Goal: Task Accomplishment & Management: Manage account settings

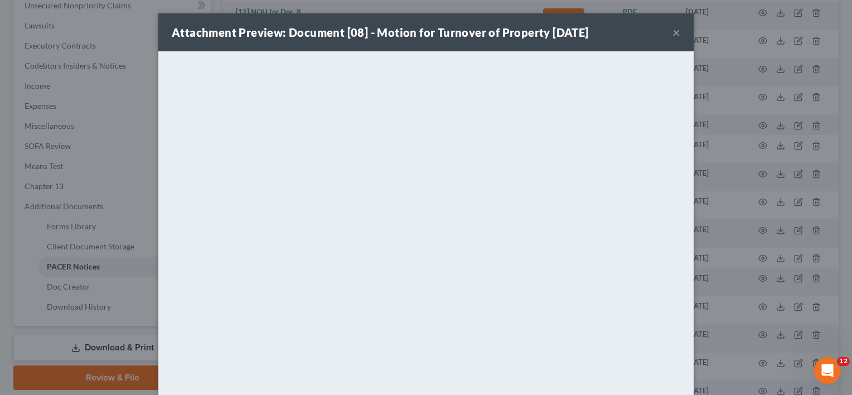
click at [673, 31] on button "×" at bounding box center [677, 32] width 8 height 13
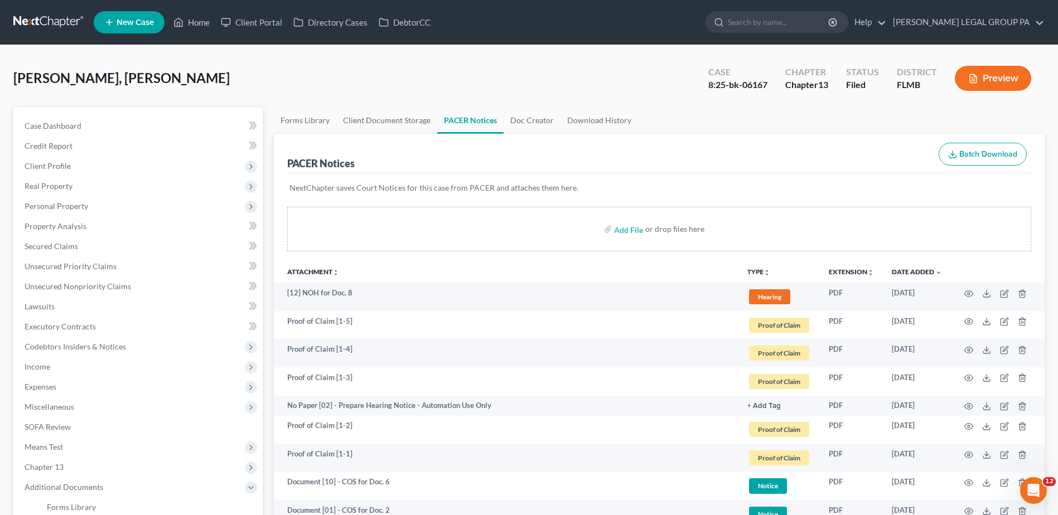
click at [36, 21] on link at bounding box center [48, 22] width 71 height 20
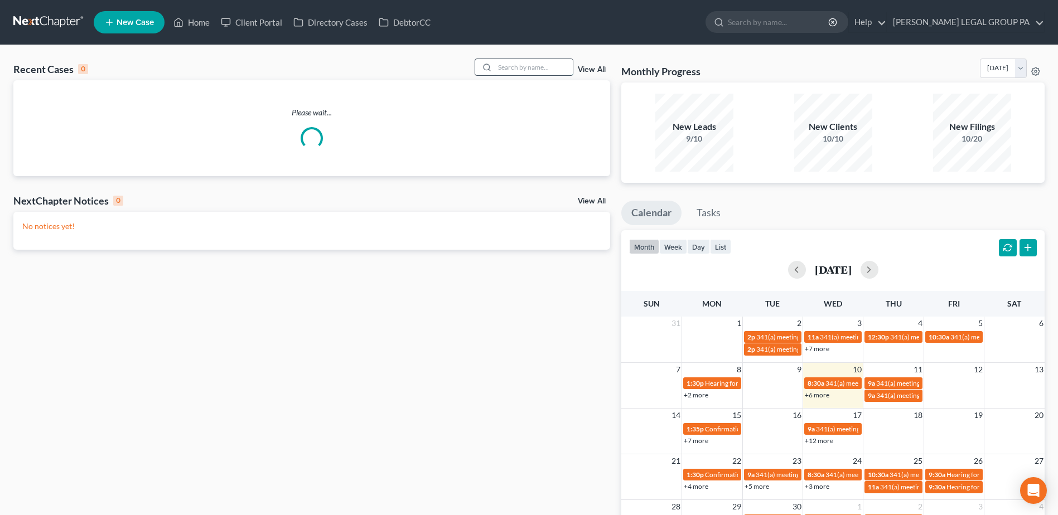
click at [515, 64] on input "search" at bounding box center [534, 67] width 78 height 16
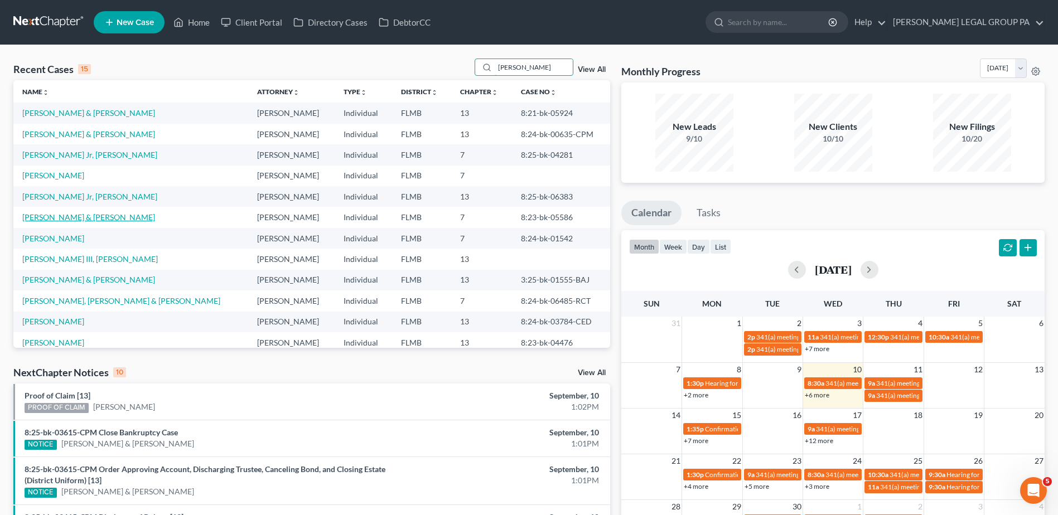
type input "johns"
click at [91, 218] on link "Johnson, Steven & Kimberlee" at bounding box center [88, 217] width 133 height 9
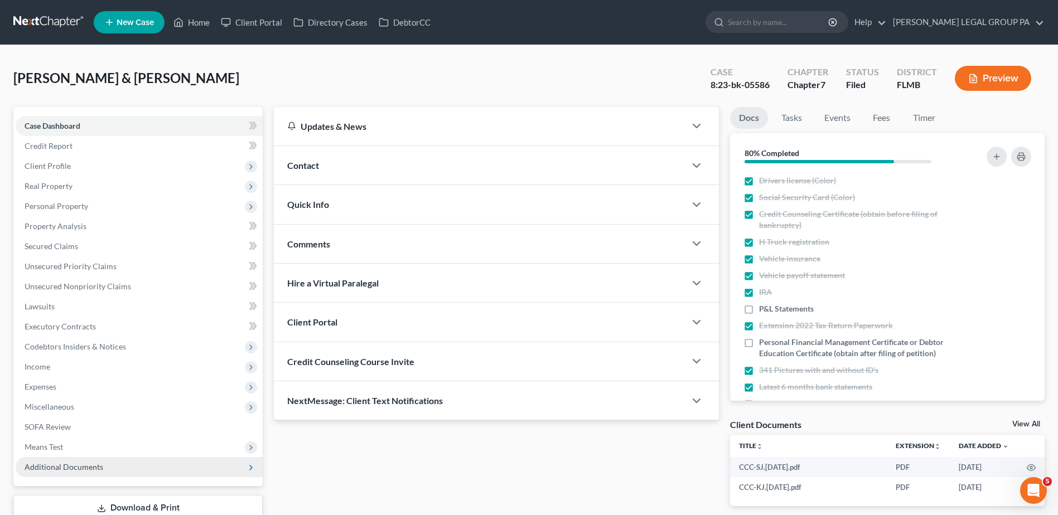
scroll to position [78, 0]
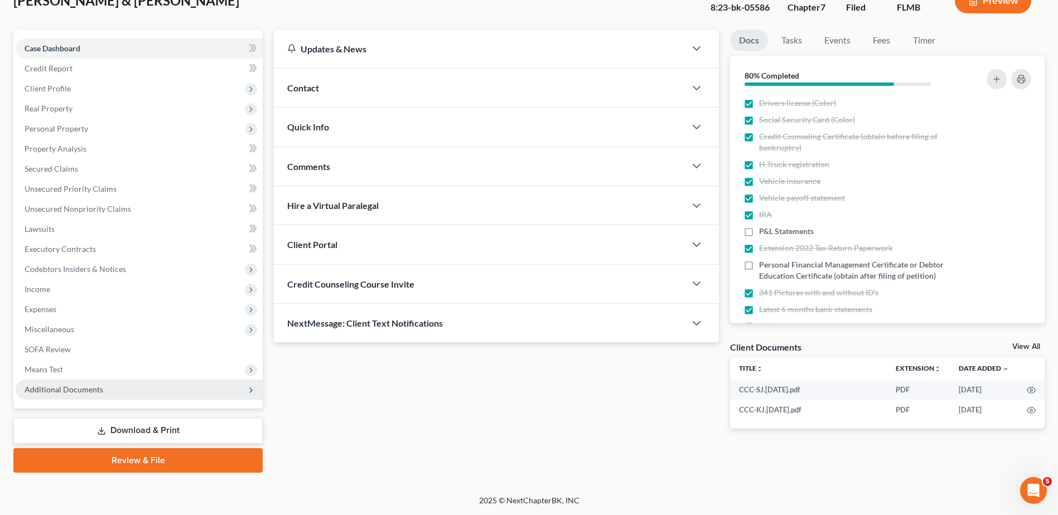
click at [94, 393] on span "Additional Documents" at bounding box center [64, 389] width 79 height 9
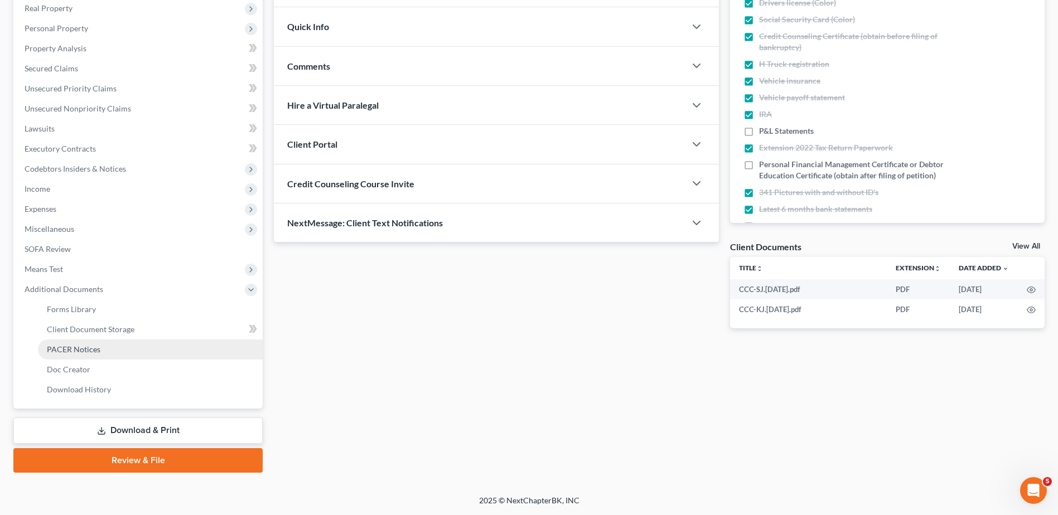
click at [115, 353] on link "PACER Notices" at bounding box center [150, 350] width 225 height 20
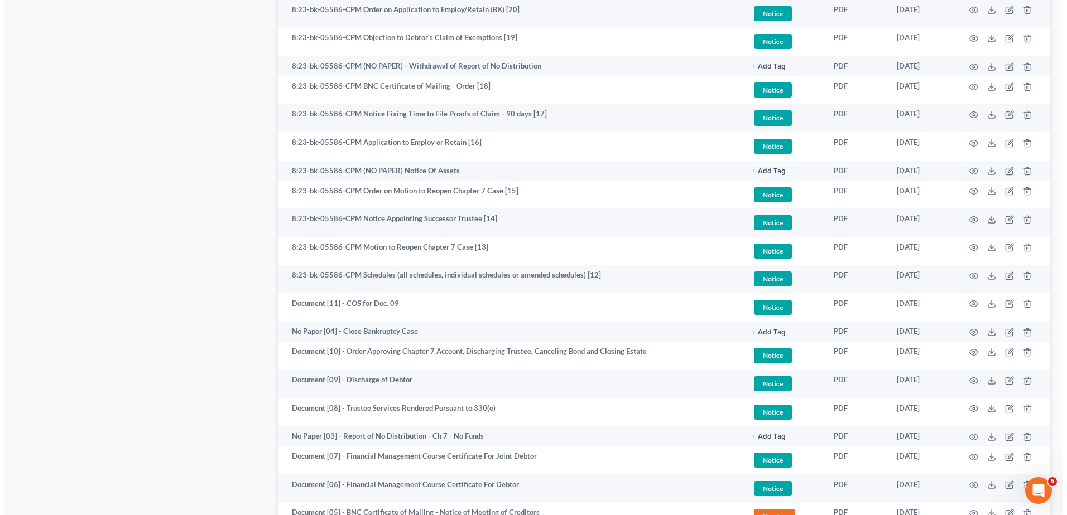
scroll to position [655, 0]
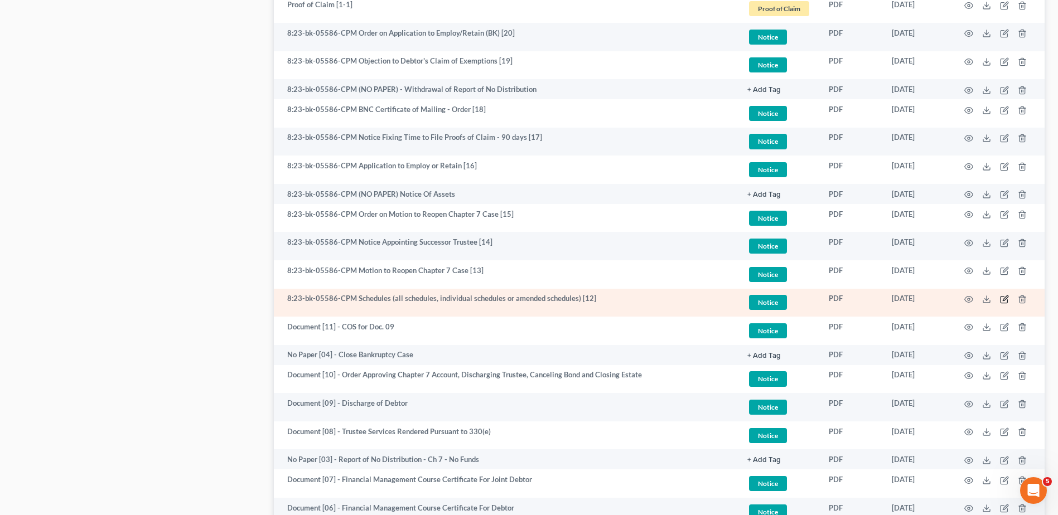
click at [1004, 297] on icon "button" at bounding box center [1004, 299] width 9 height 9
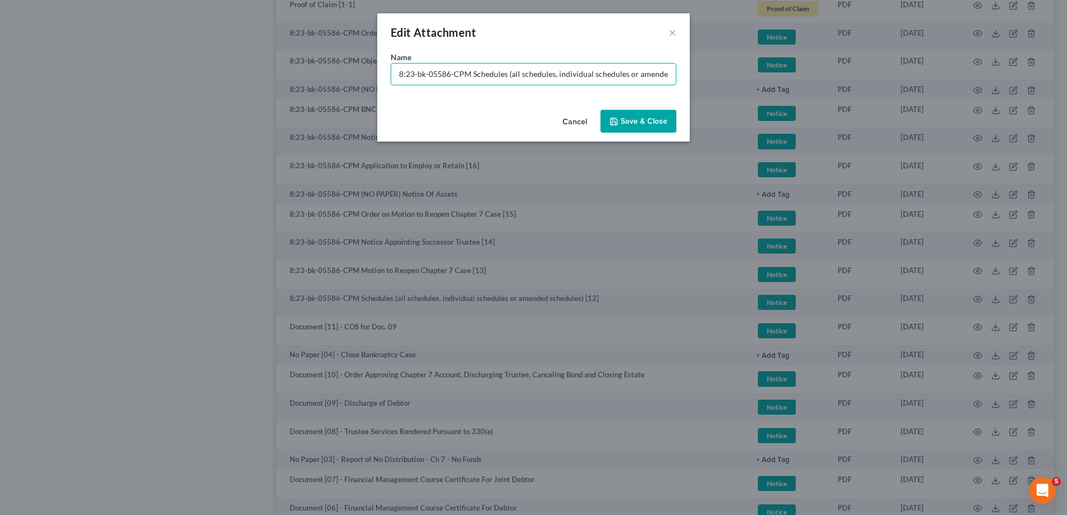
drag, startPoint x: 470, startPoint y: 70, endPoint x: 170, endPoint y: 75, distance: 300.7
click at [170, 75] on div "Edit Attachment × Name * 8:23-bk-05586-CPM Schedules (all schedules, individual…" at bounding box center [533, 257] width 1067 height 515
click at [456, 70] on input "Document [12] =- Schedules (all schedules, individual schedules or amended sche…" at bounding box center [533, 74] width 284 height 21
type input "Document [12] - Schedules (all schedules, individual schedules or amended sched…"
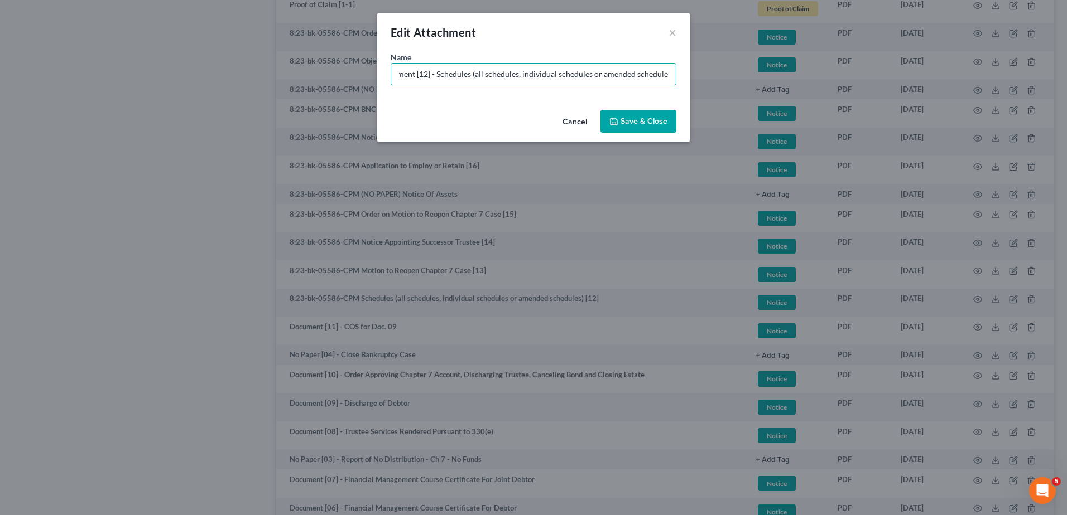
click at [646, 120] on span "Save & Close" at bounding box center [643, 121] width 47 height 9
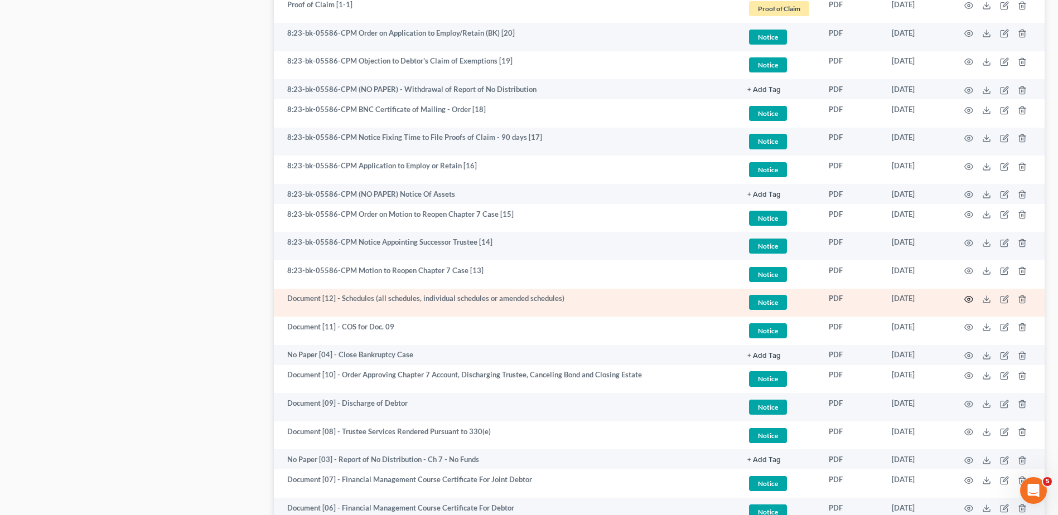
click at [973, 303] on icon "button" at bounding box center [968, 299] width 9 height 9
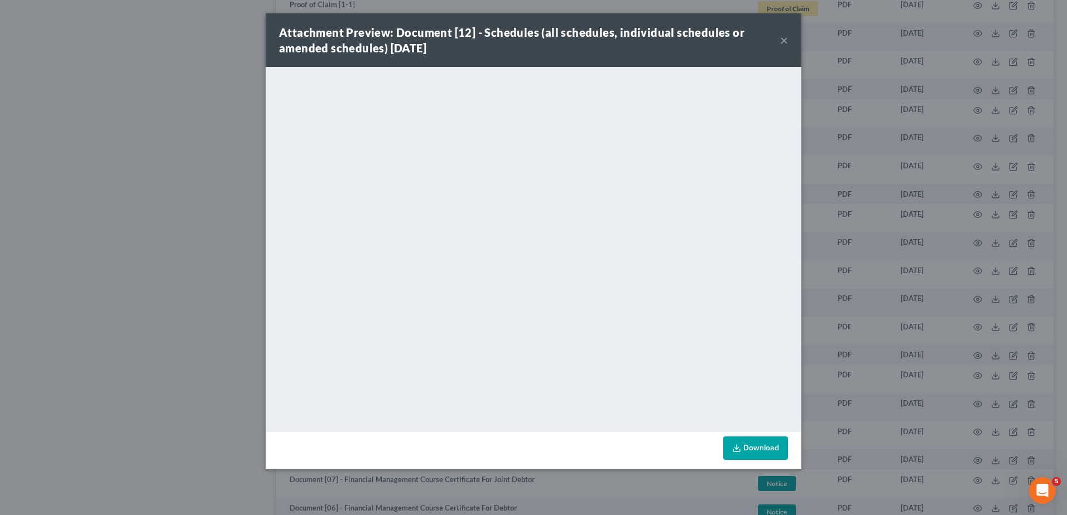
click at [780, 44] on button "×" at bounding box center [784, 39] width 8 height 13
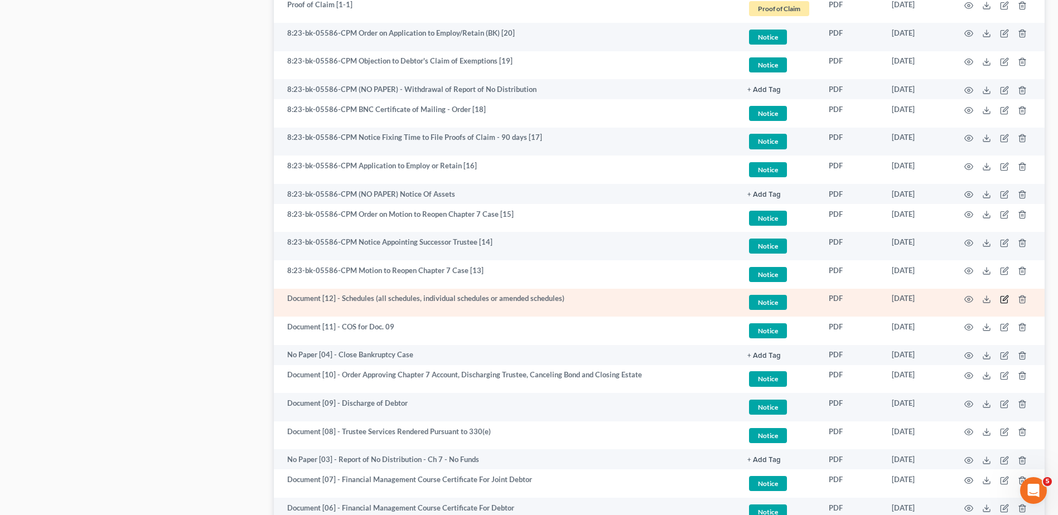
click at [1008, 298] on icon "button" at bounding box center [1004, 299] width 9 height 9
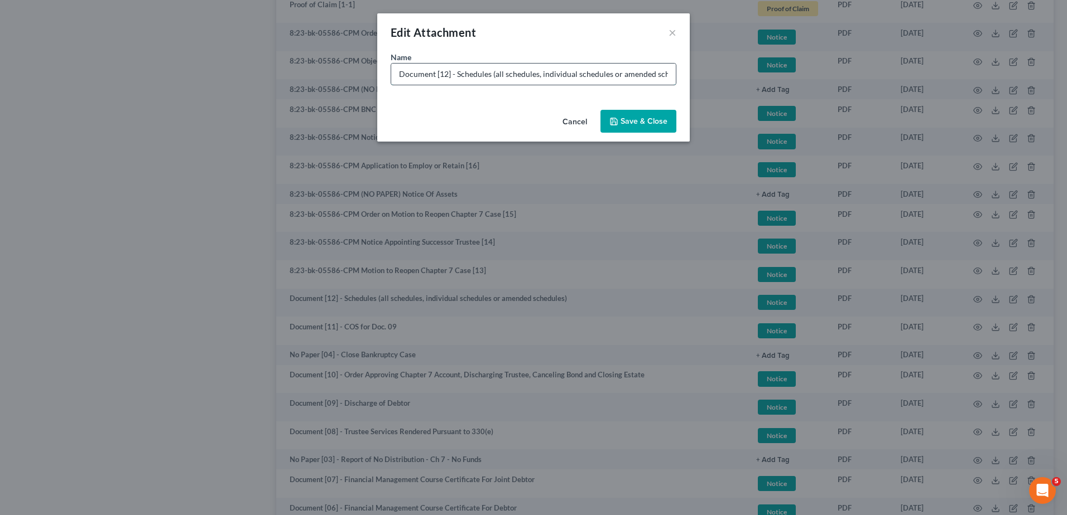
click at [456, 73] on input "Document [12] - Schedules (all schedules, individual schedules or amended sched…" at bounding box center [533, 74] width 284 height 21
type input "Document [12] - Amended Schedules A/B & C"
click at [657, 119] on span "Save & Close" at bounding box center [643, 121] width 47 height 9
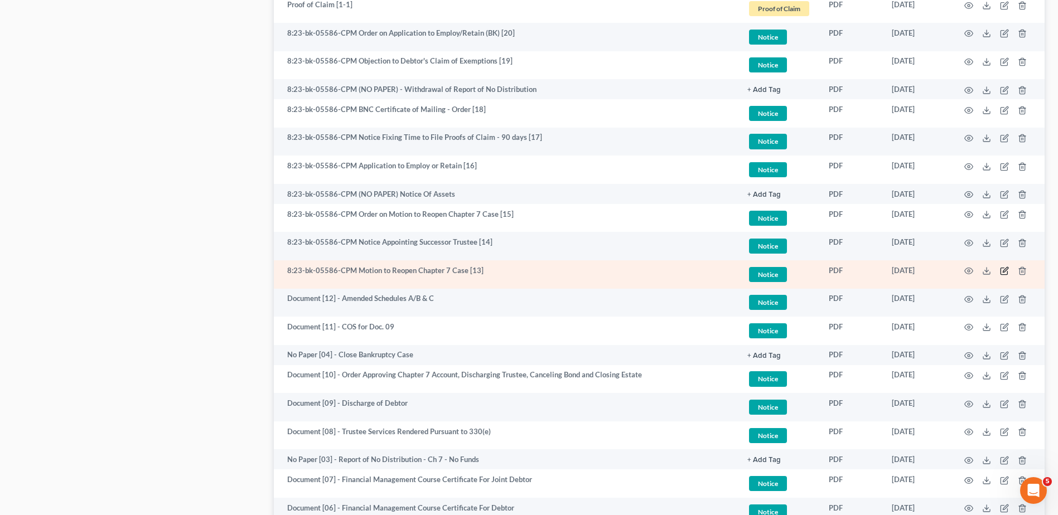
click at [1004, 273] on icon "button" at bounding box center [1005, 270] width 5 height 5
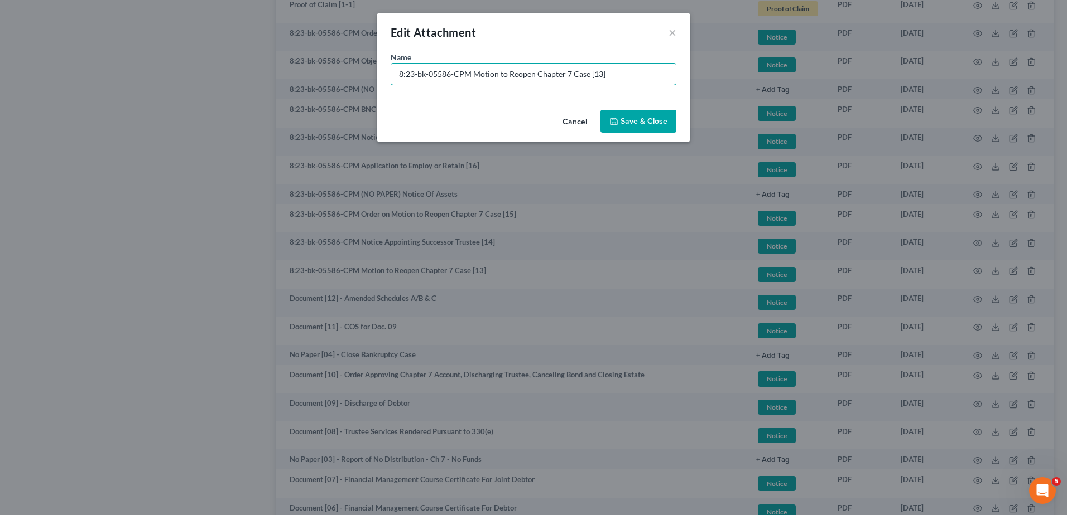
drag, startPoint x: 462, startPoint y: 76, endPoint x: 139, endPoint y: 64, distance: 323.2
click at [141, 65] on div "Edit Attachment × Name * 8:23-bk-05586-CPM Motion to Reopen Chapter 7 Case [13]…" at bounding box center [533, 257] width 1067 height 515
type input "Document [13] - Motion to Reopen Chapter 7 Case"
click at [655, 118] on span "Save & Close" at bounding box center [643, 121] width 47 height 9
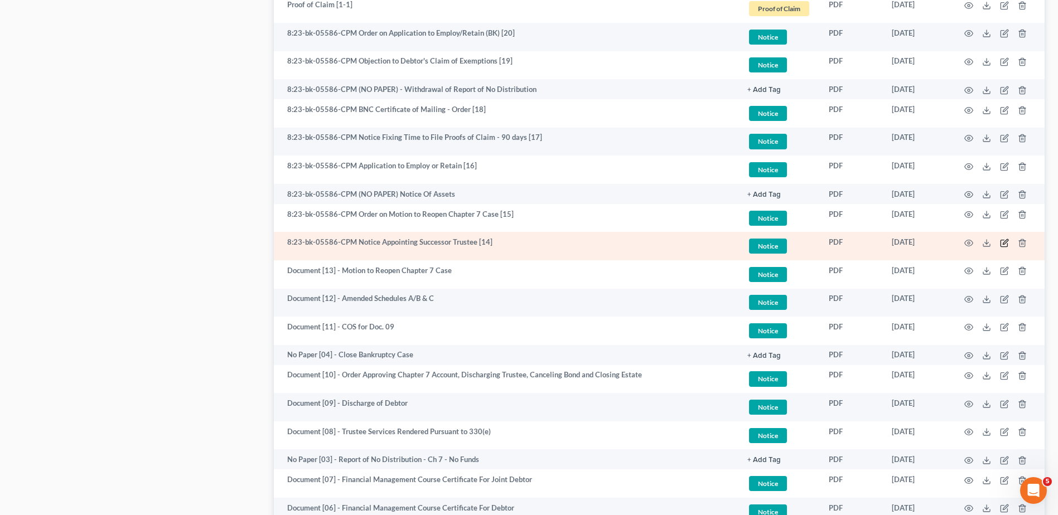
click at [1001, 243] on icon "button" at bounding box center [1004, 243] width 7 height 7
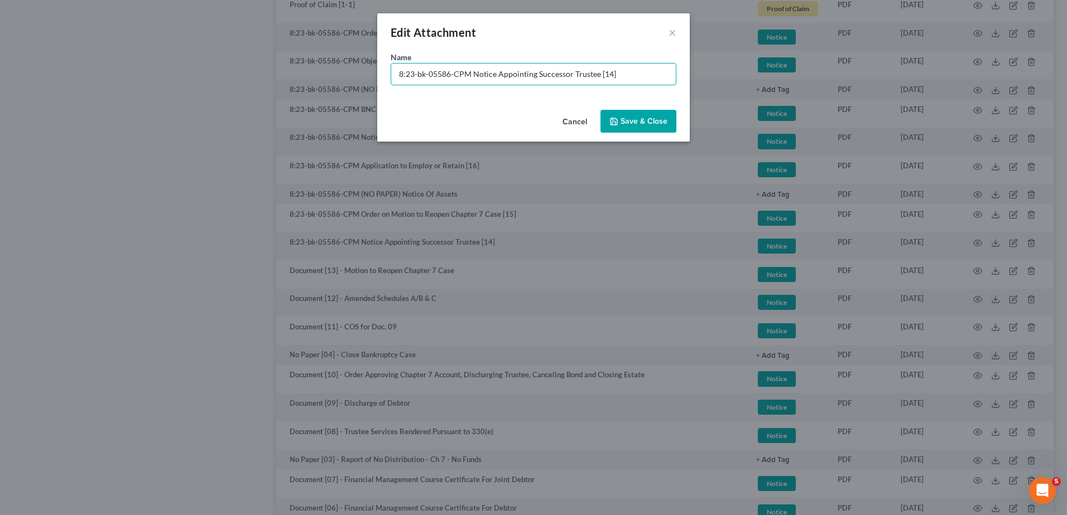
drag, startPoint x: 474, startPoint y: 73, endPoint x: 313, endPoint y: 74, distance: 160.7
click at [313, 74] on div "Edit Attachment × Name * 8:23-bk-05586-CPM Notice Appointing Successor Trustee …" at bounding box center [533, 257] width 1067 height 515
type input "Document [14] - Notice Appointing Successor Trustee"
click at [630, 118] on span "Save & Close" at bounding box center [643, 121] width 47 height 9
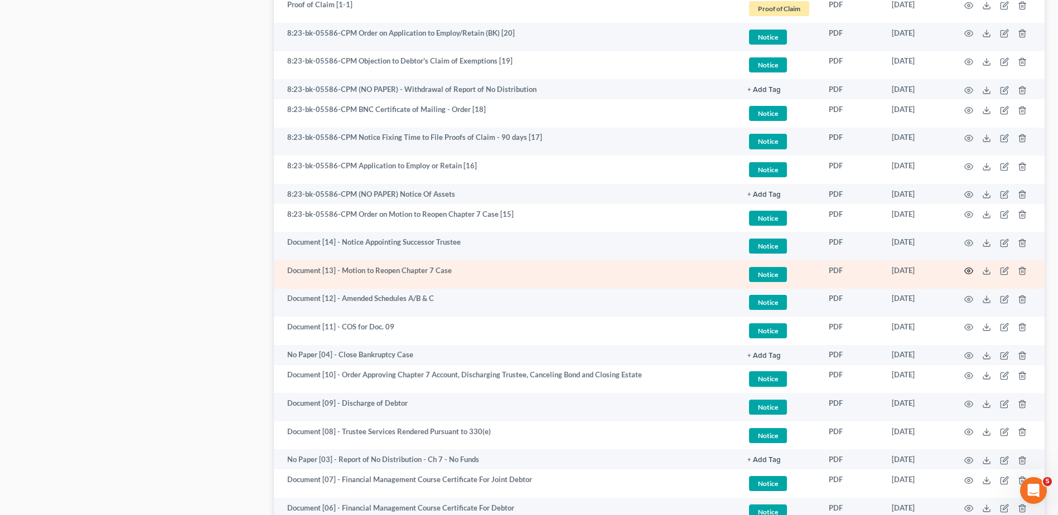
click at [966, 271] on icon "button" at bounding box center [968, 271] width 9 height 9
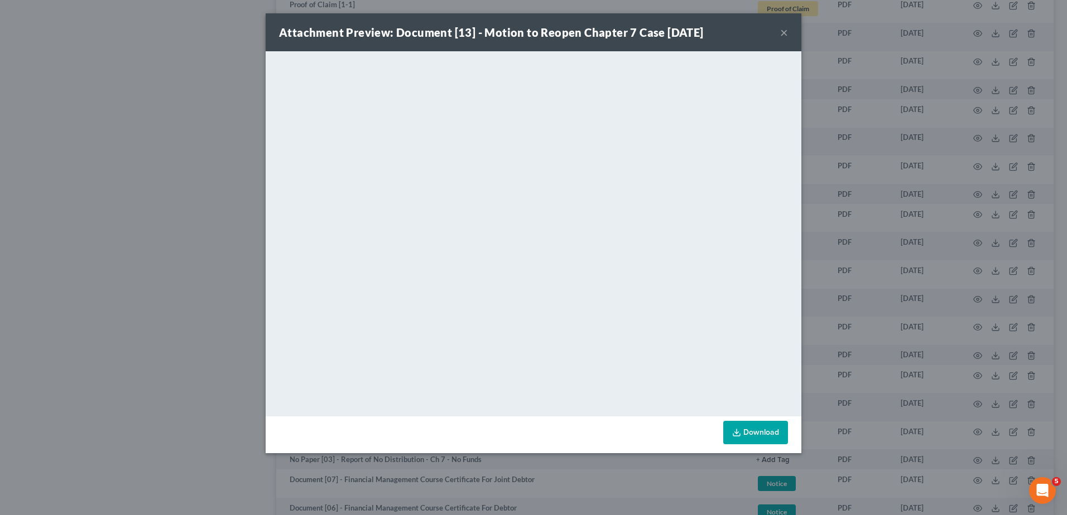
click at [781, 31] on button "×" at bounding box center [784, 32] width 8 height 13
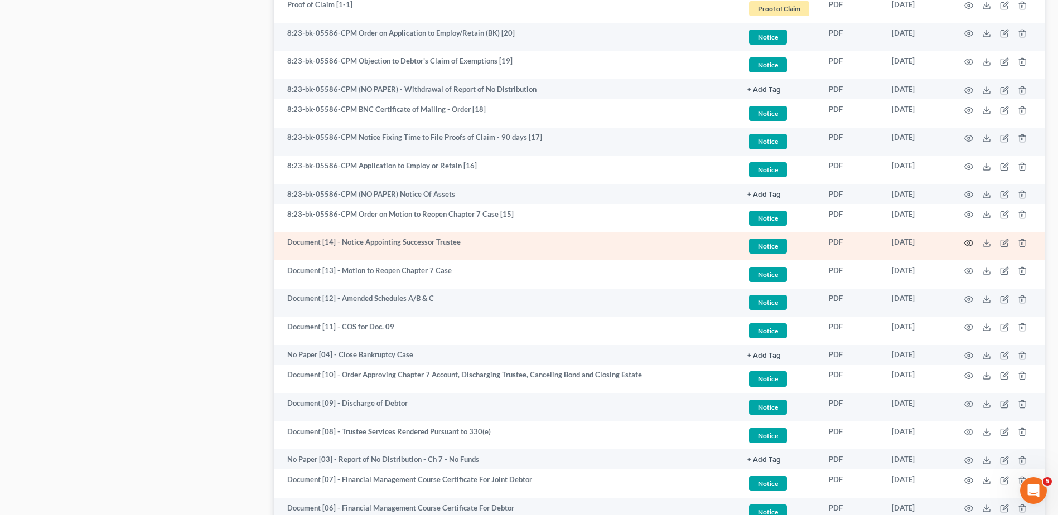
click at [970, 242] on icon "button" at bounding box center [968, 243] width 9 height 9
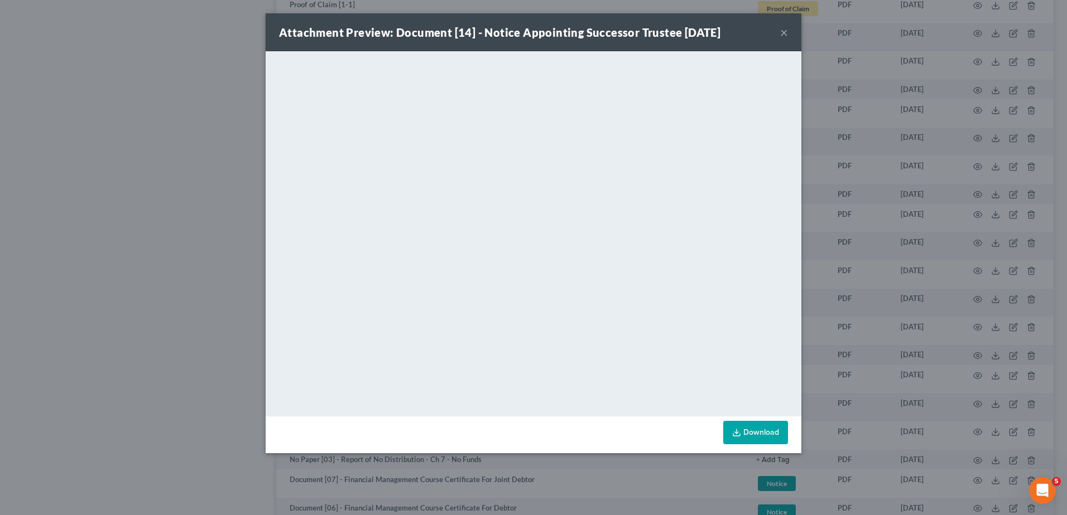
click at [781, 32] on button "×" at bounding box center [784, 32] width 8 height 13
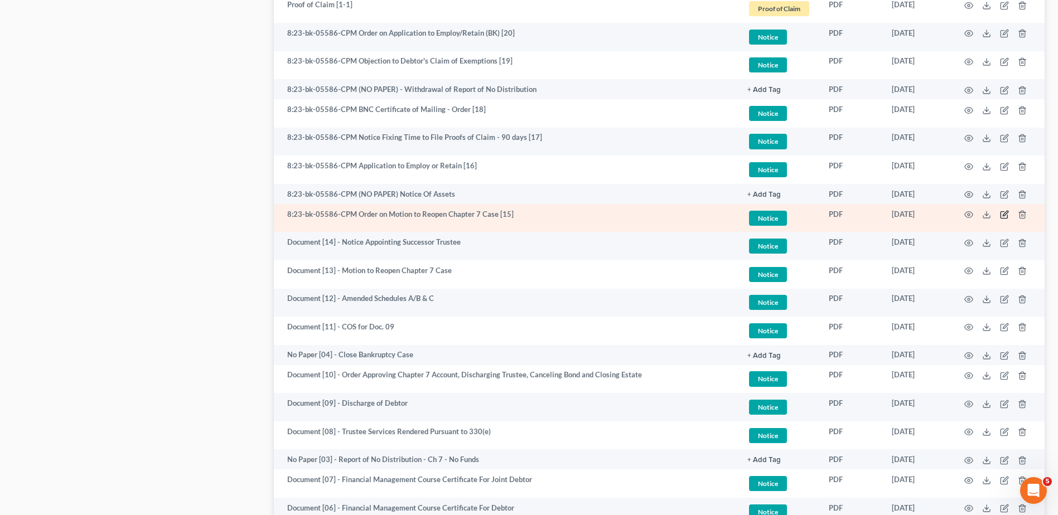
click at [1002, 210] on icon "button" at bounding box center [1004, 214] width 9 height 9
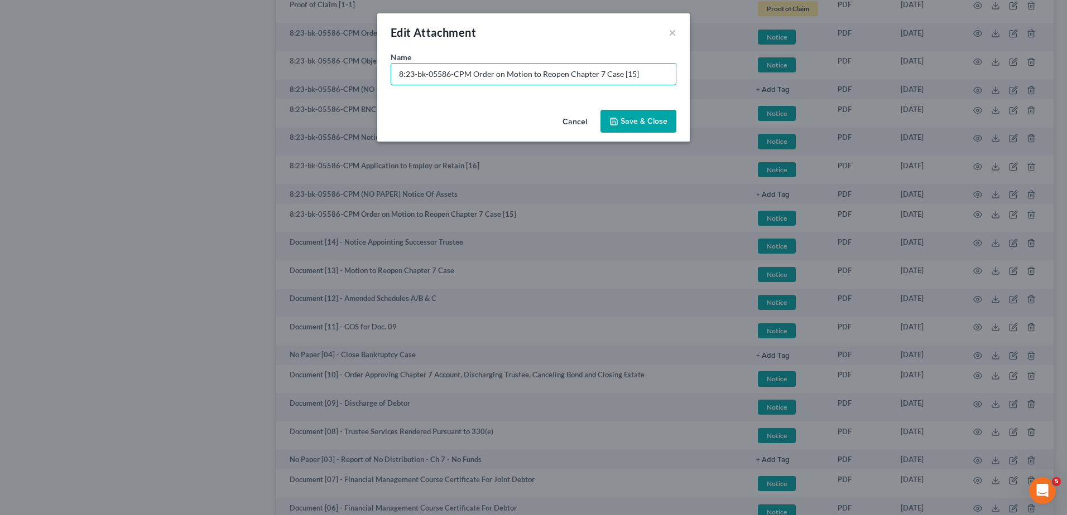
drag, startPoint x: 330, startPoint y: 73, endPoint x: 220, endPoint y: 73, distance: 109.3
click at [220, 73] on div "Edit Attachment × Name * 8:23-bk-05586-CPM Order on Motion to Reopen Chapter 7 …" at bounding box center [533, 257] width 1067 height 515
type input "Document [15] - Order on Motion to Reopen Chapter 7 Case"
click at [650, 126] on span "Save & Close" at bounding box center [643, 121] width 47 height 9
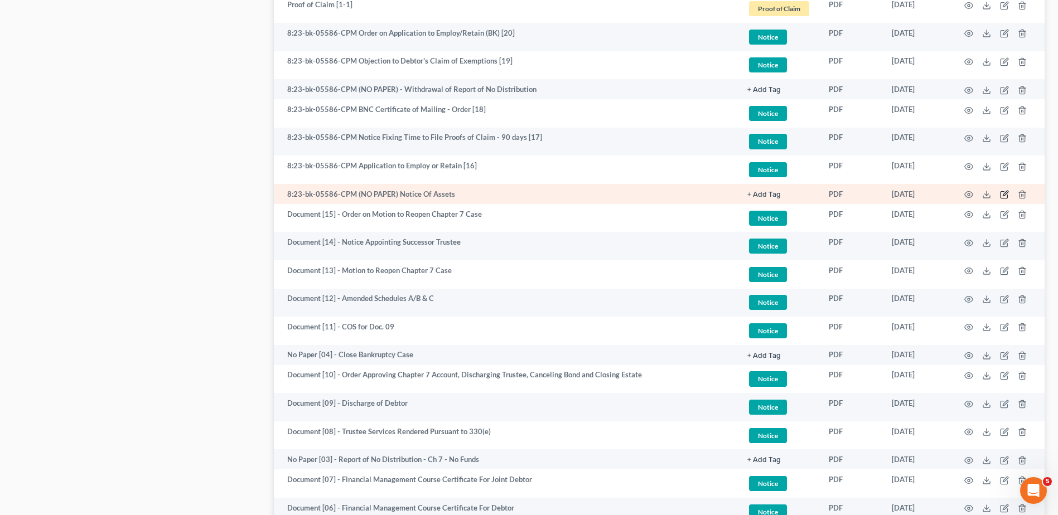
click at [1002, 195] on icon "button" at bounding box center [1004, 194] width 9 height 9
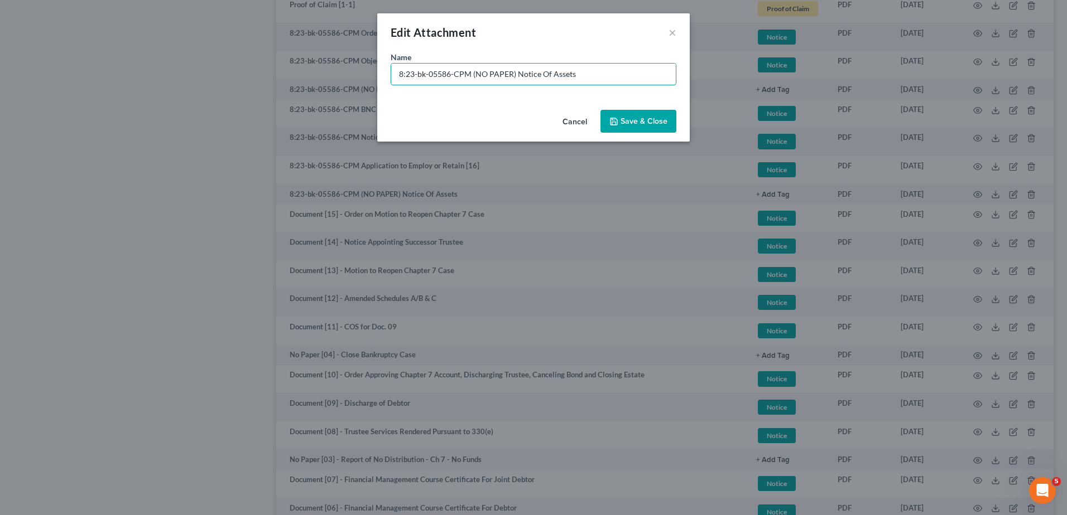
drag, startPoint x: 513, startPoint y: 71, endPoint x: 305, endPoint y: 68, distance: 208.1
click at [303, 71] on div "Edit Attachment × Name * 8:23-bk-05586-CPM (NO PAPER) Notice Of Assets Cancel S…" at bounding box center [533, 257] width 1067 height 515
click at [481, 74] on input "No Paper [05] - Notice Of Assets" at bounding box center [533, 74] width 284 height 21
type input "No Paper [05] - Notice of Assets"
drag, startPoint x: 636, startPoint y: 120, endPoint x: 639, endPoint y: 129, distance: 9.0
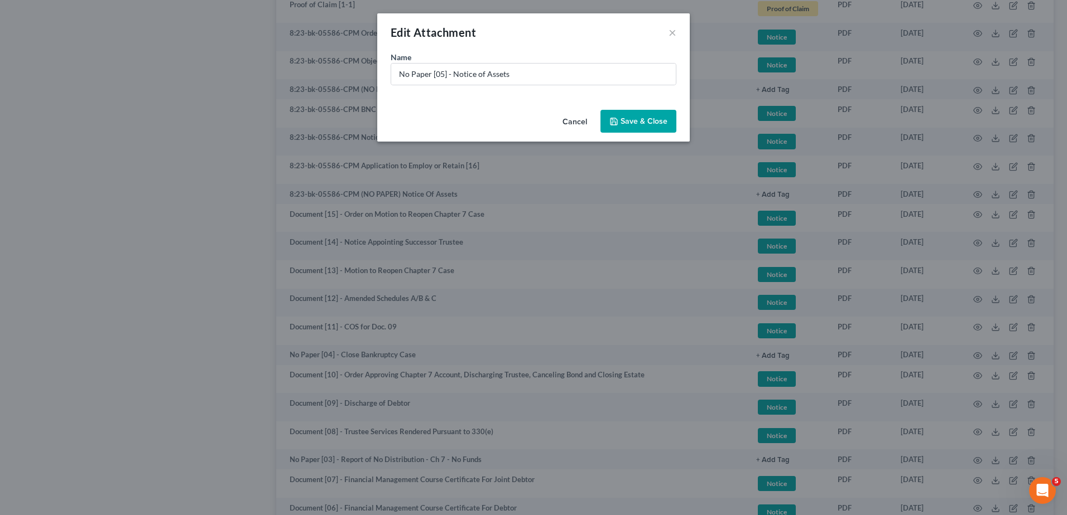
click at [638, 120] on span "Save & Close" at bounding box center [643, 121] width 47 height 9
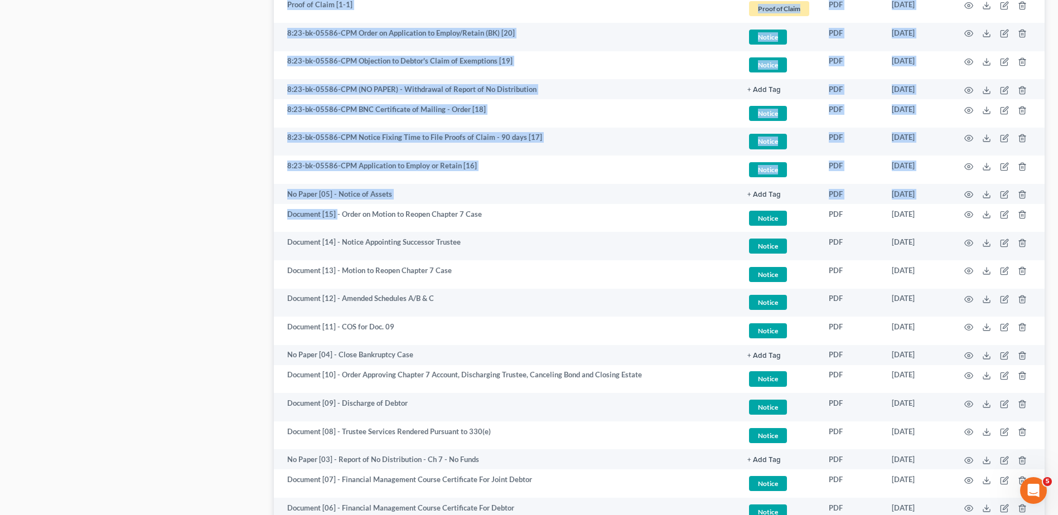
drag, startPoint x: 338, startPoint y: 215, endPoint x: 139, endPoint y: 216, distance: 199.1
click at [139, 216] on div "Petition Navigation Case Dashboard Payments Invoices Payments Payments Credit R…" at bounding box center [529, 102] width 1043 height 1300
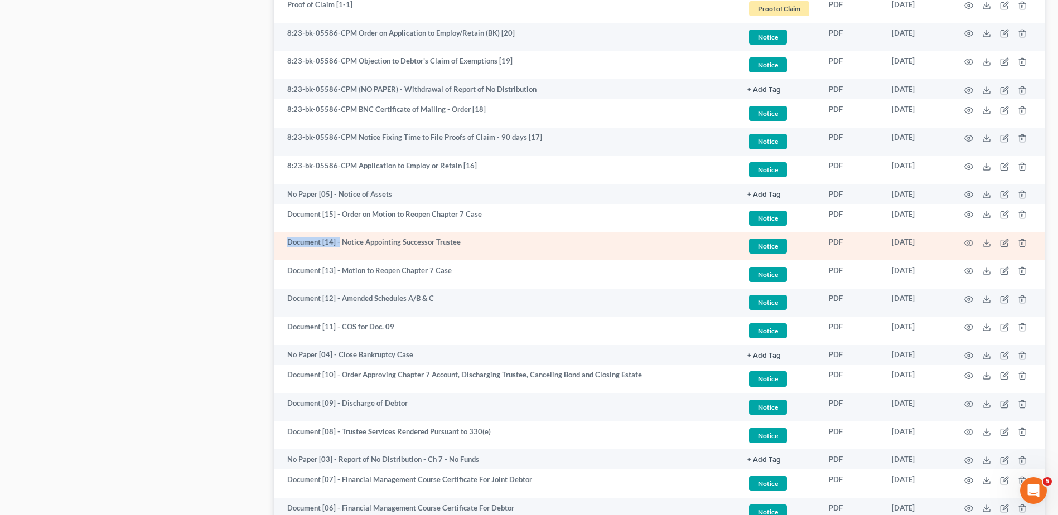
drag, startPoint x: 340, startPoint y: 243, endPoint x: 287, endPoint y: 242, distance: 53.0
click at [287, 242] on td "Document [14] - Notice Appointing Successor Trustee" at bounding box center [506, 246] width 465 height 28
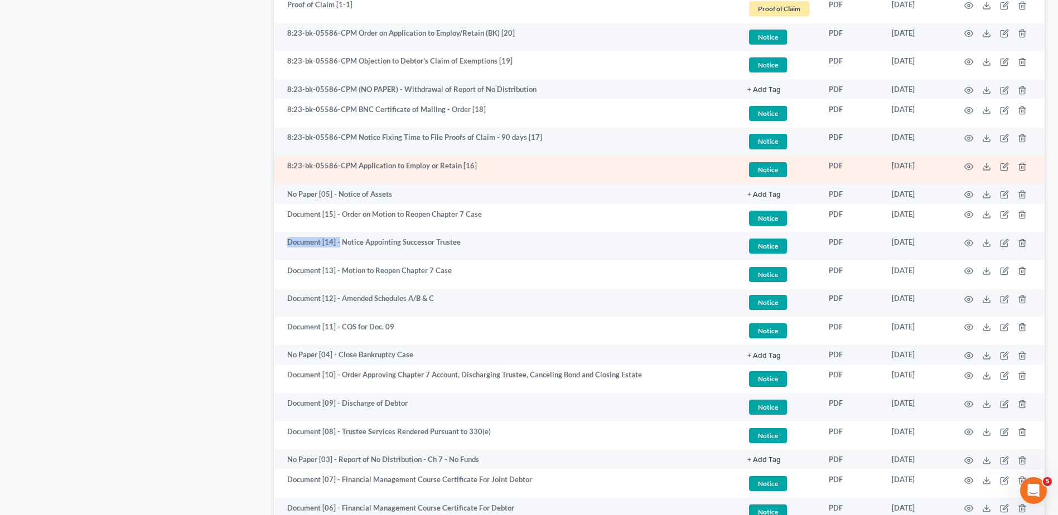
copy td "Document [14] -"
click at [1006, 165] on icon "button" at bounding box center [1005, 165] width 5 height 5
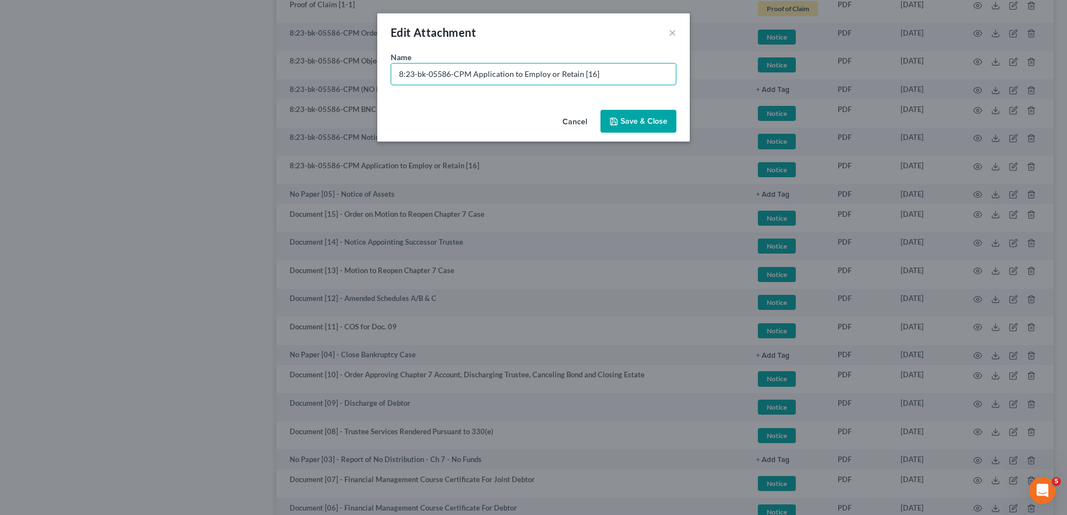
drag, startPoint x: 471, startPoint y: 74, endPoint x: 326, endPoint y: 73, distance: 145.6
click at [326, 73] on div "Edit Attachment × Name * 8:23-bk-05586-CPM Application to Employ or Retain [16]…" at bounding box center [533, 257] width 1067 height 515
paste input "Document [14] -"
type input "Document [14] - Application to Employ or Retain"
click at [621, 117] on button "Save & Close" at bounding box center [638, 121] width 76 height 23
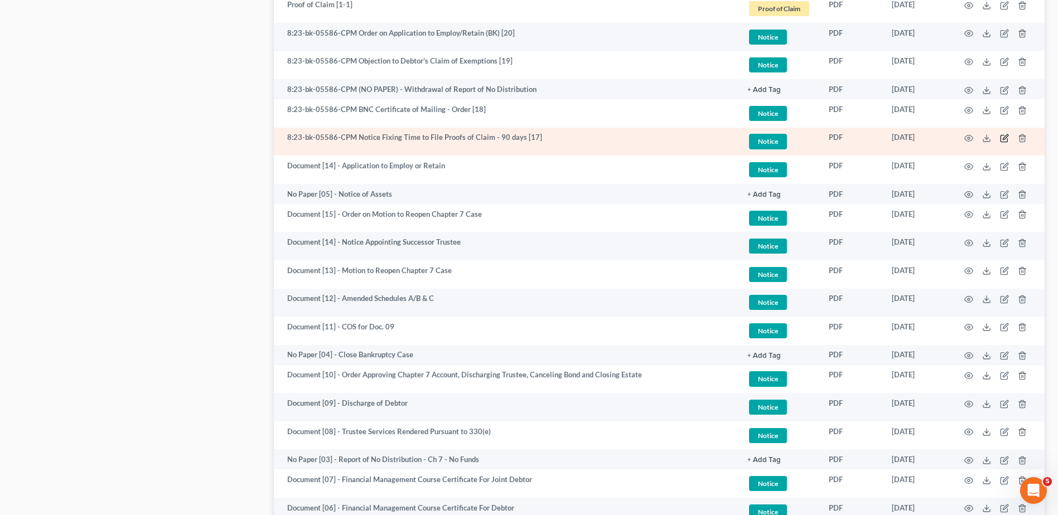
click at [1006, 136] on icon "button" at bounding box center [1005, 136] width 5 height 5
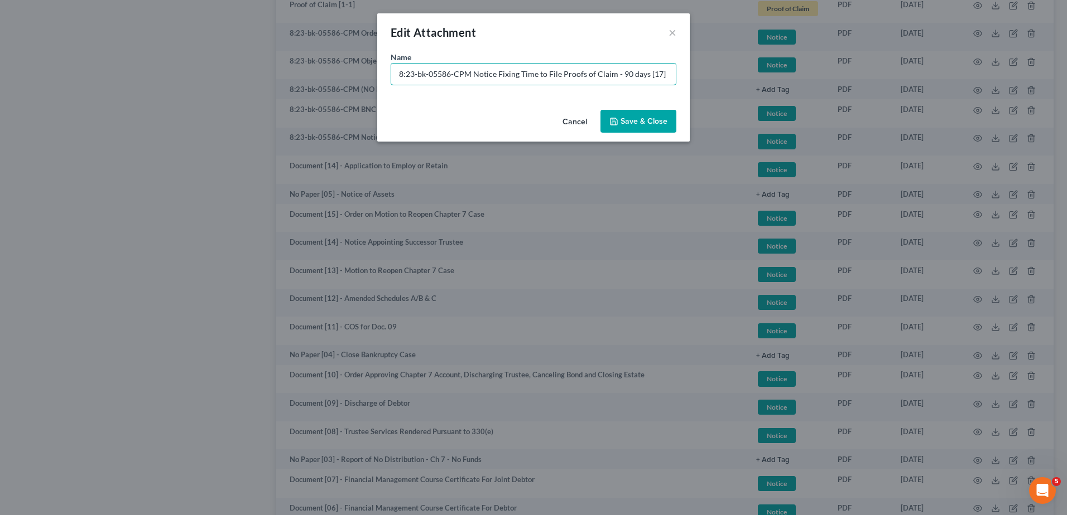
drag, startPoint x: 470, startPoint y: 74, endPoint x: 133, endPoint y: 75, distance: 336.9
click at [115, 74] on div "Edit Attachment × Name * 8:23-bk-05586-CPM Notice Fixing Time to File Proofs of…" at bounding box center [533, 257] width 1067 height 515
paste input "Document [14] -"
click at [442, 74] on input "Document [14] - Notice Fixing Time to File Proofs of Claim - 90 days [17]" at bounding box center [533, 74] width 284 height 21
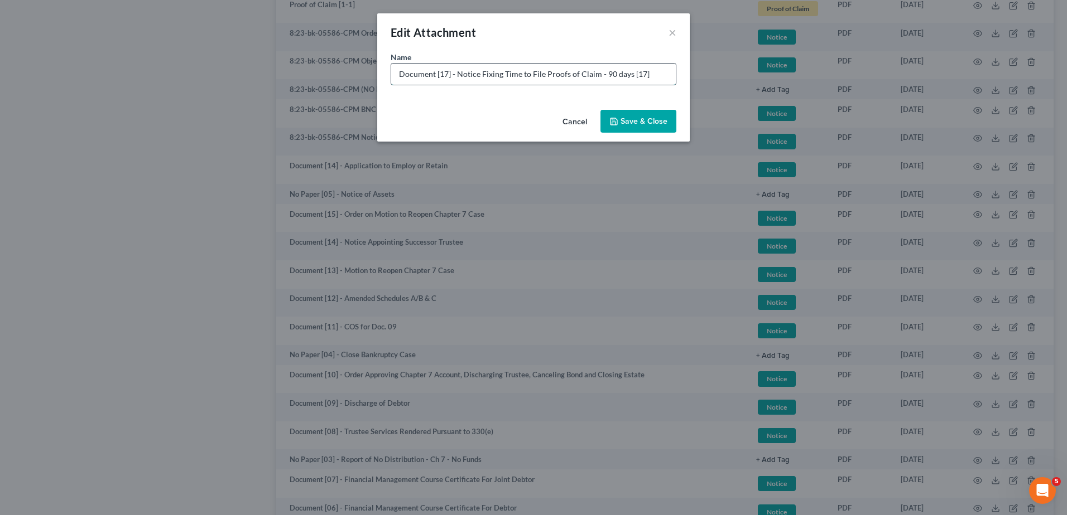
drag, startPoint x: 626, startPoint y: 71, endPoint x: 659, endPoint y: 76, distance: 33.2
click at [659, 76] on input "Document [17] - Notice Fixing Time to File Proofs of Claim - 90 days [17]" at bounding box center [533, 74] width 284 height 21
type input "Document [17] - Notice Fixing Time to File Proofs of Claim - 90 days"
click at [665, 122] on span "Save & Close" at bounding box center [643, 121] width 47 height 9
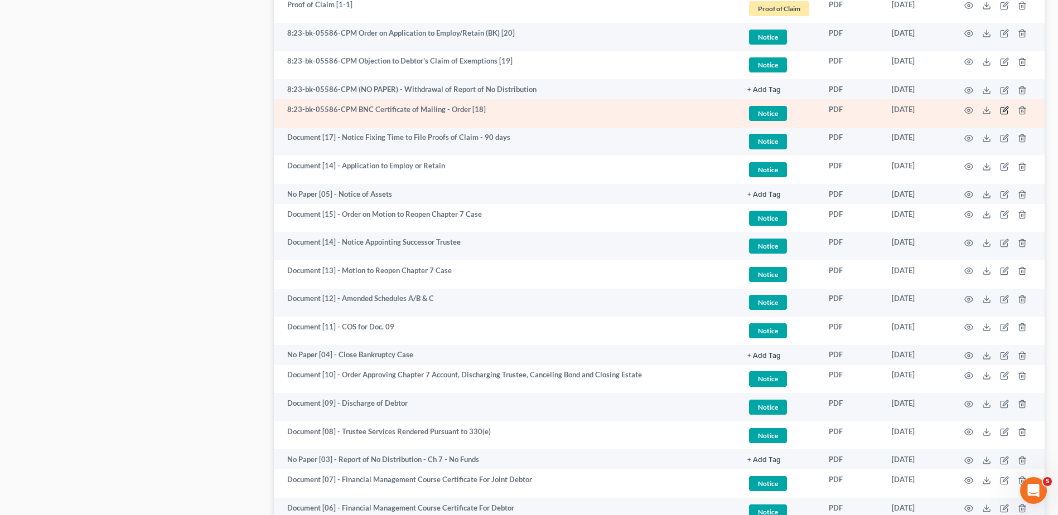
click at [1000, 110] on icon "button" at bounding box center [1004, 110] width 9 height 9
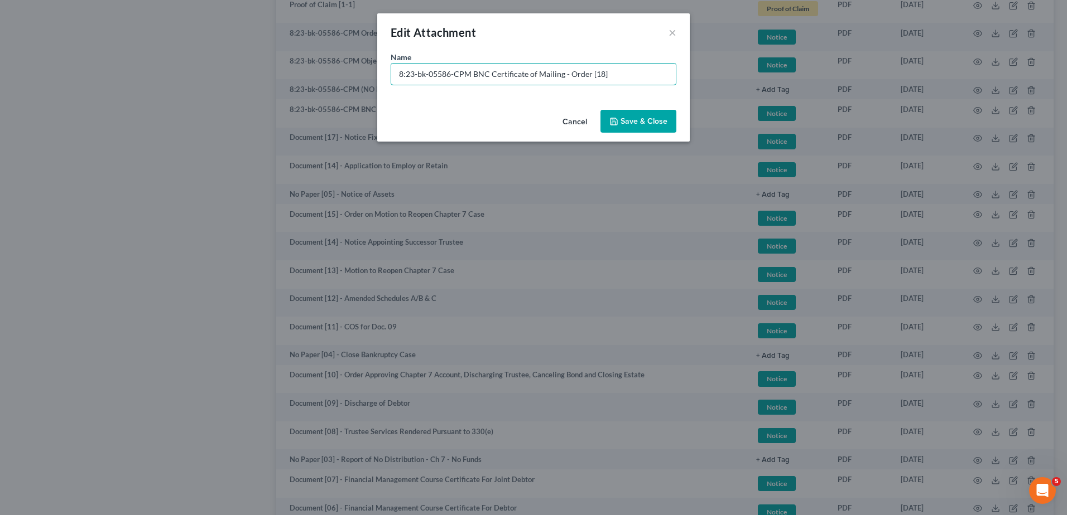
drag, startPoint x: 469, startPoint y: 75, endPoint x: 18, endPoint y: 70, distance: 450.7
click at [0, 71] on html "Home New Case Client Portal Directory Cases DebtorCC WELLER LEGAL GROUP PA kcas…" at bounding box center [533, 69] width 1067 height 1449
paste input "Document [14] -"
click at [443, 75] on input "Document [14] - BNC Certificate of Mailing - Order [18]" at bounding box center [533, 74] width 284 height 21
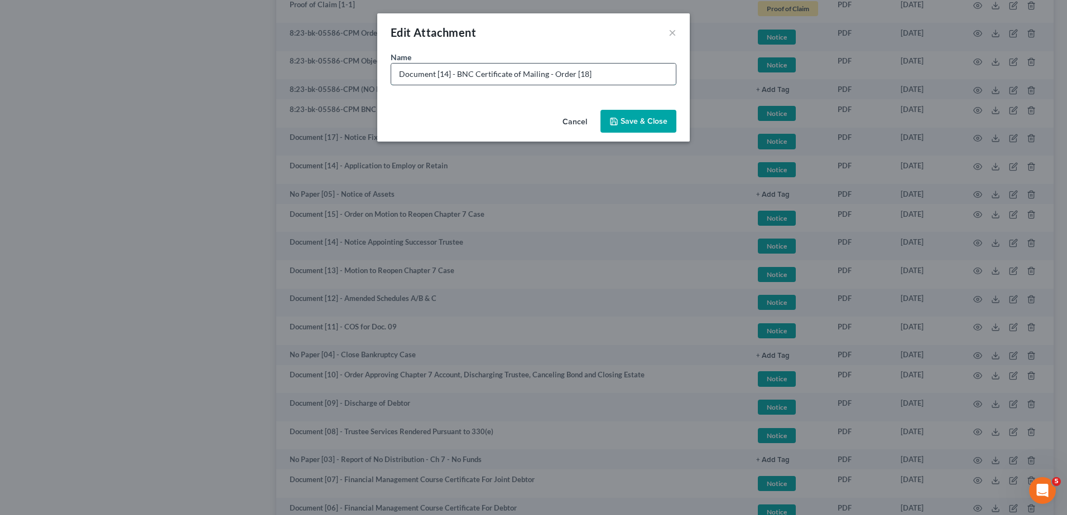
click at [445, 75] on input "Document [14] - BNC Certificate of Mailing - Order [18]" at bounding box center [533, 74] width 284 height 21
drag, startPoint x: 459, startPoint y: 73, endPoint x: 838, endPoint y: 71, distance: 379.3
click at [838, 71] on div "Edit Attachment × Name * Document [18] - BNC Certificate of Mailing - Order [18…" at bounding box center [533, 257] width 1067 height 515
type input "Document [18] - COS for Doc. 15"
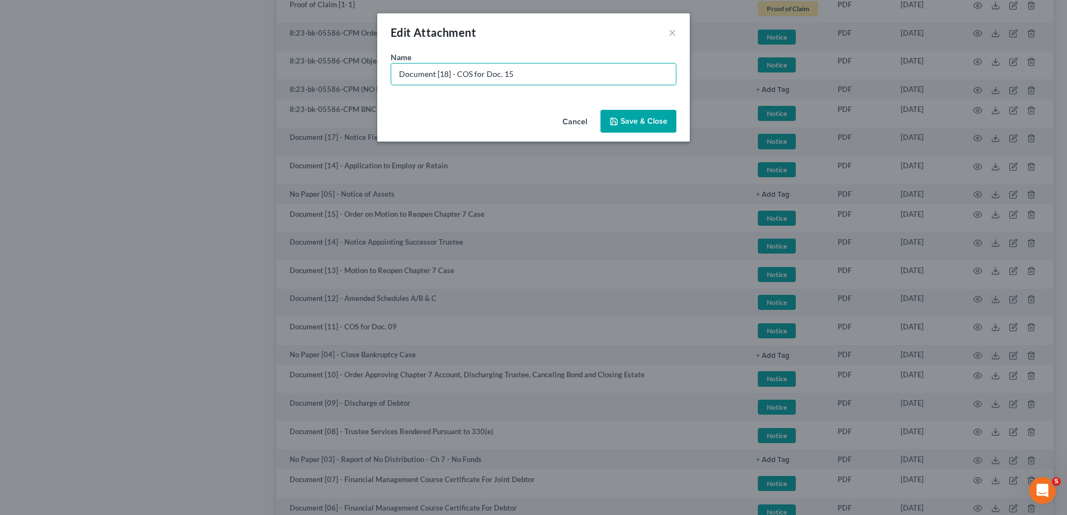
click at [651, 113] on button "Save & Close" at bounding box center [638, 121] width 76 height 23
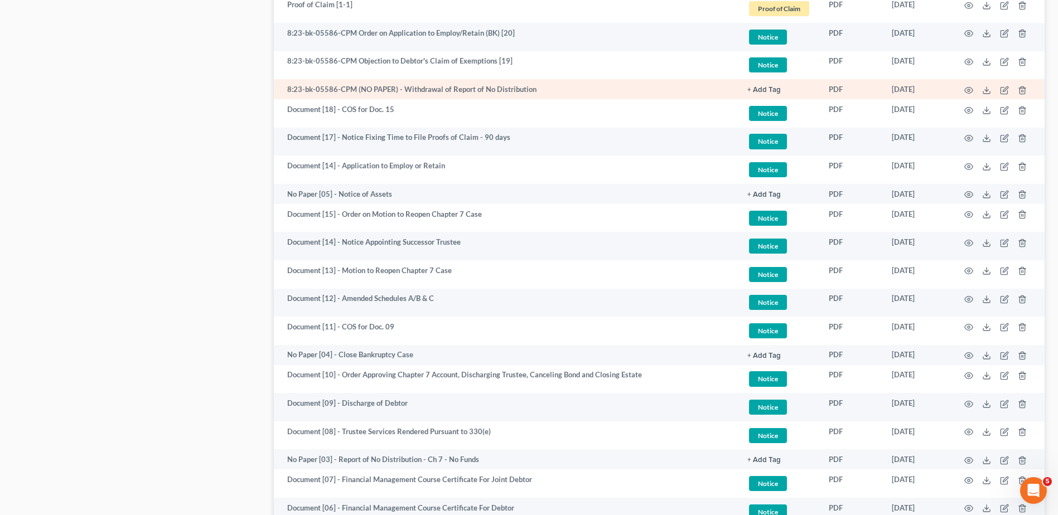
scroll to position [562, 0]
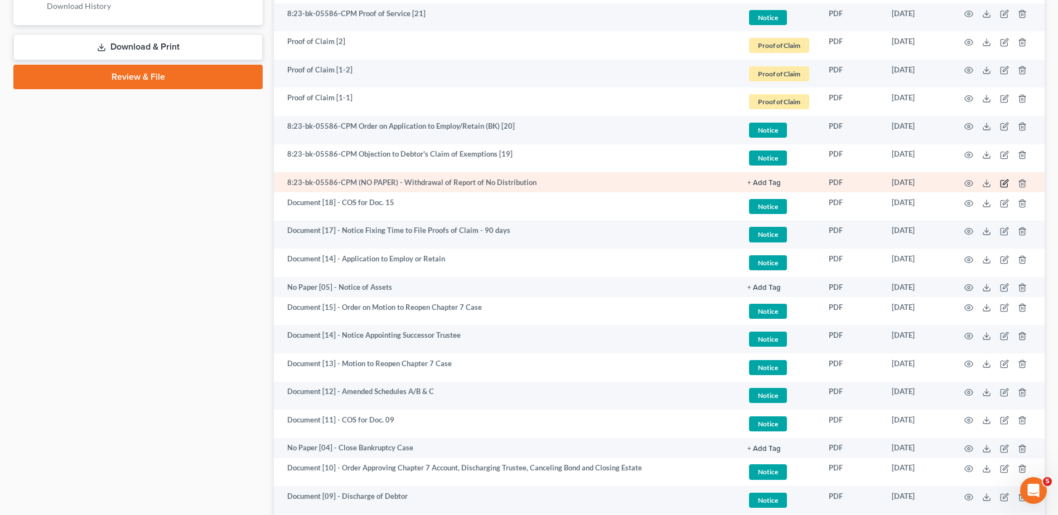
click at [1003, 183] on icon "button" at bounding box center [1004, 183] width 9 height 9
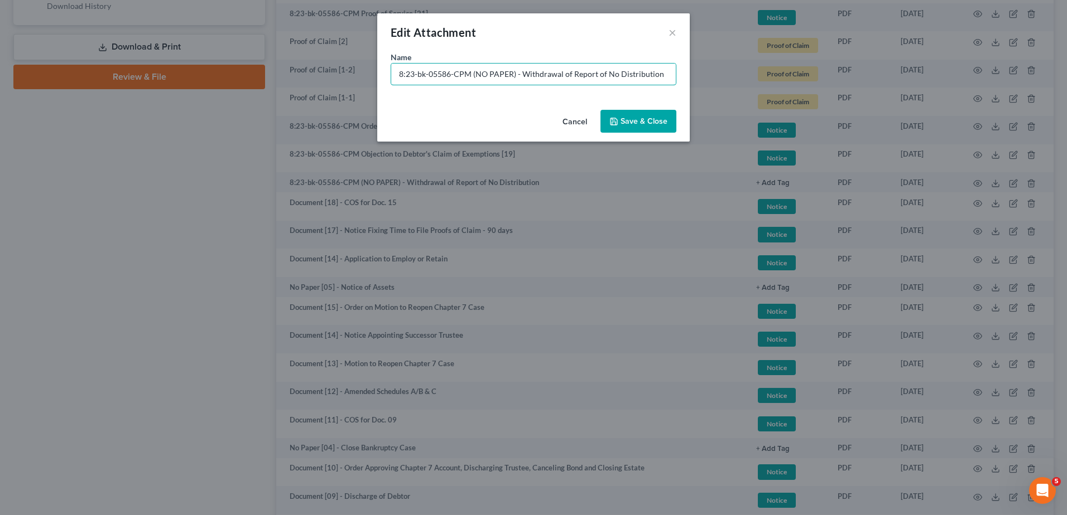
drag, startPoint x: 514, startPoint y: 72, endPoint x: -2, endPoint y: 75, distance: 516.0
click at [0, 75] on html "Home New Case Client Portal Directory Cases DebtorCC WELLER LEGAL GROUP PA kcas…" at bounding box center [533, 162] width 1067 height 1449
type input "No Paper [06] - Withdrawal of Report of No Distribution"
click at [659, 108] on div "Cancel Save & Close" at bounding box center [533, 123] width 312 height 37
click at [657, 115] on button "Save & Close" at bounding box center [638, 121] width 76 height 23
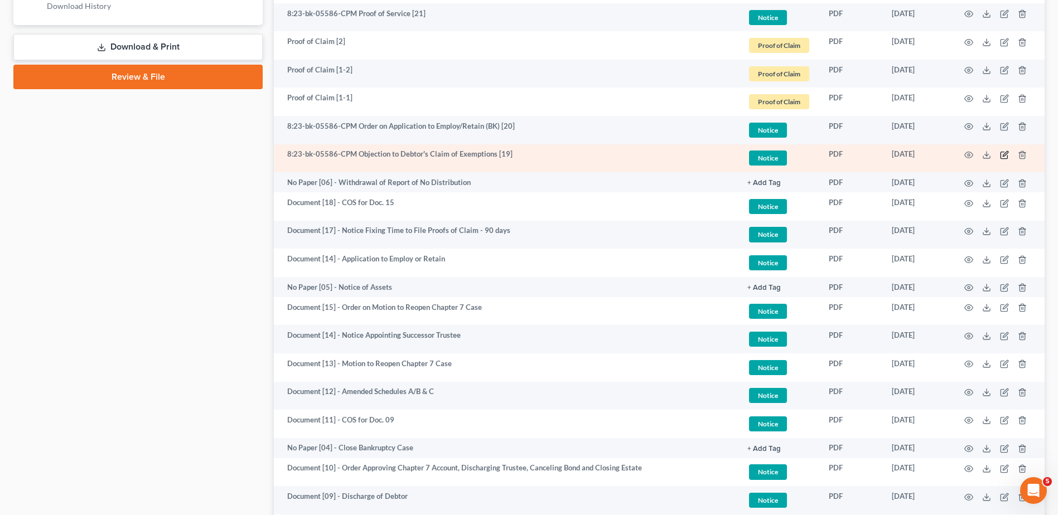
click at [1002, 152] on icon "button" at bounding box center [1004, 155] width 7 height 7
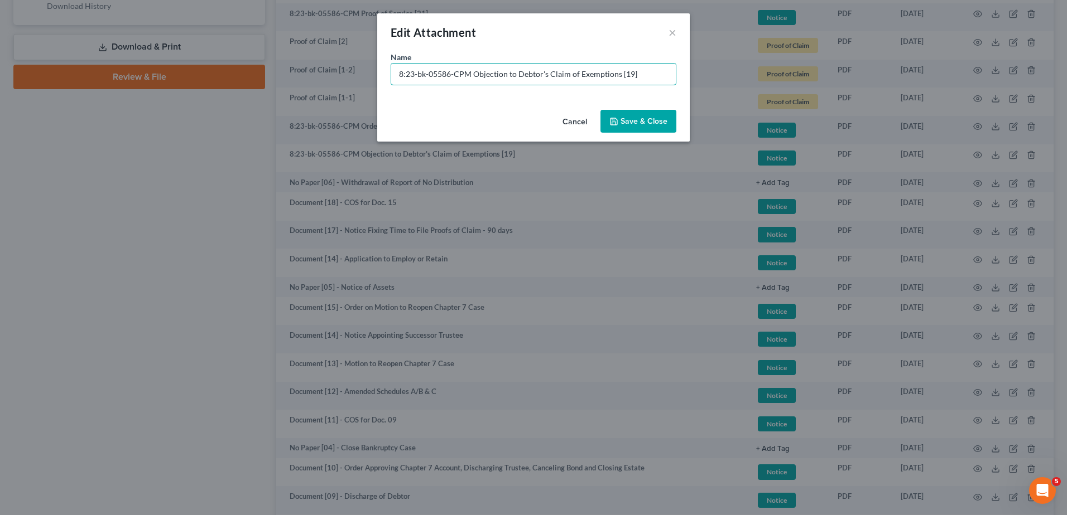
drag, startPoint x: 470, startPoint y: 75, endPoint x: 0, endPoint y: 26, distance: 472.8
click at [0, 26] on html "Home New Case Client Portal Directory Cases DebtorCC WELLER LEGAL GROUP PA kcas…" at bounding box center [533, 162] width 1067 height 1449
click at [450, 73] on input "Document [19[ - Objection to Debtor's Claim of Exemptions [19]" at bounding box center [533, 74] width 284 height 21
drag, startPoint x: 596, startPoint y: 76, endPoint x: 749, endPoint y: 95, distance: 154.5
click at [749, 95] on div "Edit Attachment × Name * Document [19] - Objection to Debtor's Claim of Exempti…" at bounding box center [533, 257] width 1067 height 515
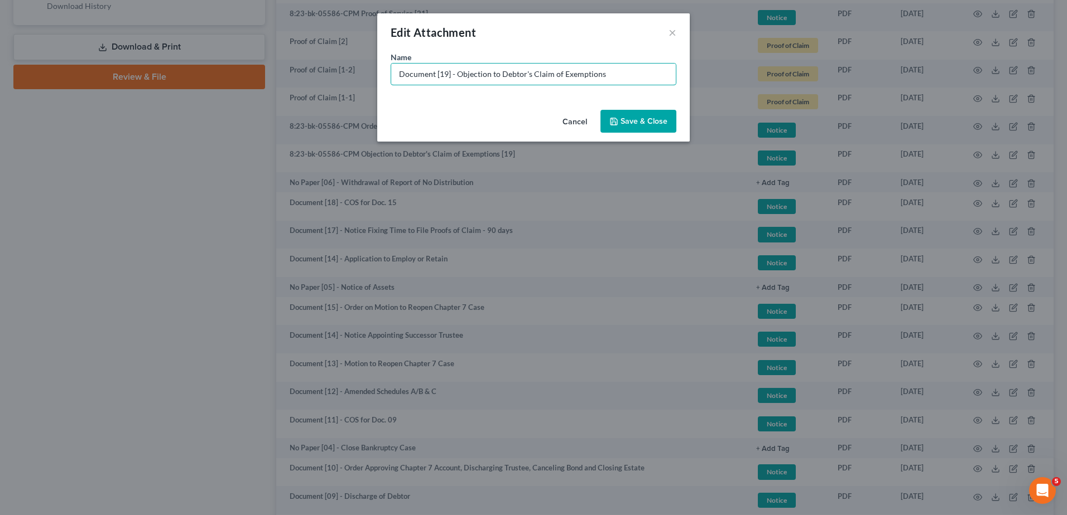
type input "Document [19] - Objection to Debtor's Claim of Exemptions"
drag, startPoint x: 657, startPoint y: 118, endPoint x: 651, endPoint y: 124, distance: 8.7
click at [657, 118] on span "Save & Close" at bounding box center [643, 121] width 47 height 9
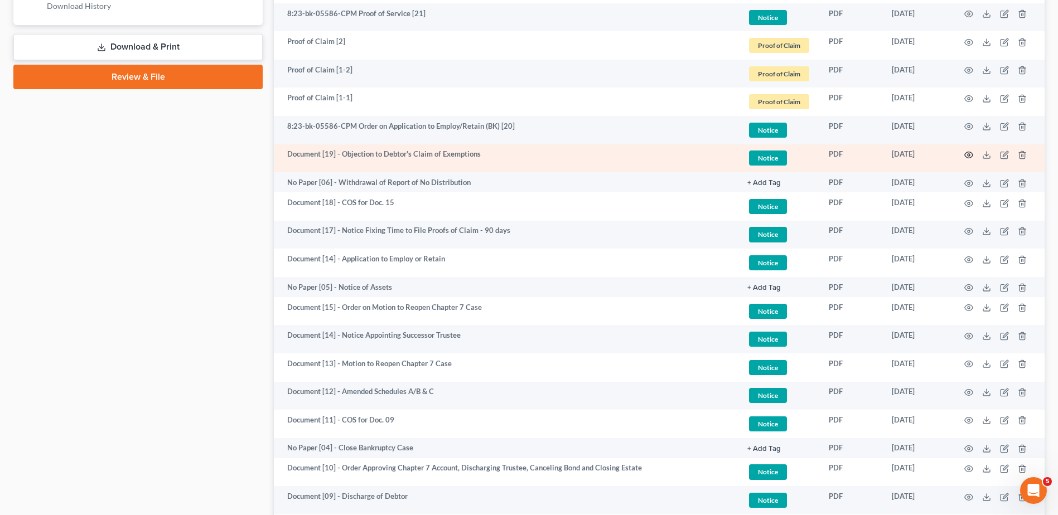
click at [967, 151] on icon "button" at bounding box center [968, 155] width 9 height 9
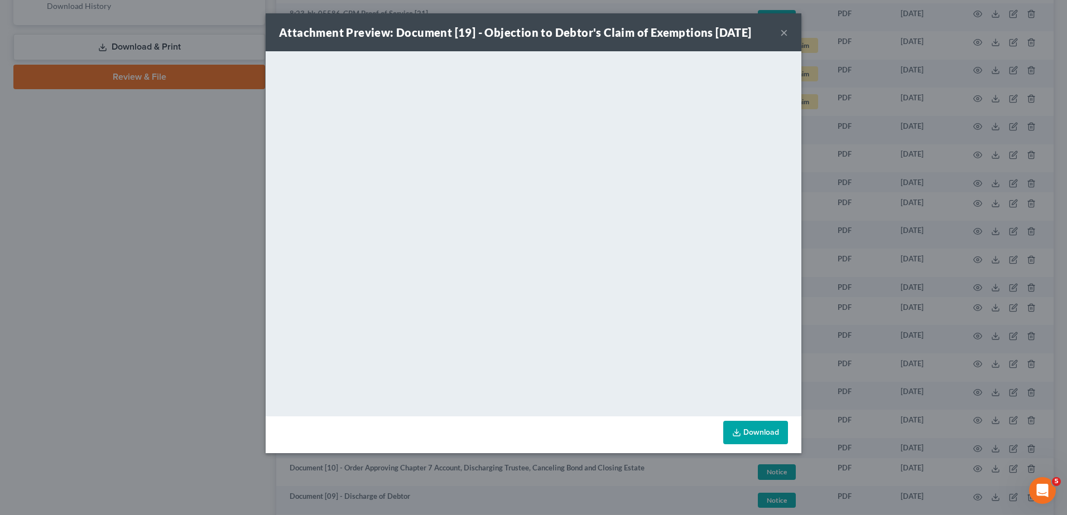
click at [787, 35] on button "×" at bounding box center [784, 32] width 8 height 13
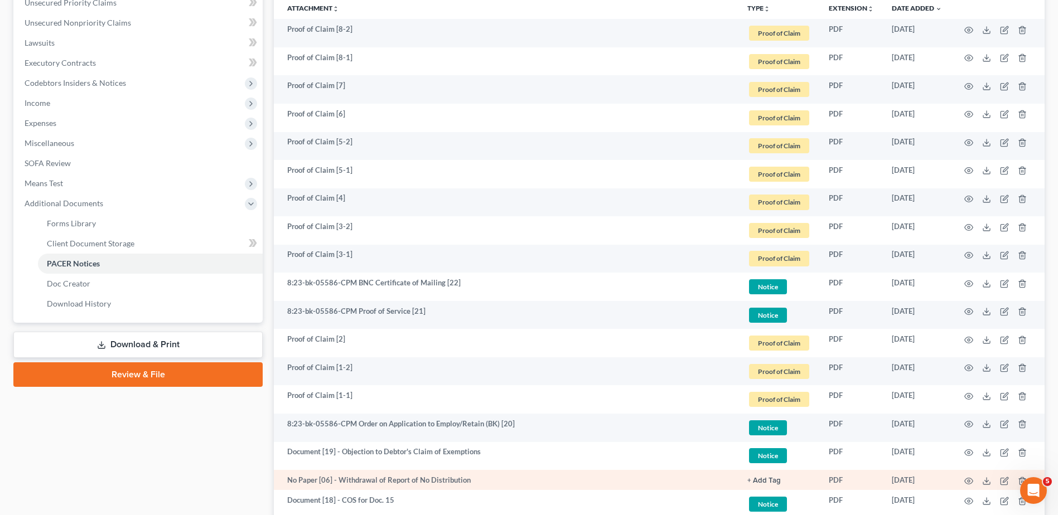
scroll to position [469, 0]
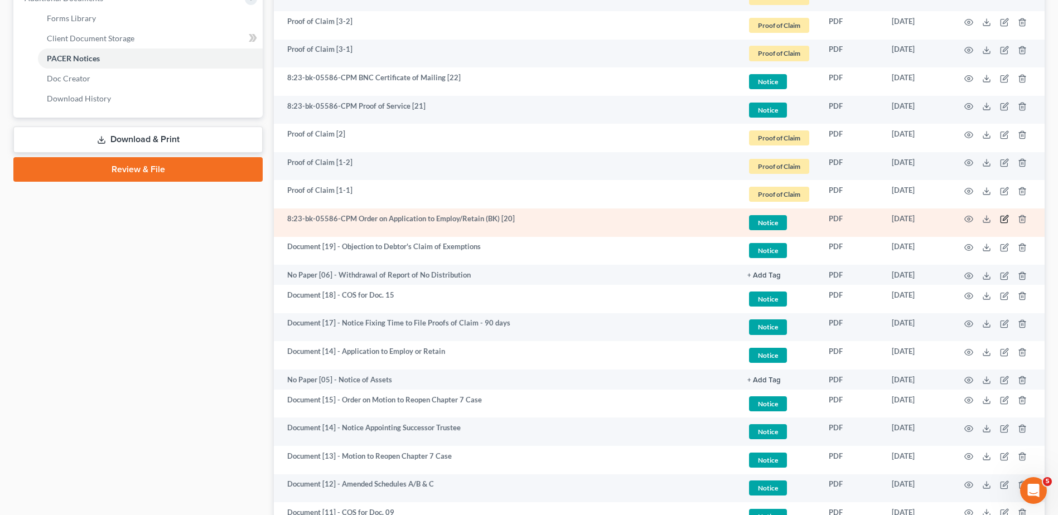
click at [1002, 217] on icon "button" at bounding box center [1004, 219] width 9 height 9
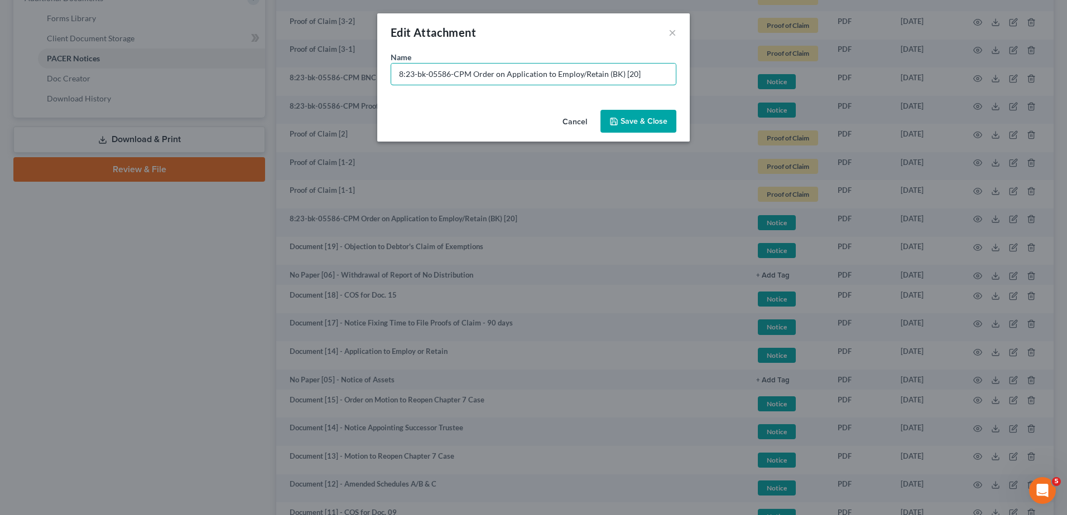
drag, startPoint x: 472, startPoint y: 76, endPoint x: 39, endPoint y: 55, distance: 433.4
click at [39, 55] on div "Edit Attachment × Name * 8:23-bk-05586-CPM Order on Application to Employ/Retai…" at bounding box center [533, 257] width 1067 height 515
paste input "Document [14] -"
click at [443, 71] on input "Document [14] -Order on Application to Employ/Retain (BK) [20]" at bounding box center [533, 74] width 284 height 21
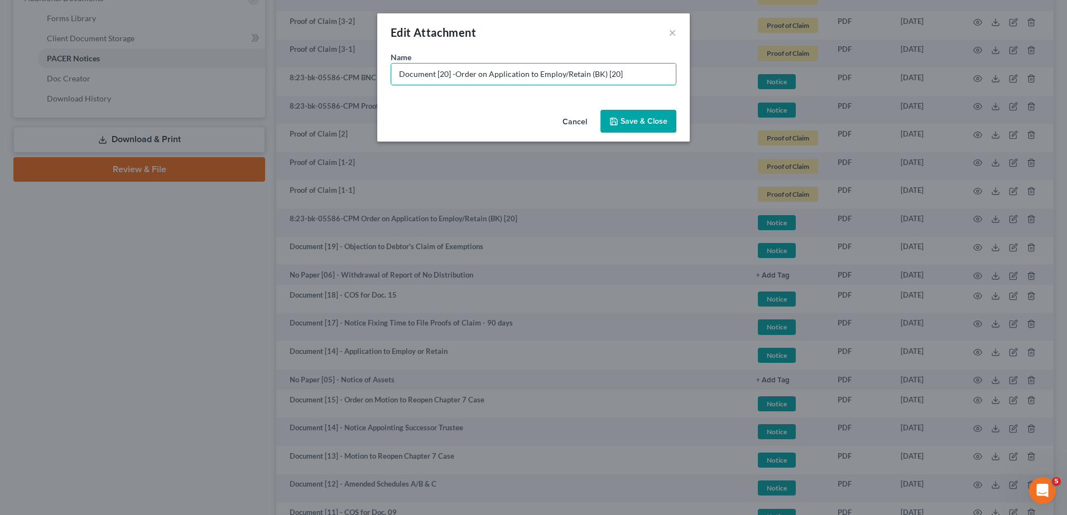
drag, startPoint x: 602, startPoint y: 77, endPoint x: 713, endPoint y: 77, distance: 111.6
click at [713, 77] on div "Edit Attachment × Name * Document [20] -Order on Application to Employ/Retain (…" at bounding box center [533, 257] width 1067 height 515
drag, startPoint x: 587, startPoint y: 73, endPoint x: 669, endPoint y: 87, distance: 83.7
click at [668, 87] on div "Name * Document [20] -Order on Application to Employ/Retain (BK)" at bounding box center [533, 78] width 312 height 54
type input "Document [20] -Order on Application to Employ/Retain"
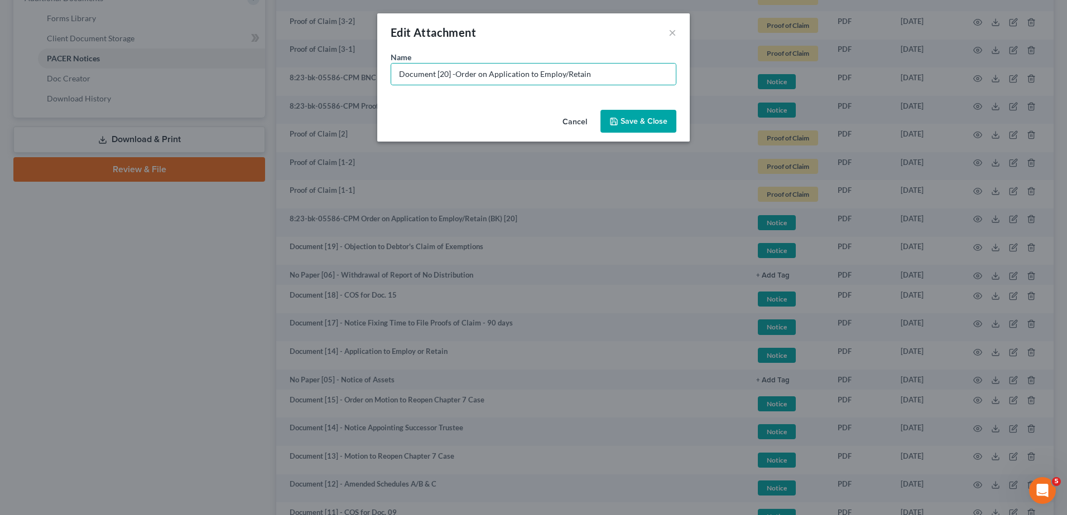
click at [644, 127] on button "Save & Close" at bounding box center [638, 121] width 76 height 23
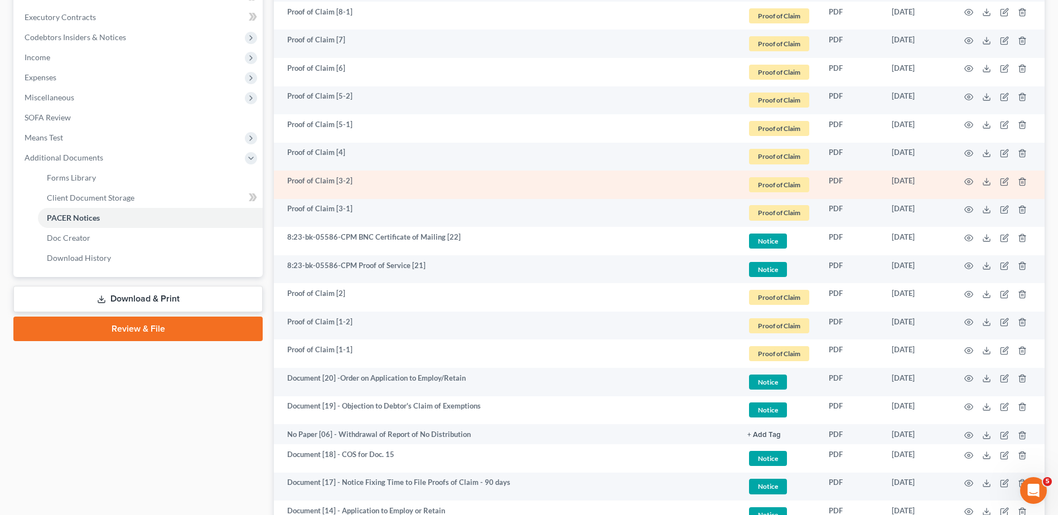
scroll to position [283, 0]
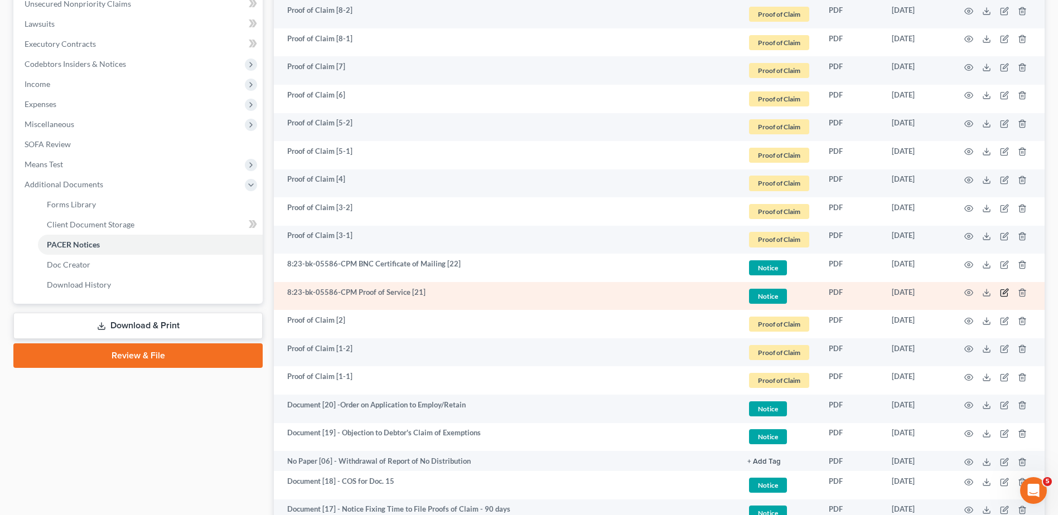
click at [1006, 295] on icon "button" at bounding box center [1004, 292] width 9 height 9
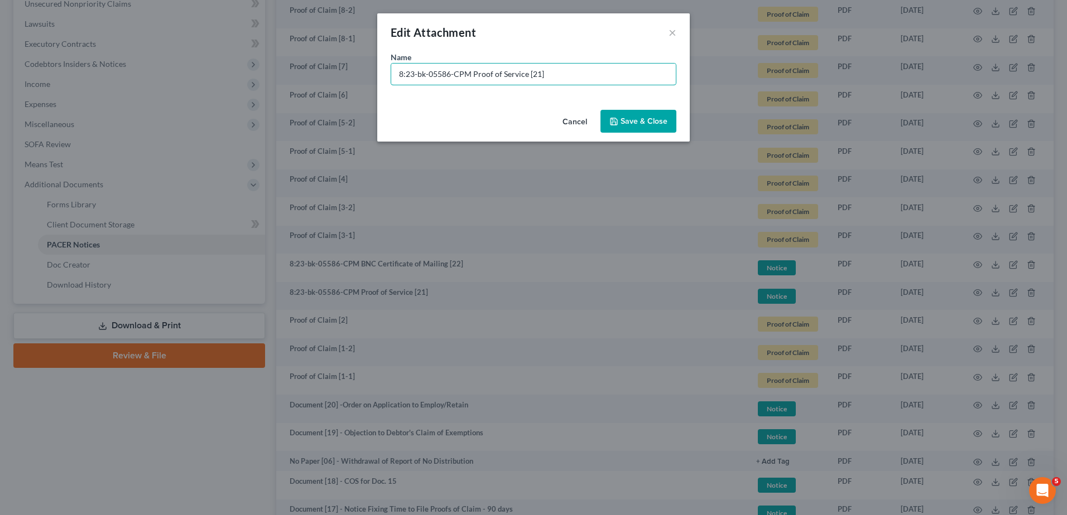
drag, startPoint x: 280, startPoint y: 86, endPoint x: 156, endPoint y: 86, distance: 123.8
click at [156, 86] on div "Edit Attachment × Name * 8:23-bk-05586-CPM Proof of Service [21] Cancel Save & …" at bounding box center [533, 257] width 1067 height 515
paste input "Document [14] -"
click at [445, 74] on input "Document [14] -" at bounding box center [533, 74] width 284 height 21
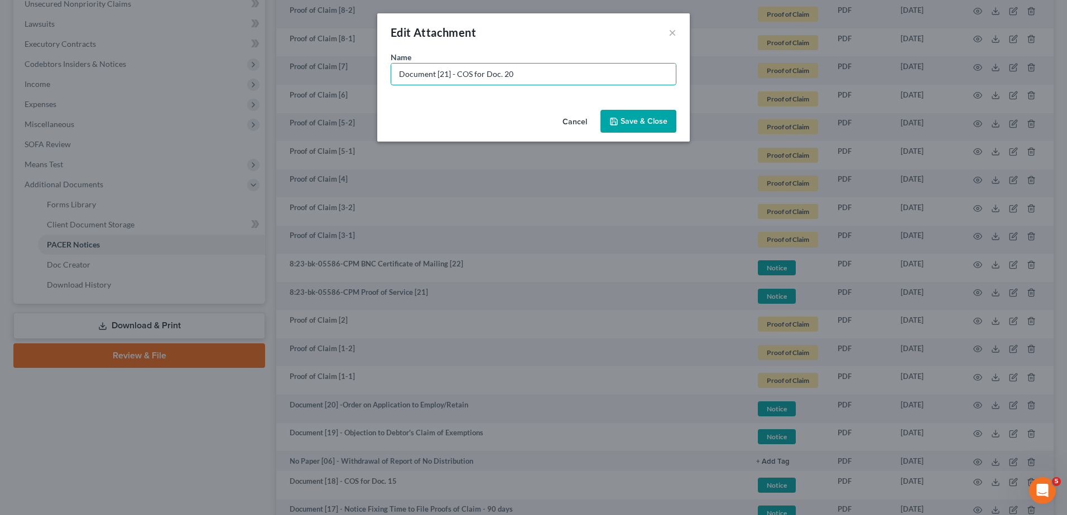
type input "Document [21] - COS for Doc. 20"
click at [654, 117] on span "Save & Close" at bounding box center [643, 121] width 47 height 9
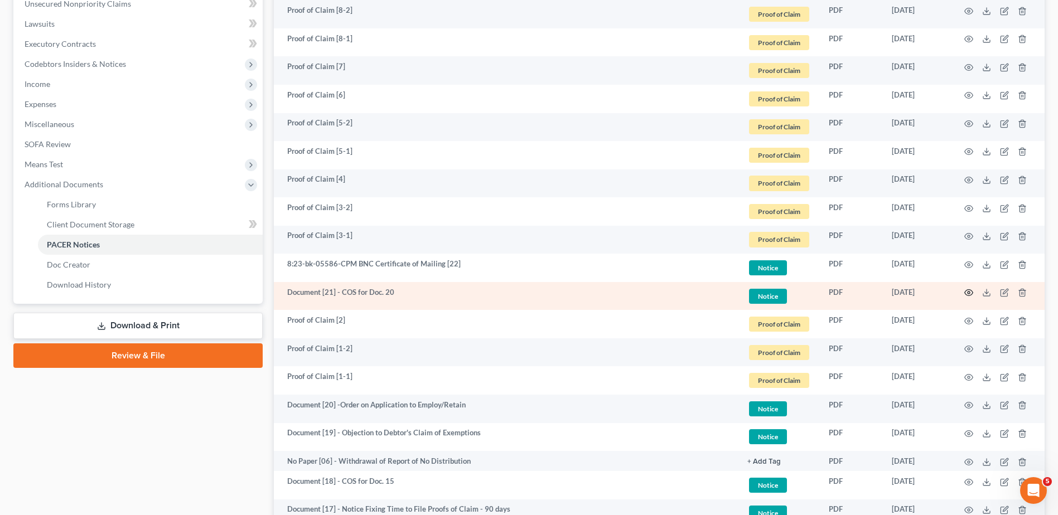
click at [967, 291] on icon "button" at bounding box center [968, 292] width 9 height 9
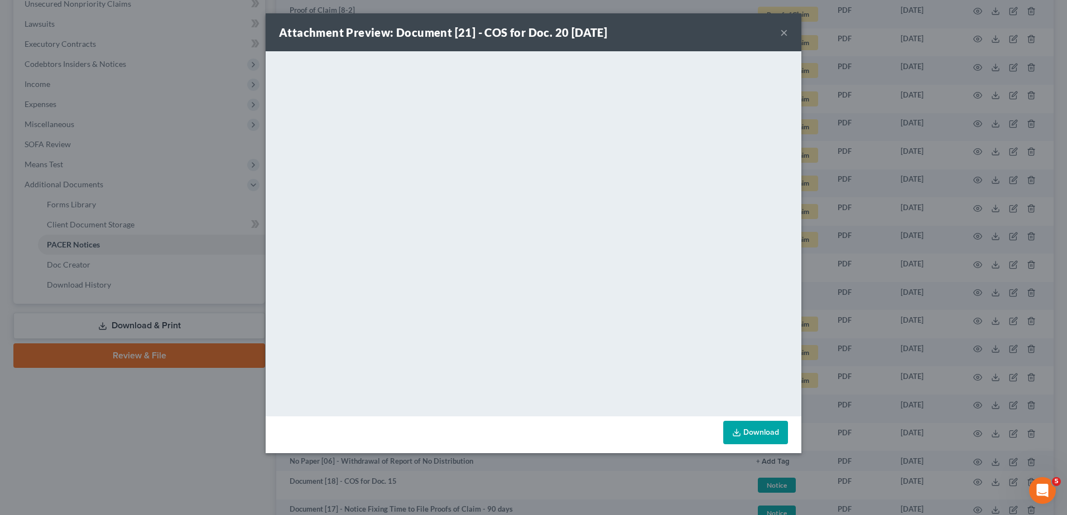
click at [783, 33] on button "×" at bounding box center [784, 32] width 8 height 13
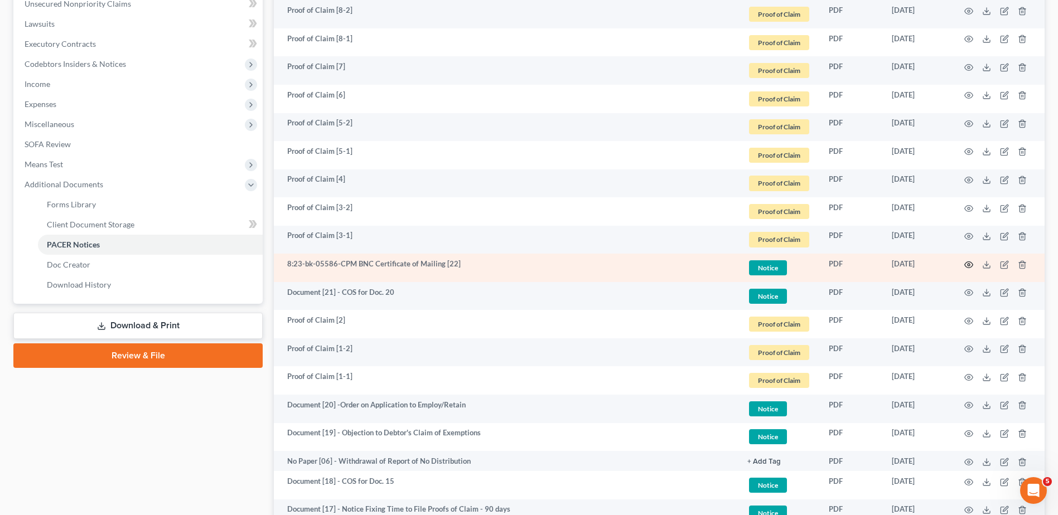
click at [967, 262] on icon "button" at bounding box center [968, 264] width 9 height 9
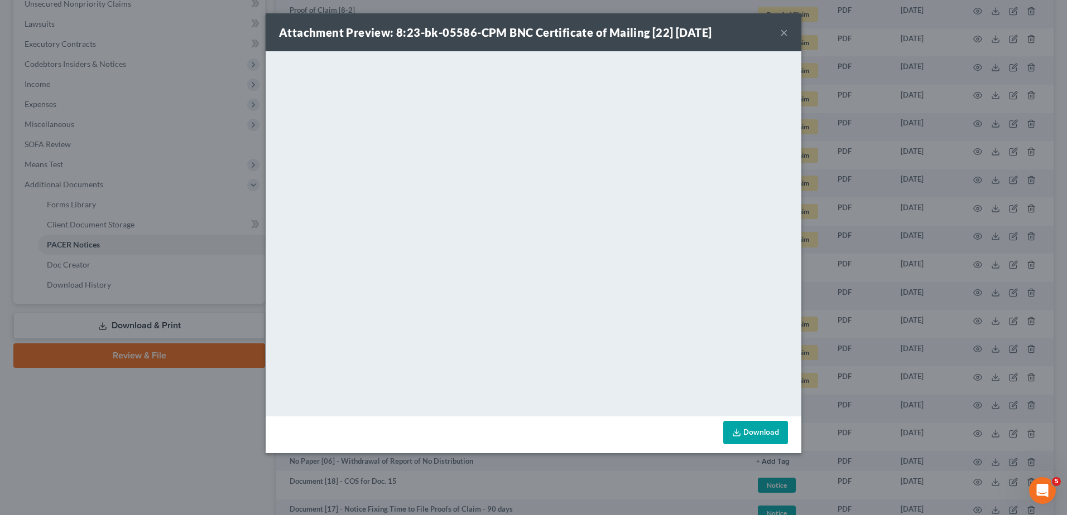
click at [784, 33] on button "×" at bounding box center [784, 32] width 8 height 13
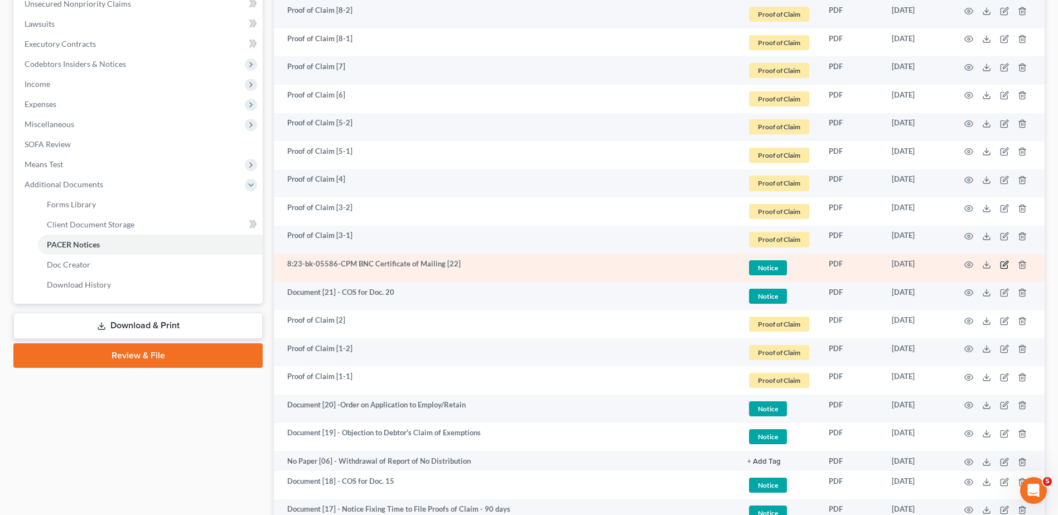
click at [1004, 266] on icon "button" at bounding box center [1005, 263] width 5 height 5
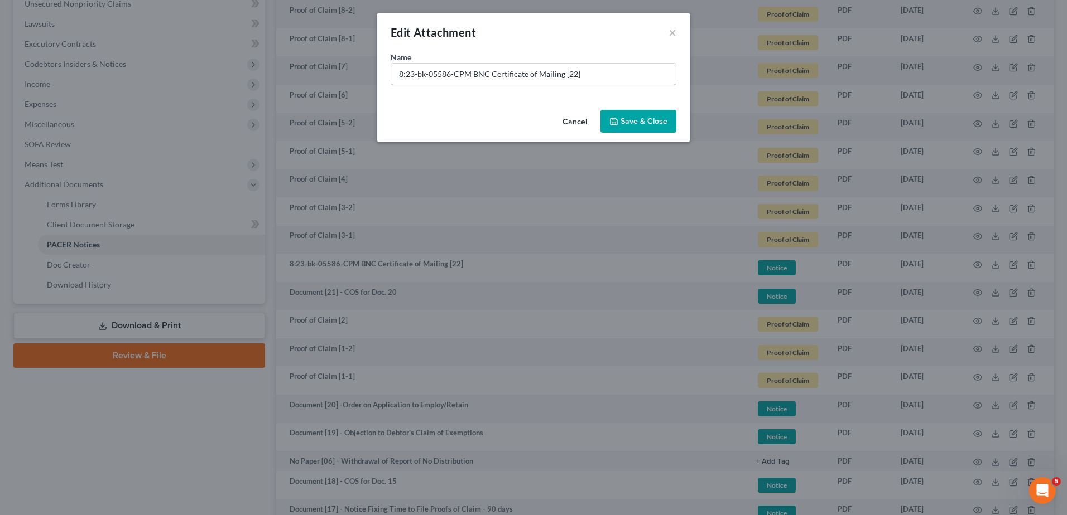
drag, startPoint x: 582, startPoint y: 75, endPoint x: 146, endPoint y: 88, distance: 435.8
click at [136, 90] on div "Edit Attachment × Name * 8:23-bk-05586-CPM BNC Certificate of Mailing [22] Canc…" at bounding box center [533, 257] width 1067 height 515
paste input "Document [14] -"
click at [442, 74] on input "Document [14] -" at bounding box center [533, 74] width 284 height 21
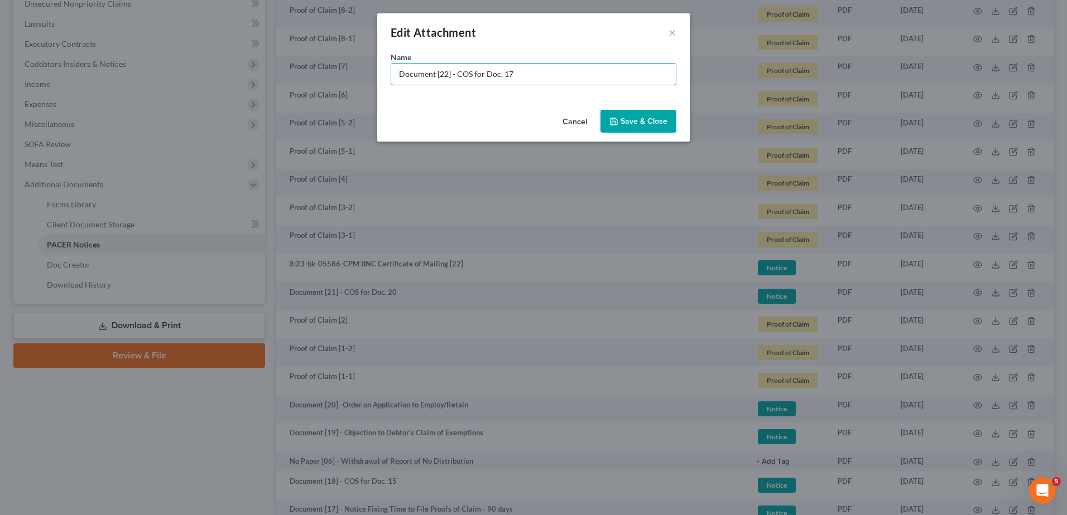
type input "Document [22] - COS for Doc. 17"
click at [650, 111] on button "Save & Close" at bounding box center [638, 121] width 76 height 23
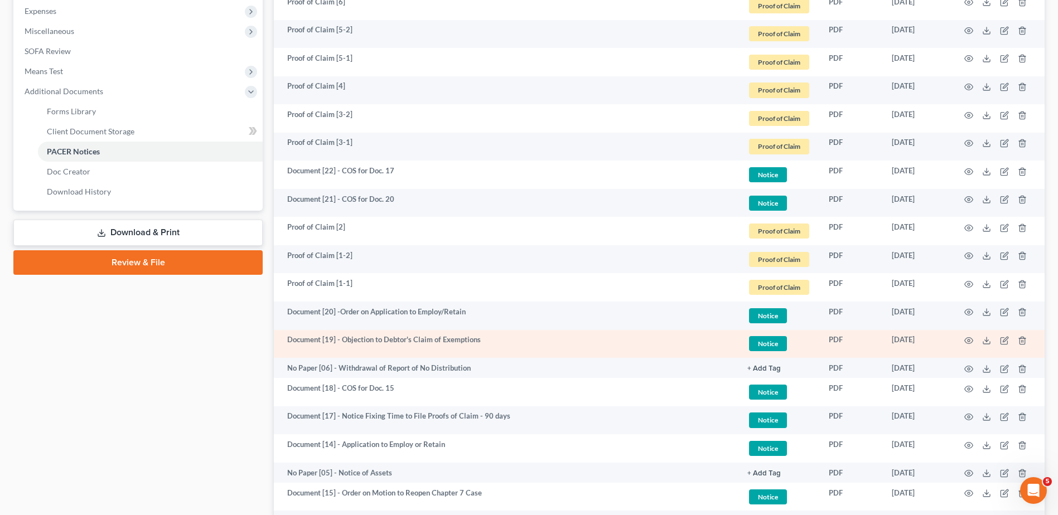
scroll to position [562, 0]
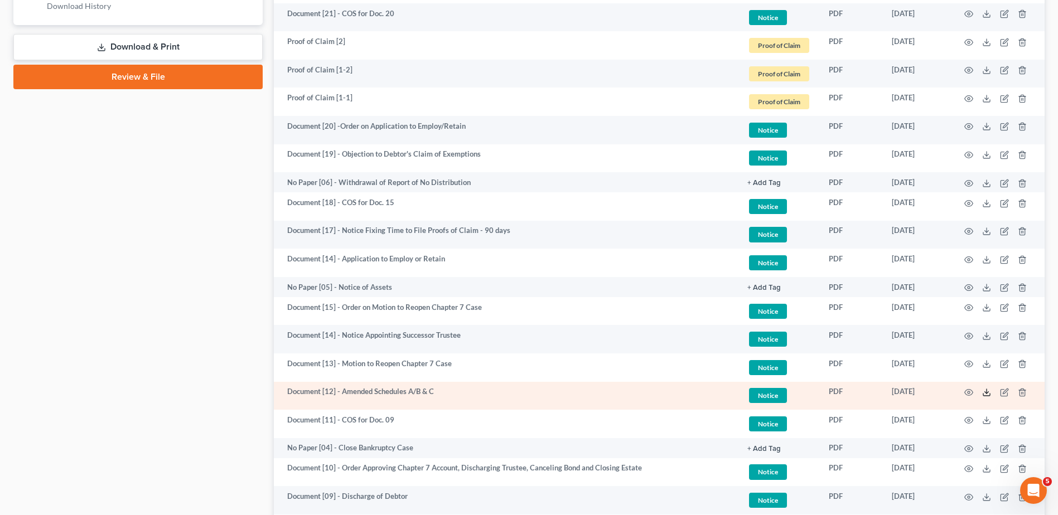
click at [985, 393] on icon at bounding box center [986, 392] width 9 height 9
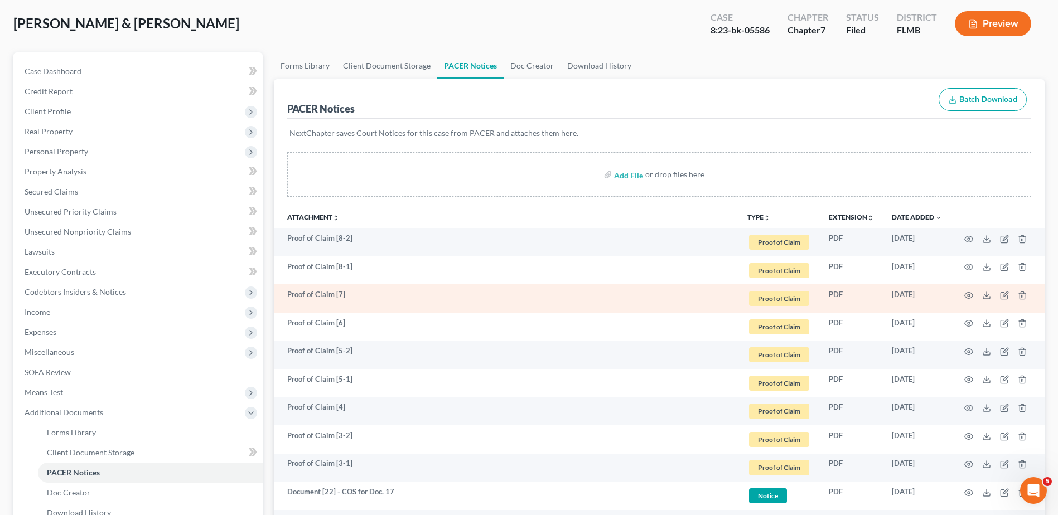
scroll to position [93, 0]
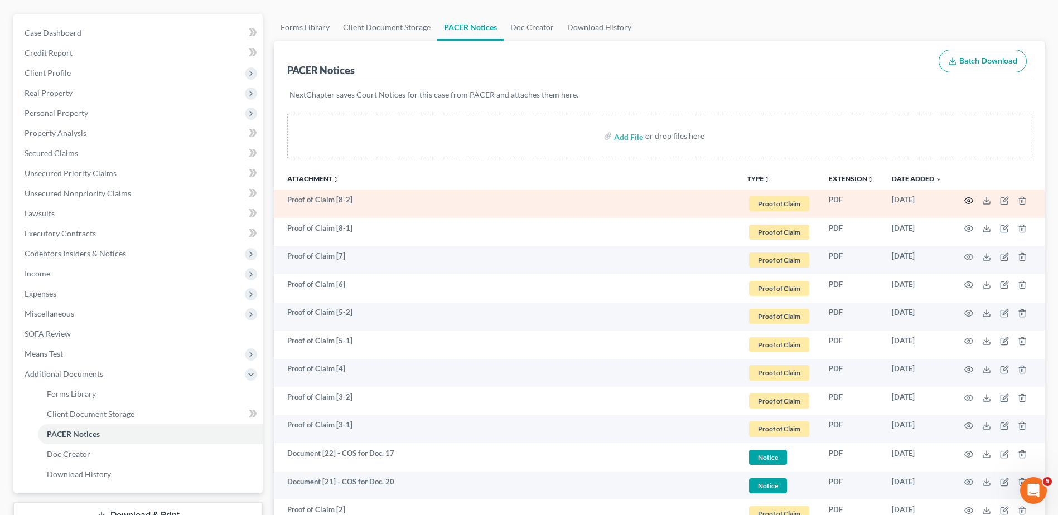
click at [970, 201] on circle "button" at bounding box center [969, 201] width 2 height 2
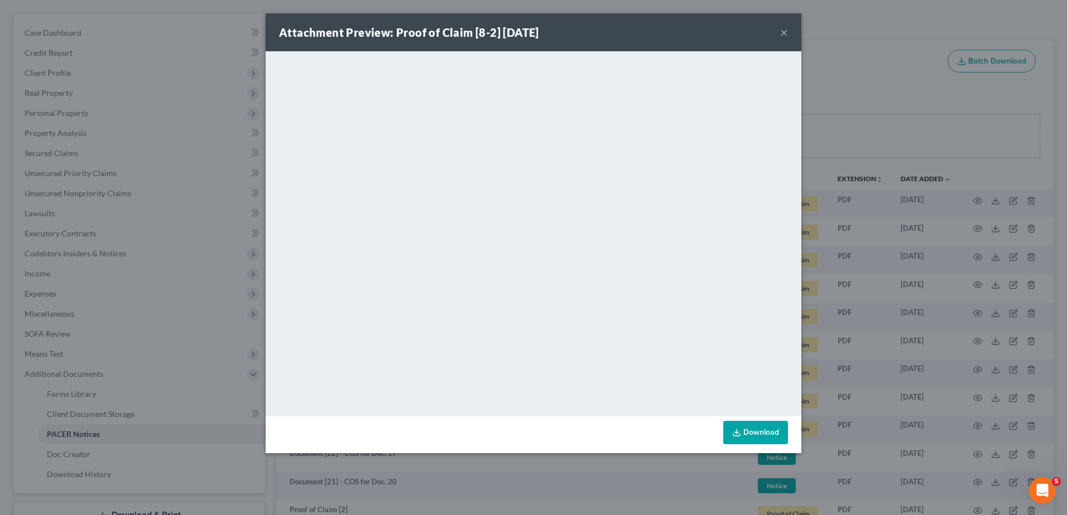
click at [784, 36] on button "×" at bounding box center [784, 32] width 8 height 13
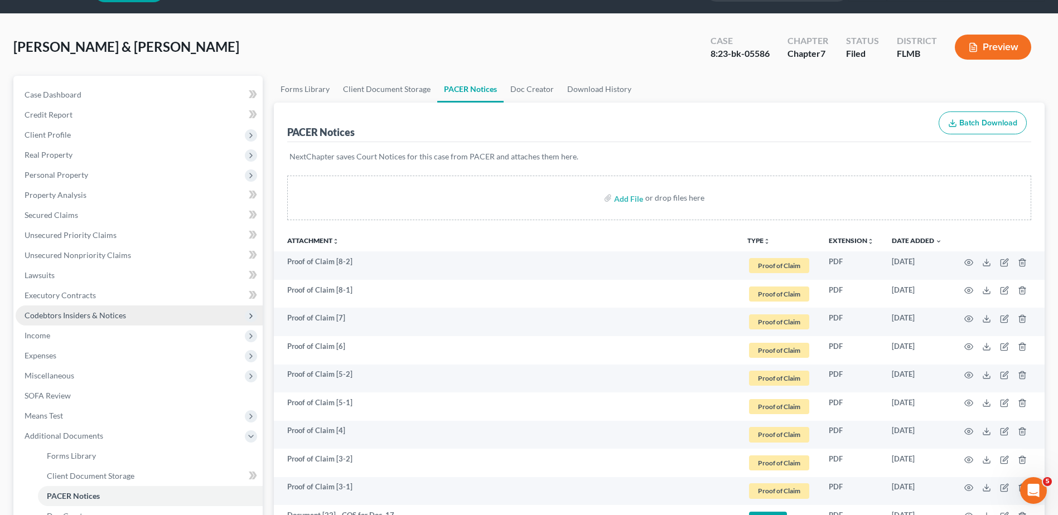
scroll to position [0, 0]
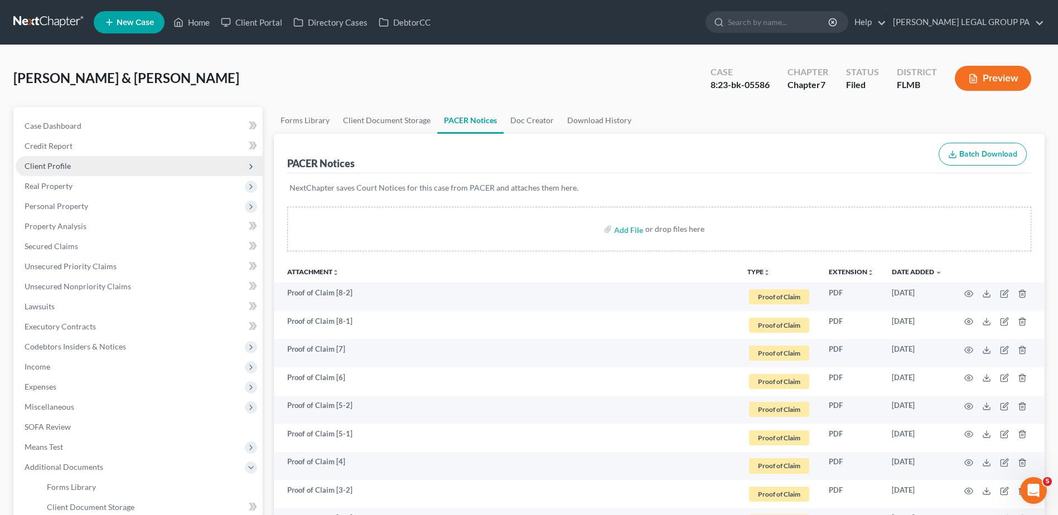
click at [73, 168] on span "Client Profile" at bounding box center [139, 166] width 247 height 20
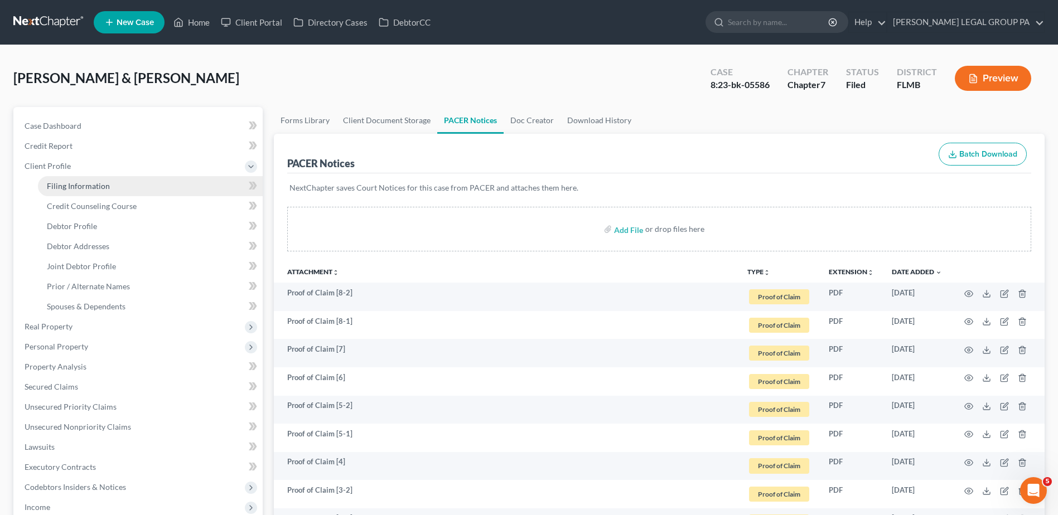
click at [104, 178] on link "Filing Information" at bounding box center [150, 186] width 225 height 20
select select "1"
select select "0"
select select "9"
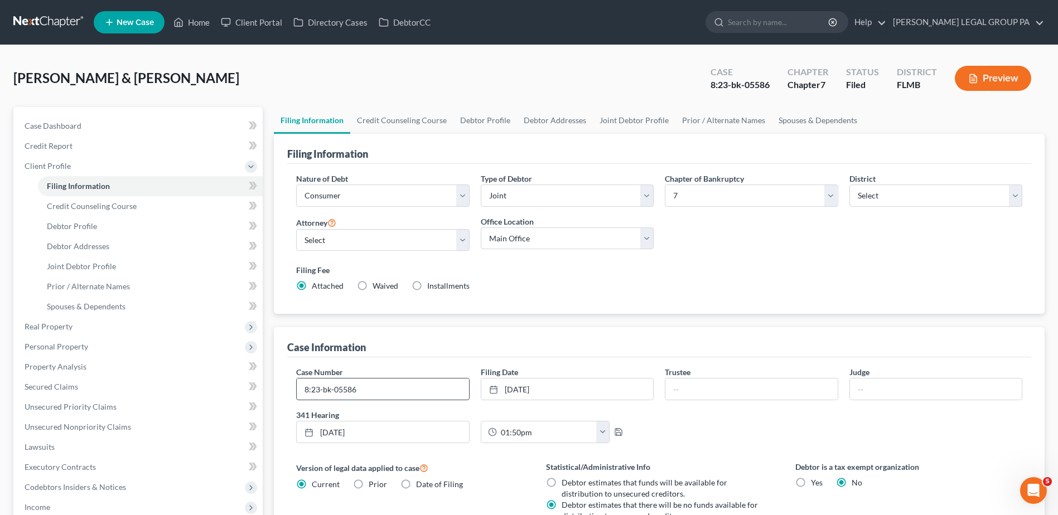
click at [395, 399] on input "8:23-bk-05586" at bounding box center [383, 389] width 172 height 21
drag, startPoint x: 387, startPoint y: 393, endPoint x: 278, endPoint y: 387, distance: 108.9
click at [278, 387] on div "Case Information Case Number 8:23-bk-05586-CPM Filing Date 12/10/2023 close Dat…" at bounding box center [659, 492] width 771 height 330
type input "8:23-bk-05586-CPM"
click at [784, 395] on input "text" at bounding box center [751, 389] width 172 height 21
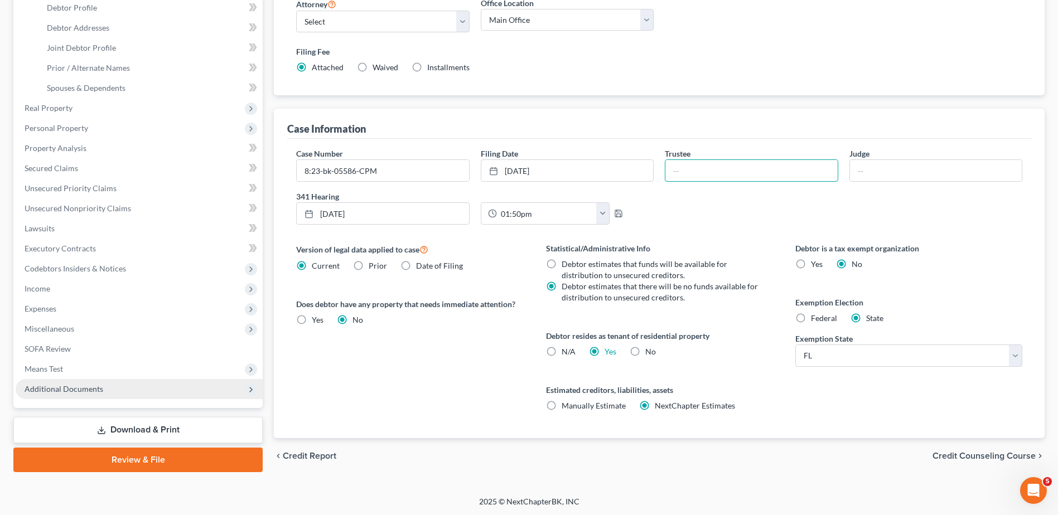
scroll to position [220, 0]
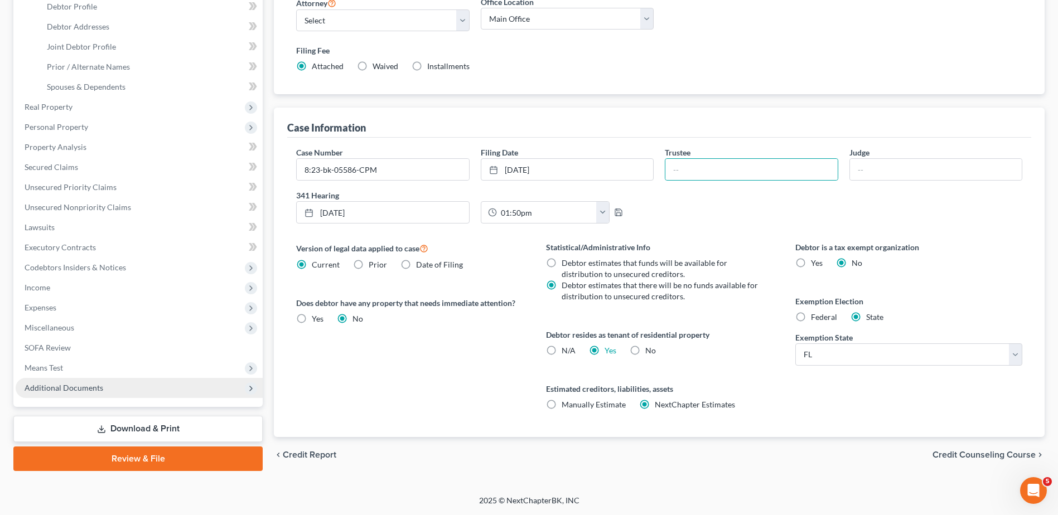
click at [100, 394] on span "Additional Documents" at bounding box center [139, 388] width 247 height 20
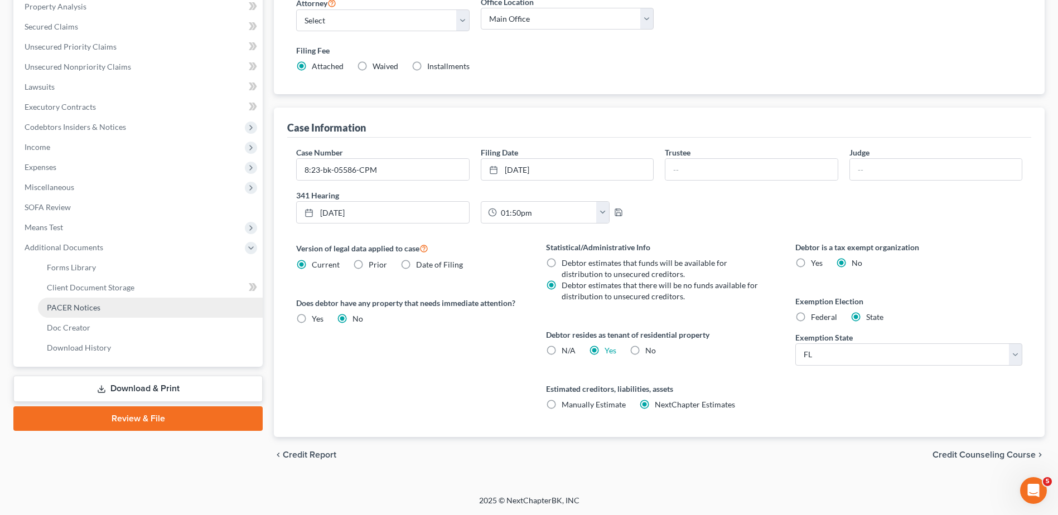
click at [91, 313] on link "PACER Notices" at bounding box center [150, 308] width 225 height 20
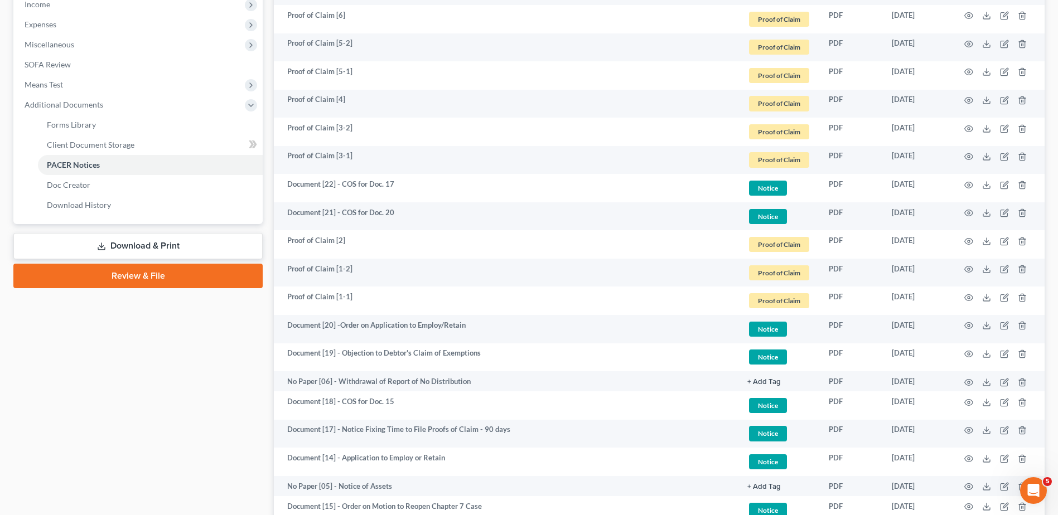
scroll to position [465, 0]
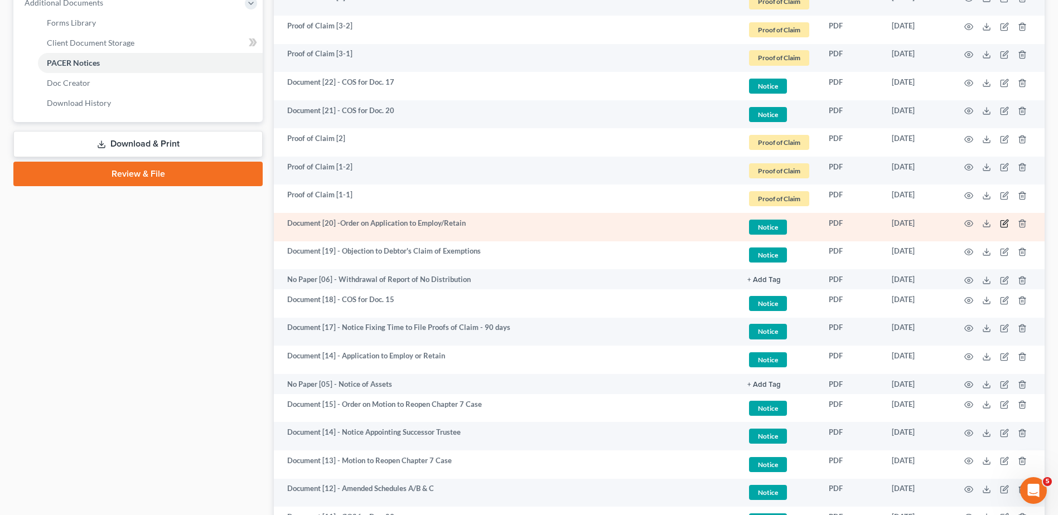
click at [1007, 220] on icon "button" at bounding box center [1004, 223] width 9 height 9
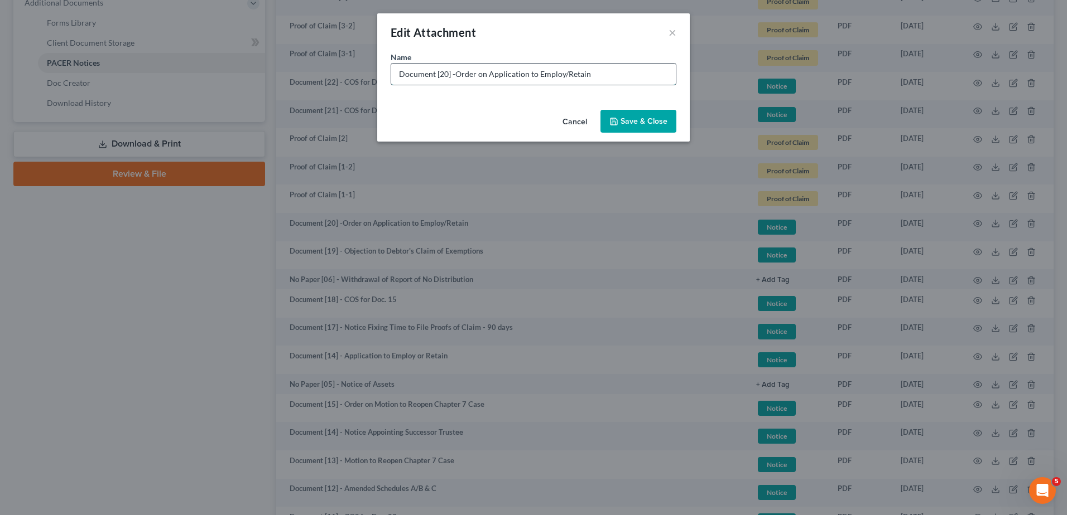
click at [455, 73] on input "Document [20] -Order on Application to Employ/Retain" at bounding box center [533, 74] width 284 height 21
type input "Document [20] - Order on Application to Employ/Retain"
click at [676, 123] on button "Save & Close" at bounding box center [638, 121] width 76 height 23
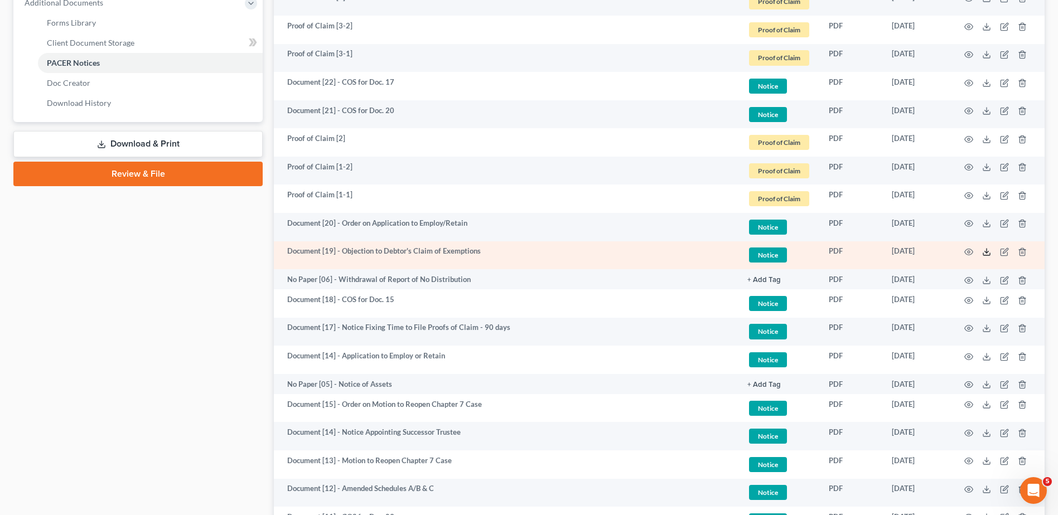
click at [985, 255] on icon at bounding box center [986, 254] width 7 height 2
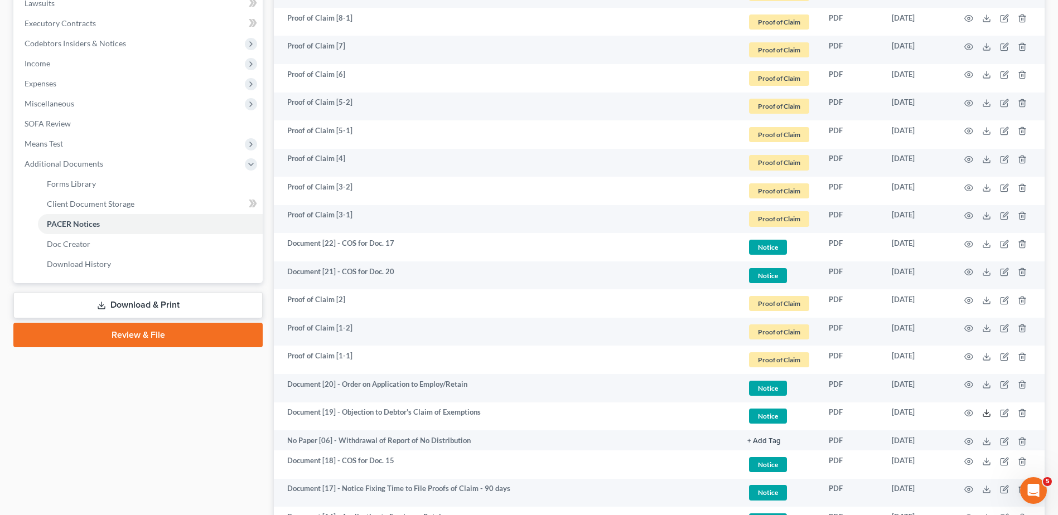
scroll to position [93, 0]
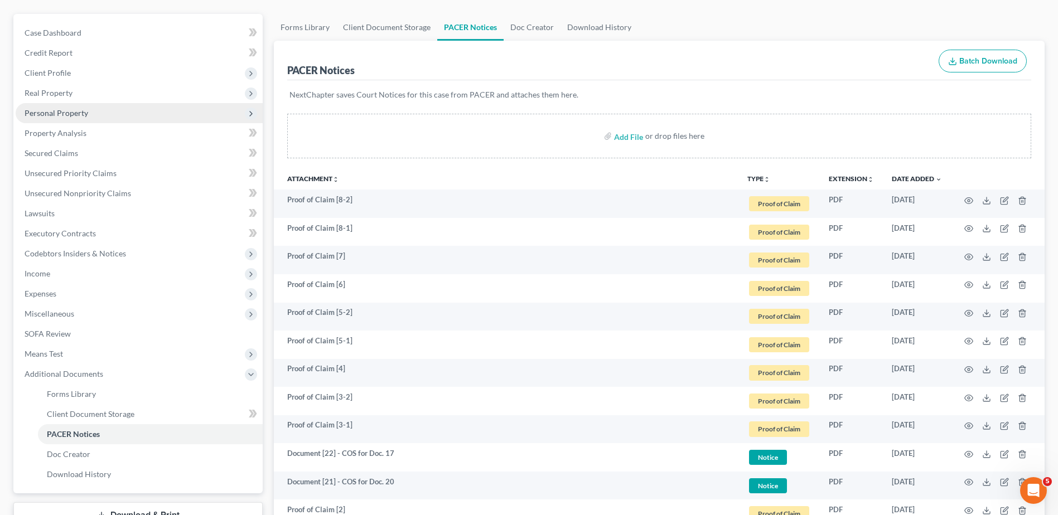
click at [65, 114] on span "Personal Property" at bounding box center [57, 112] width 64 height 9
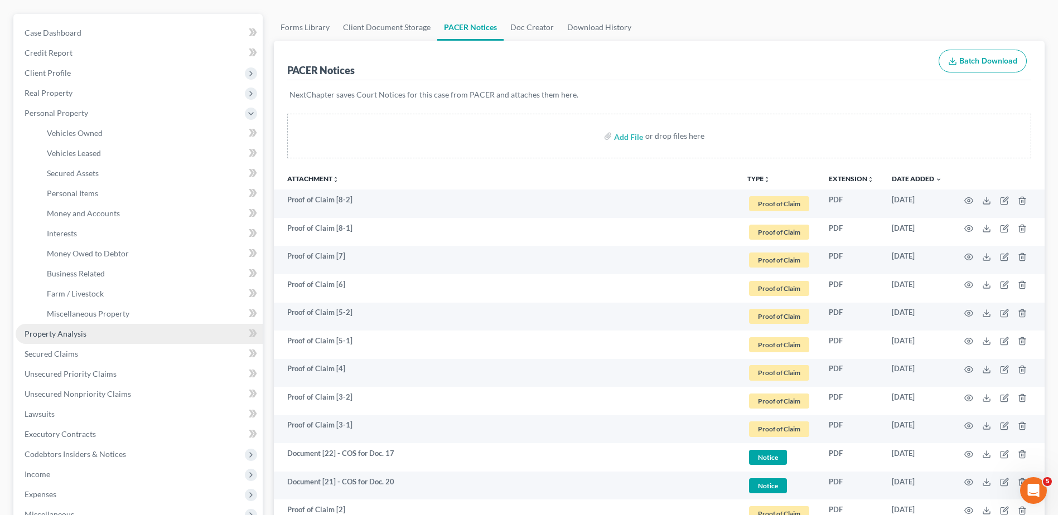
click at [62, 327] on link "Property Analysis" at bounding box center [139, 334] width 247 height 20
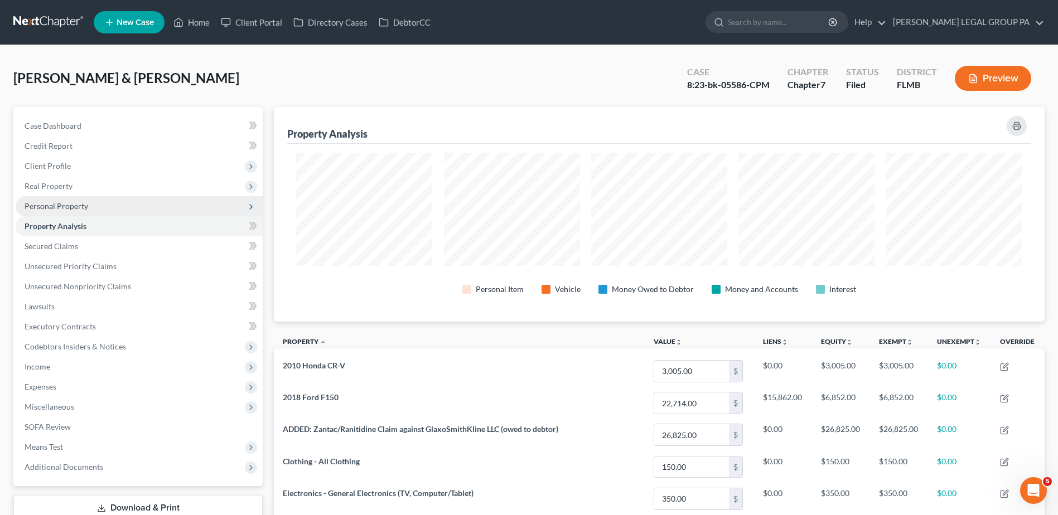
click at [82, 202] on span "Personal Property" at bounding box center [57, 205] width 64 height 9
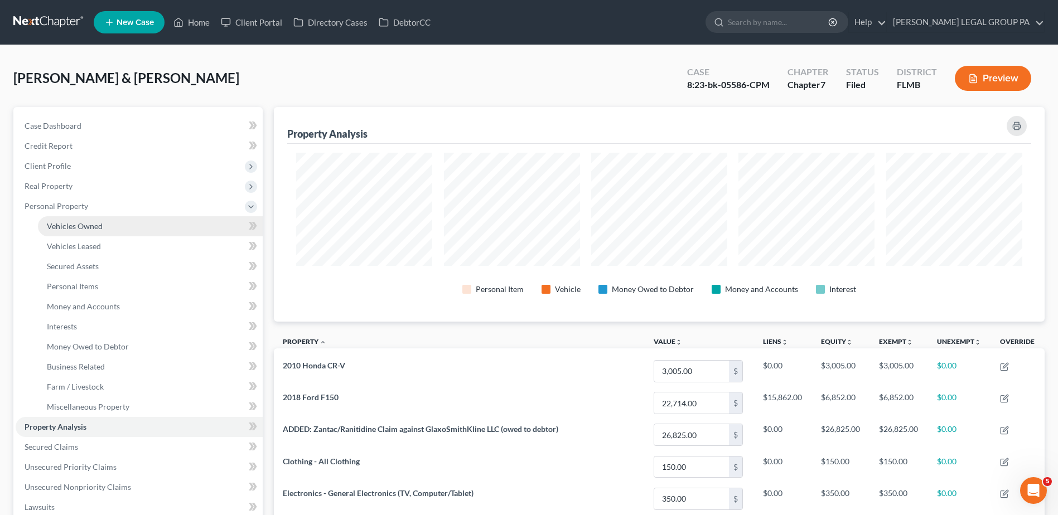
click at [85, 224] on span "Vehicles Owned" at bounding box center [75, 225] width 56 height 9
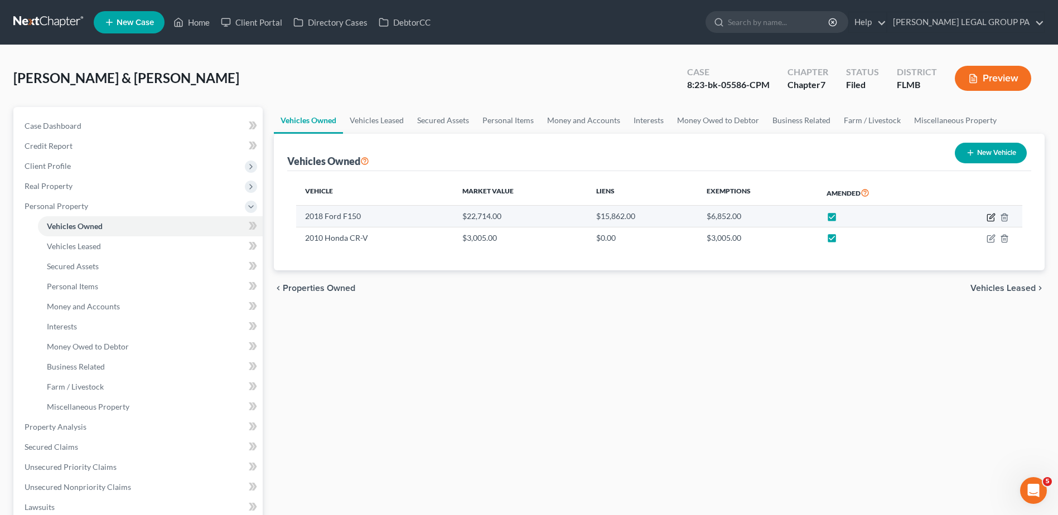
click at [993, 219] on icon "button" at bounding box center [991, 217] width 9 height 9
select select "0"
select select "8"
select select "2"
select select "0"
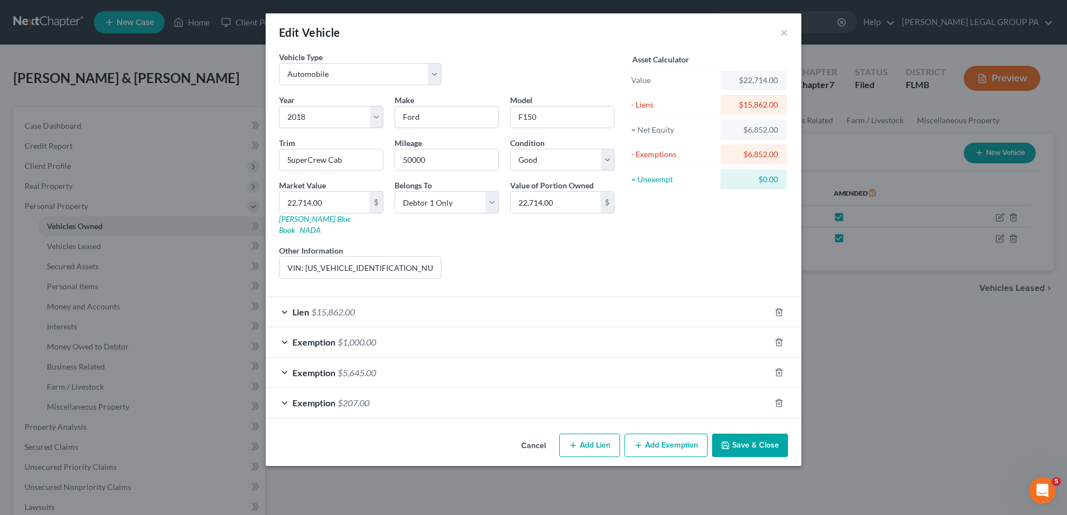
click at [284, 329] on div "Exemption $1,000.00" at bounding box center [518, 342] width 504 height 30
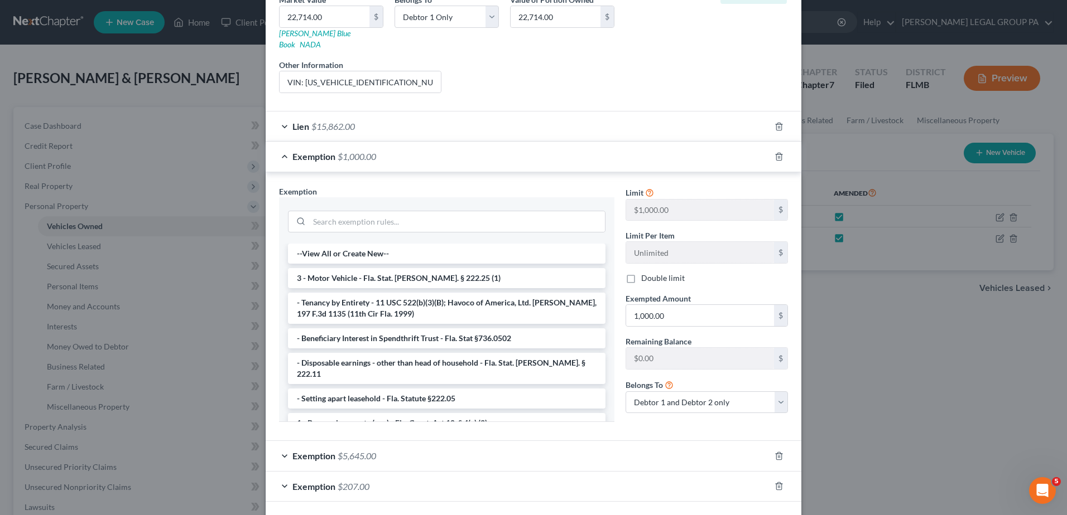
scroll to position [223, 0]
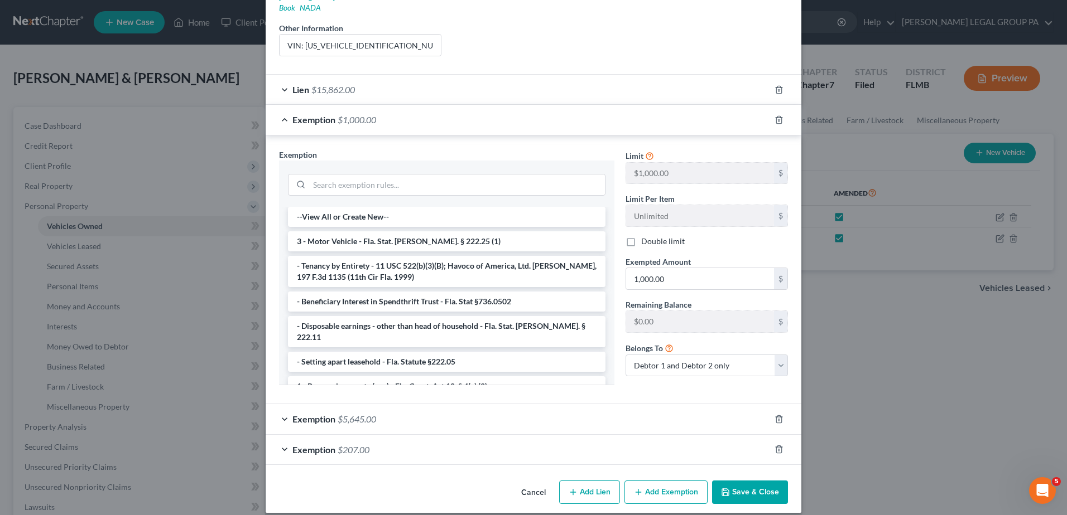
click at [918, 423] on div "Edit Vehicle × Vehicle Type Select Automobile Truck Trailer Watercraft Aircraft…" at bounding box center [533, 257] width 1067 height 515
click at [278, 107] on div "Exemption $1,000.00" at bounding box center [518, 120] width 504 height 30
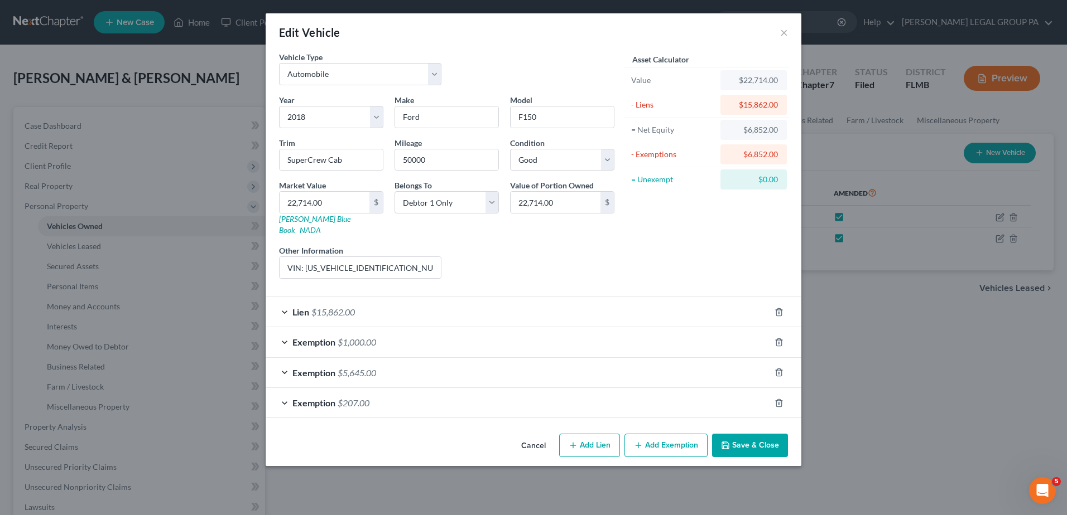
click at [230, 85] on div "Edit Vehicle × Vehicle Type Select Automobile Truck Trailer Watercraft Aircraft…" at bounding box center [533, 257] width 1067 height 515
click at [787, 29] on button "×" at bounding box center [784, 32] width 8 height 13
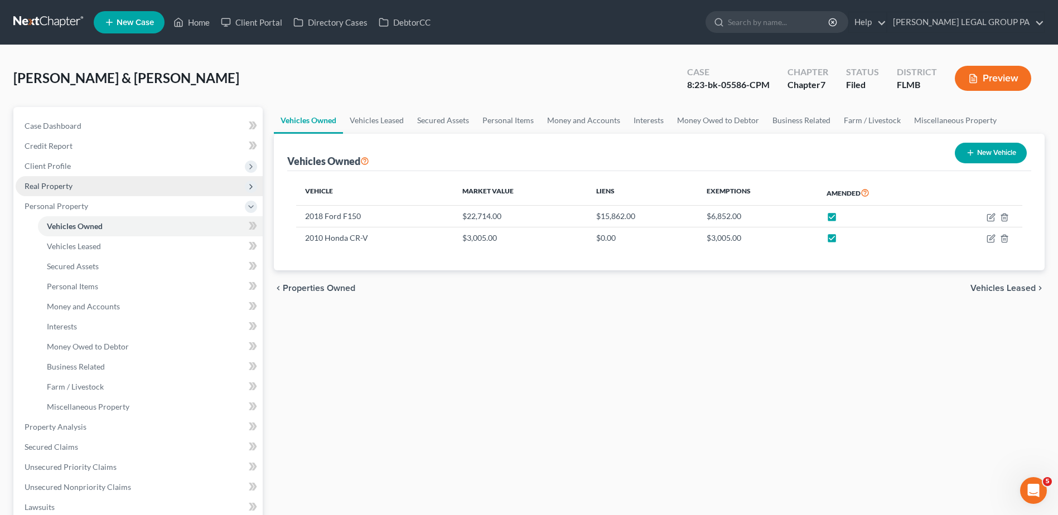
click at [82, 177] on span "Real Property" at bounding box center [139, 186] width 247 height 20
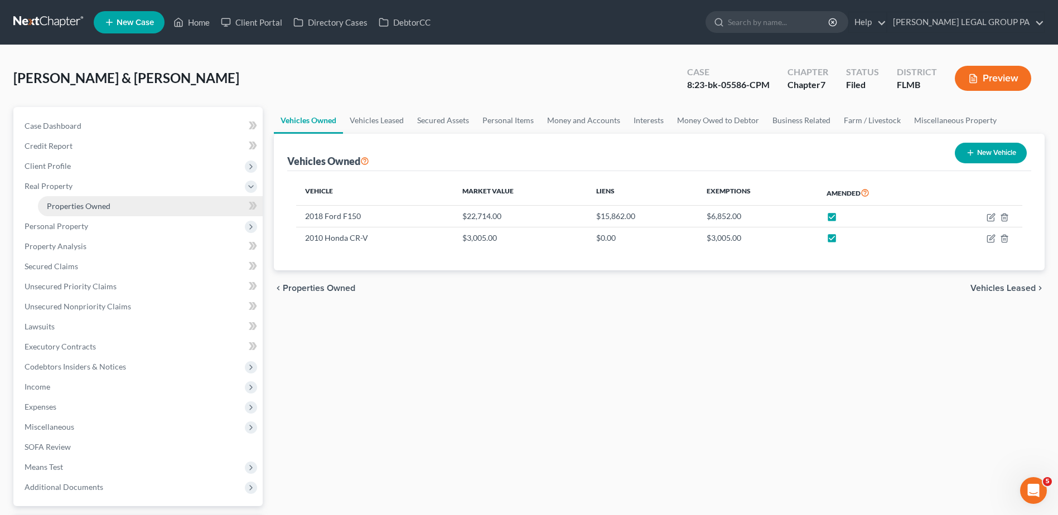
click at [79, 202] on span "Properties Owned" at bounding box center [79, 205] width 64 height 9
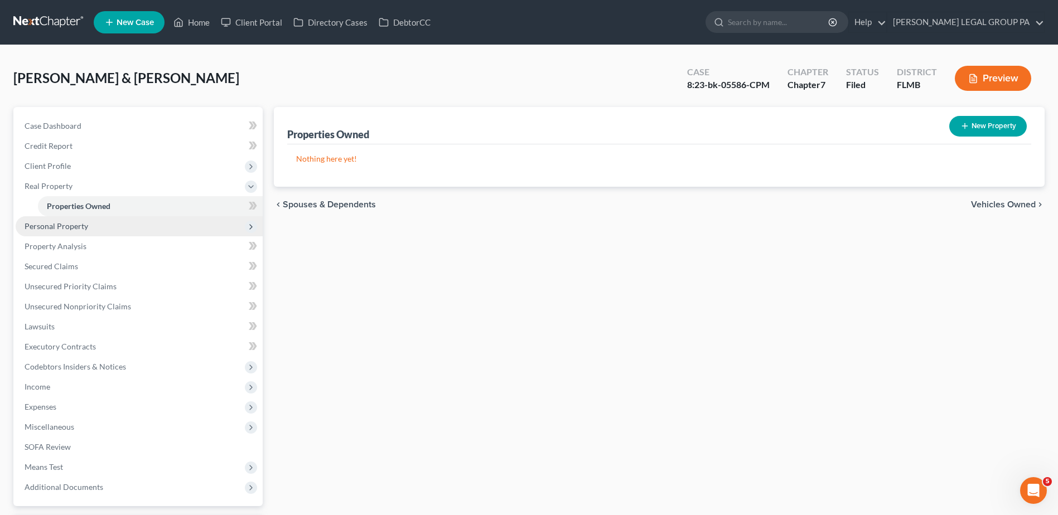
click at [62, 219] on span "Personal Property" at bounding box center [139, 226] width 247 height 20
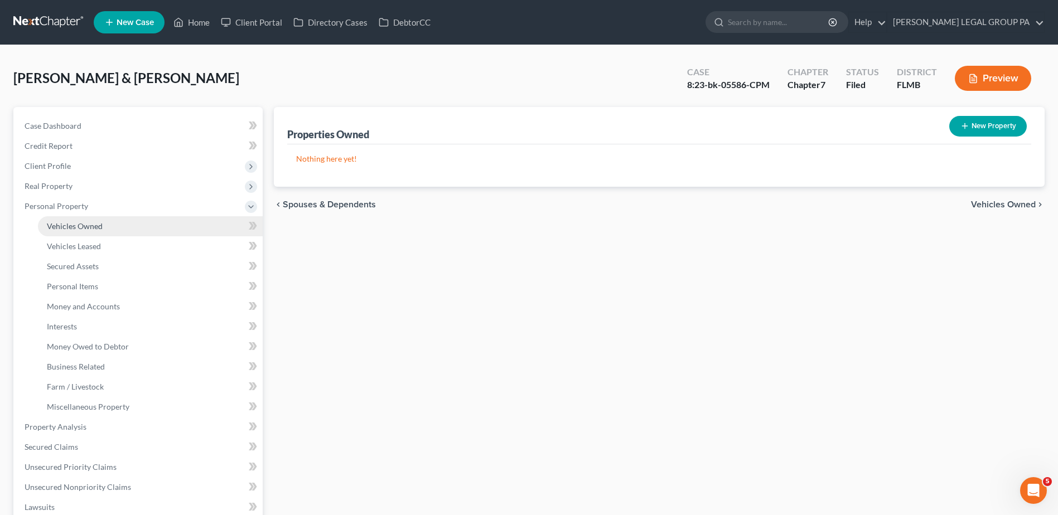
click at [90, 228] on span "Vehicles Owned" at bounding box center [75, 225] width 56 height 9
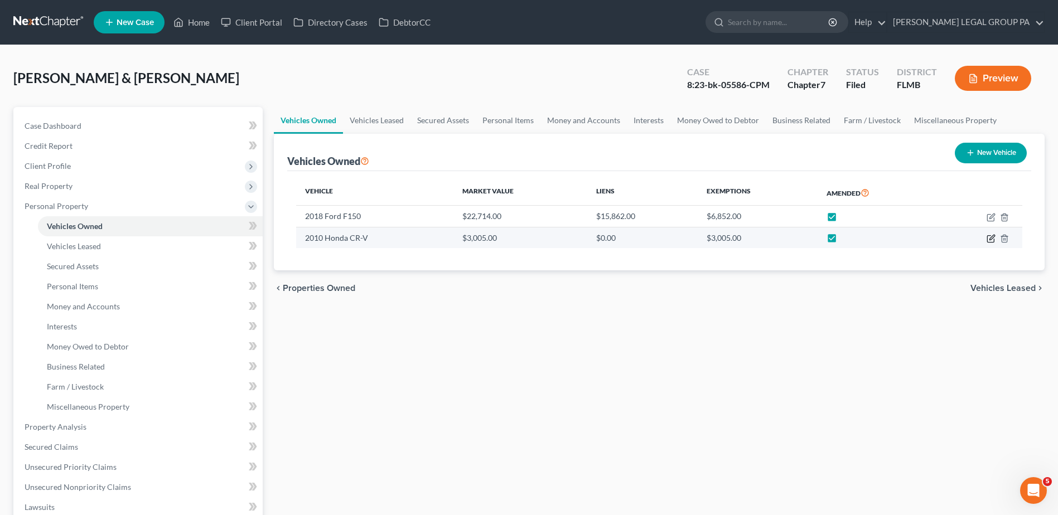
click at [989, 238] on icon "button" at bounding box center [991, 238] width 9 height 9
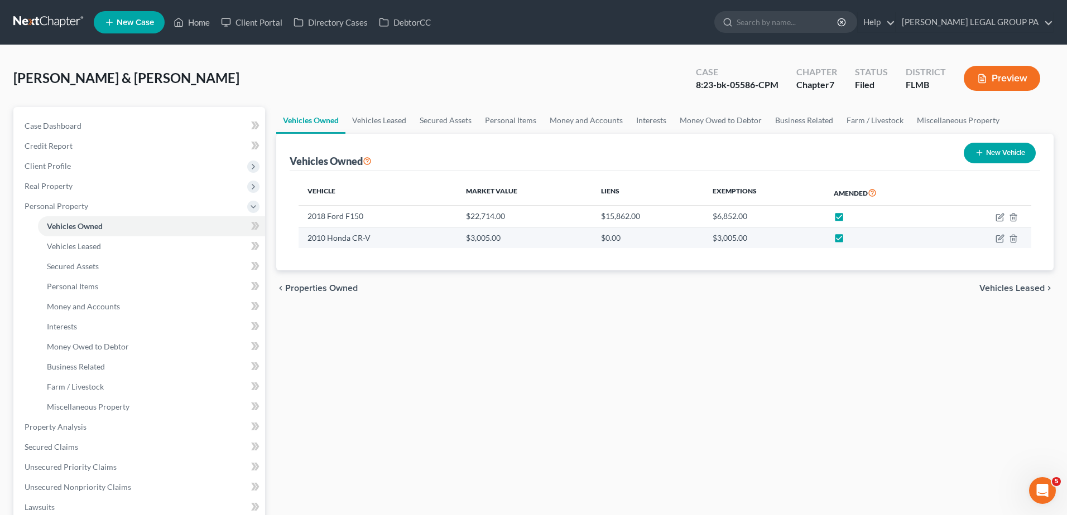
select select "0"
select select "16"
select select "2"
select select "1"
select select "2"
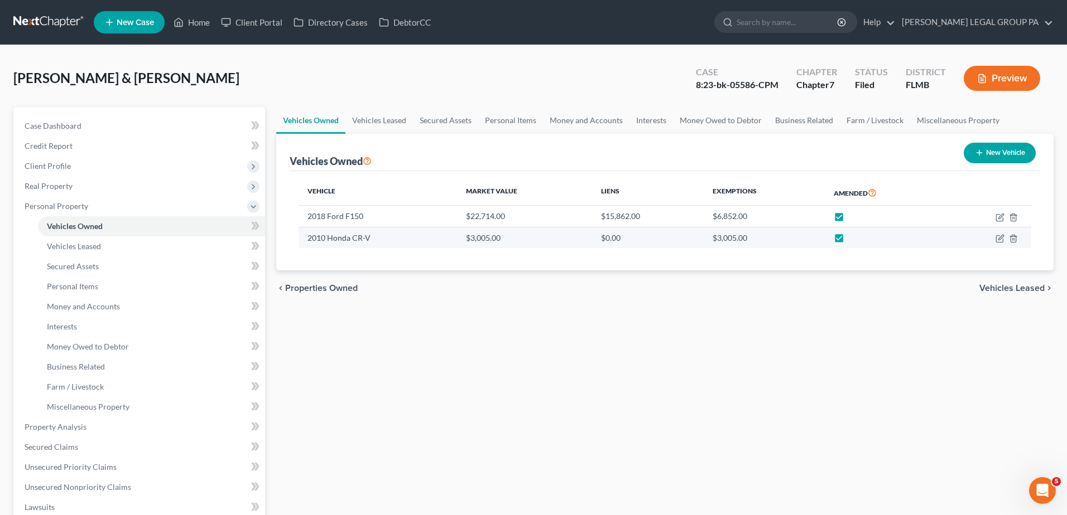
select select "2"
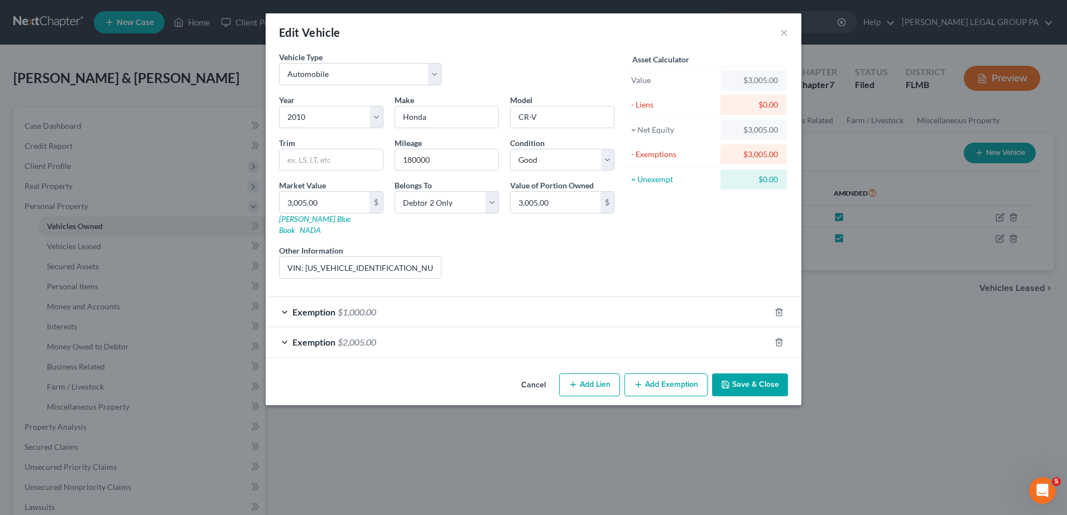
click at [282, 334] on div "Exemption $2,005.00" at bounding box center [518, 342] width 504 height 30
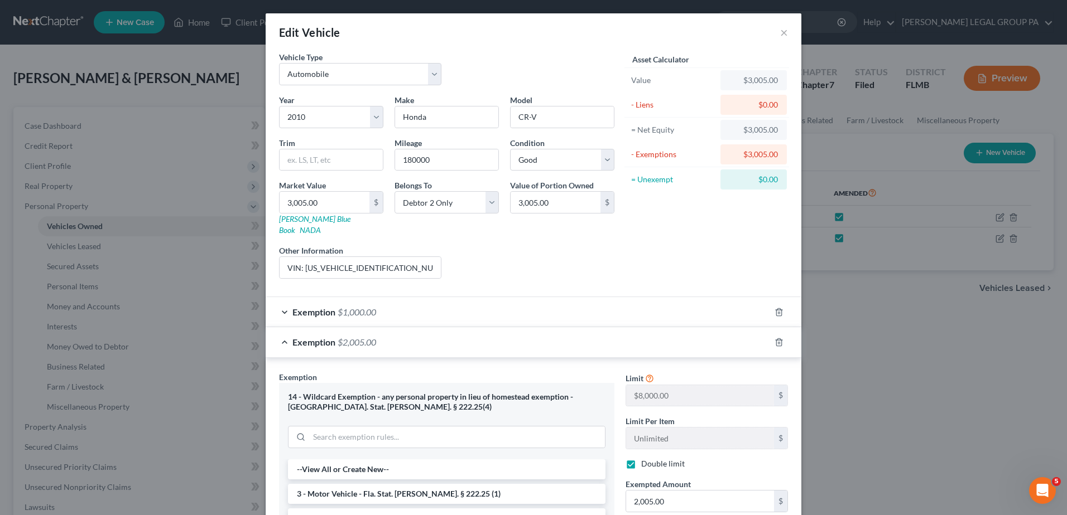
scroll to position [93, 0]
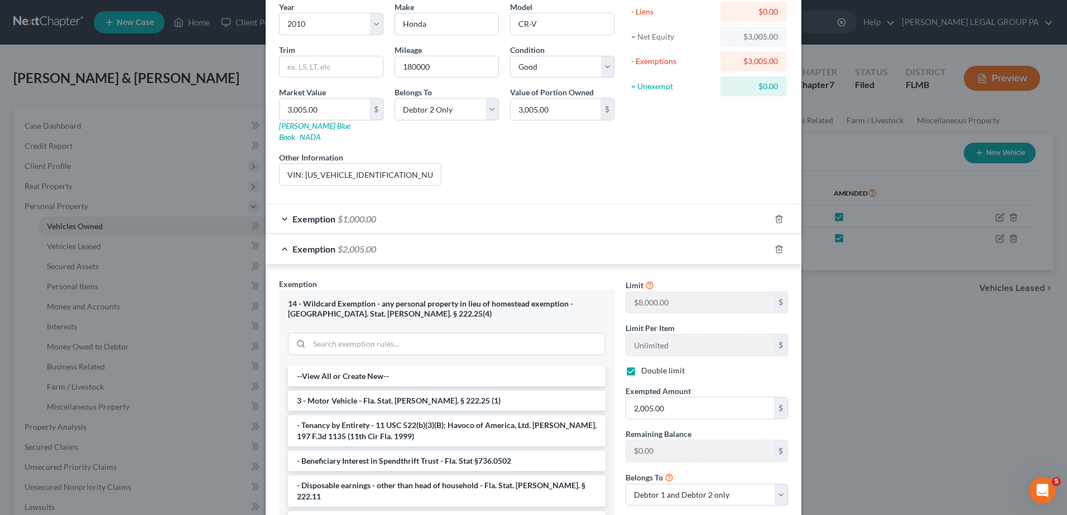
click at [270, 208] on div "Exemption $1,000.00" at bounding box center [518, 219] width 504 height 30
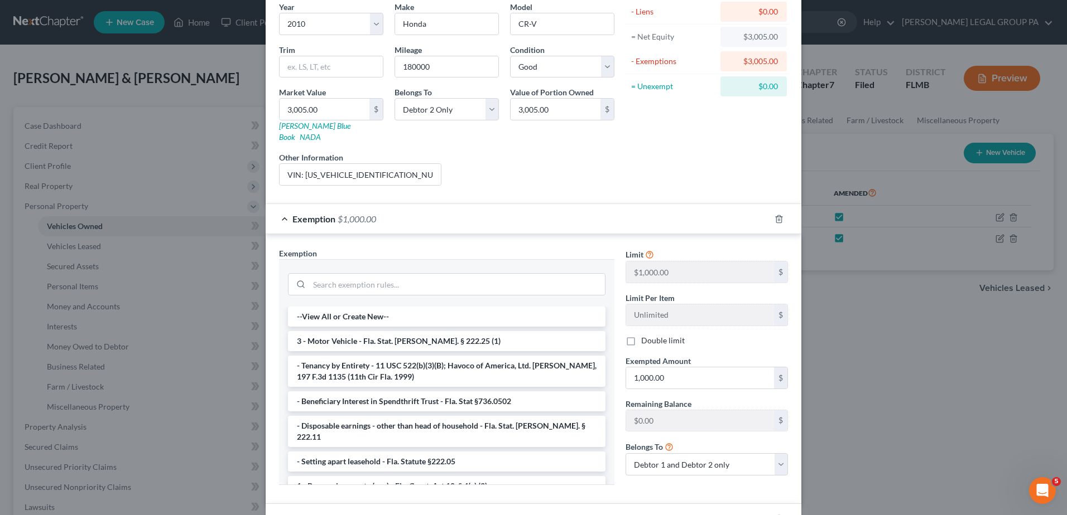
click at [905, 347] on div "Edit Vehicle × Vehicle Type Select Automobile Truck Trailer Watercraft Aircraft…" at bounding box center [533, 257] width 1067 height 515
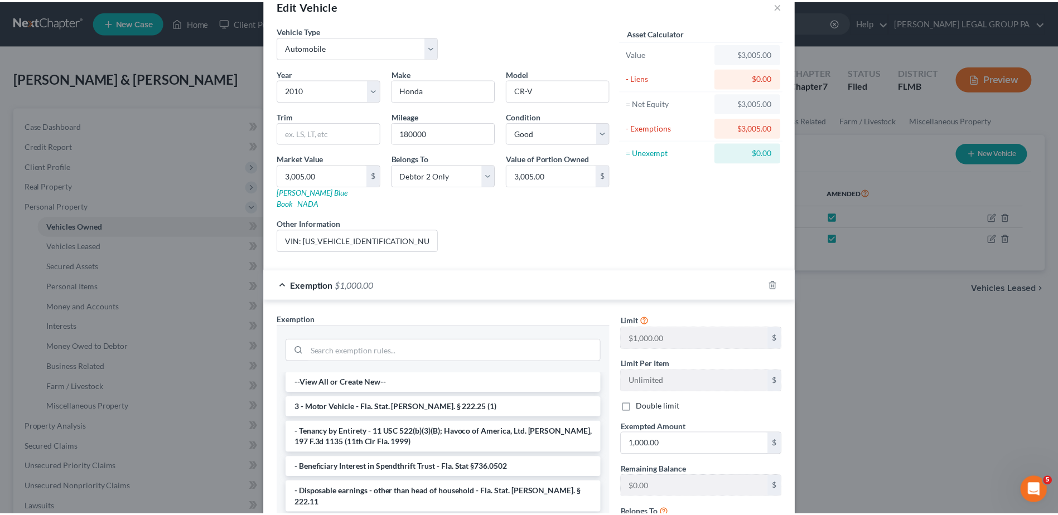
scroll to position [0, 0]
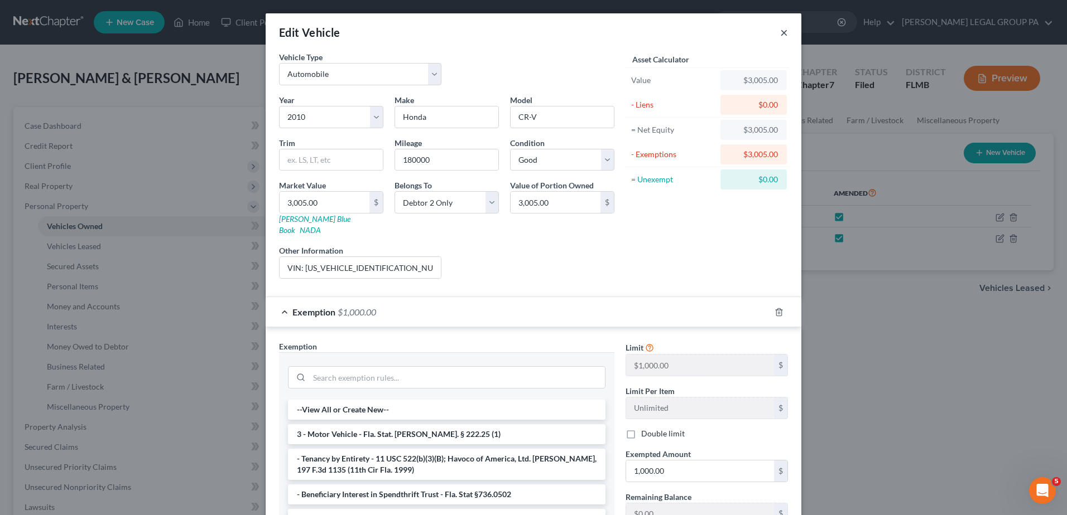
click at [780, 32] on button "×" at bounding box center [784, 32] width 8 height 13
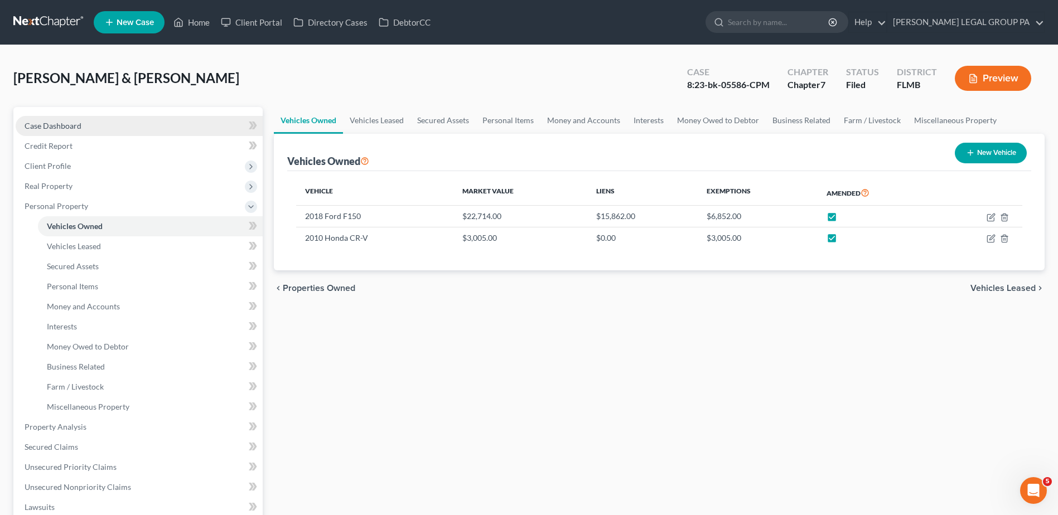
click at [73, 128] on span "Case Dashboard" at bounding box center [53, 125] width 57 height 9
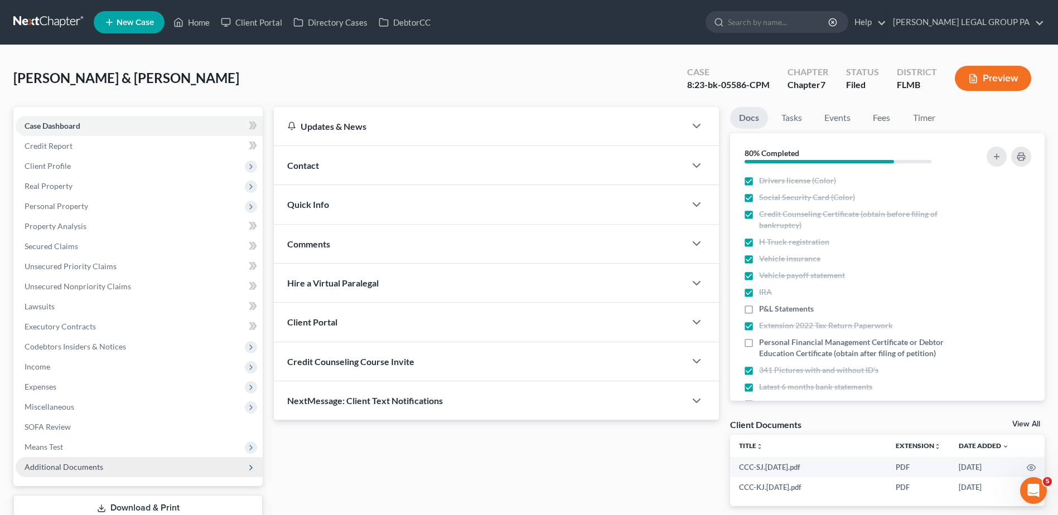
click at [83, 469] on span "Additional Documents" at bounding box center [64, 466] width 79 height 9
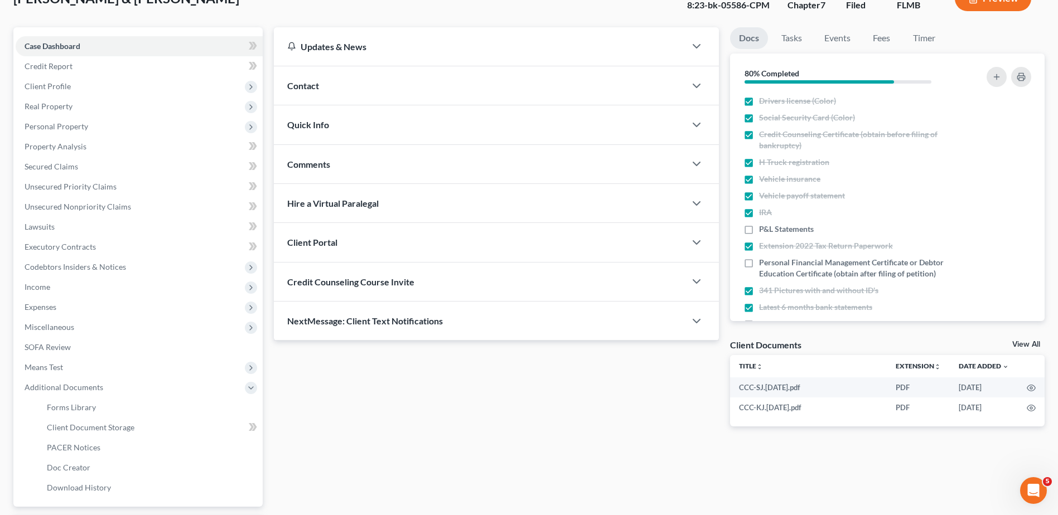
scroll to position [178, 0]
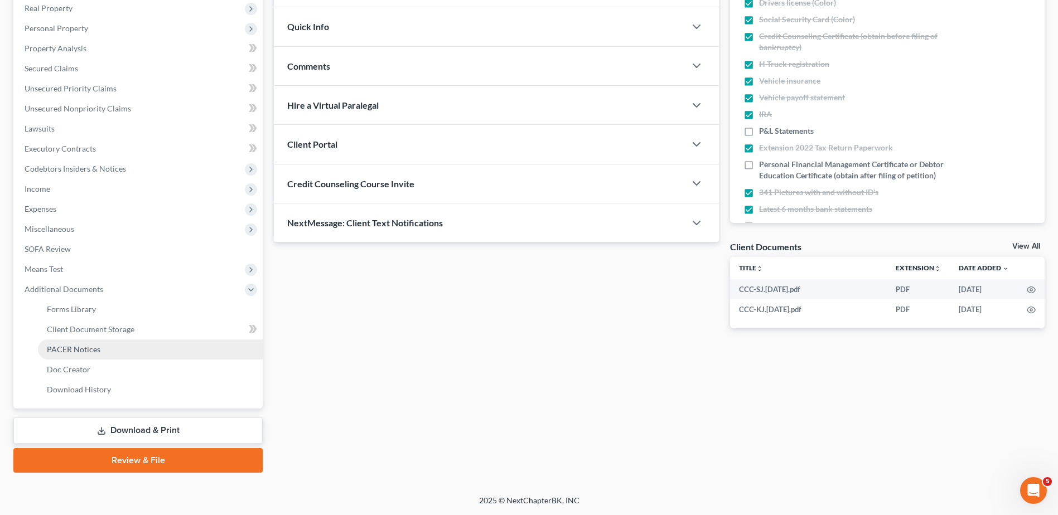
click at [94, 347] on span "PACER Notices" at bounding box center [74, 349] width 54 height 9
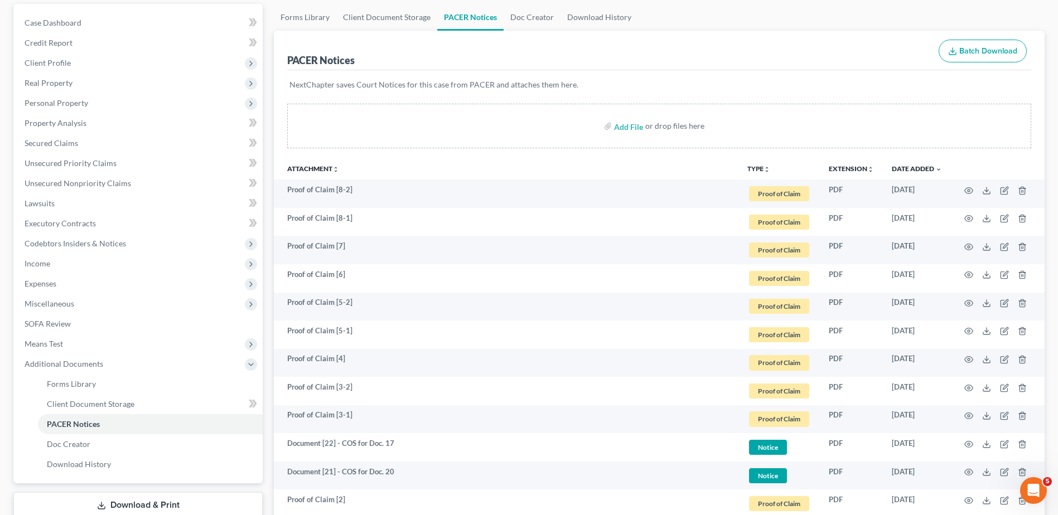
scroll to position [4, 0]
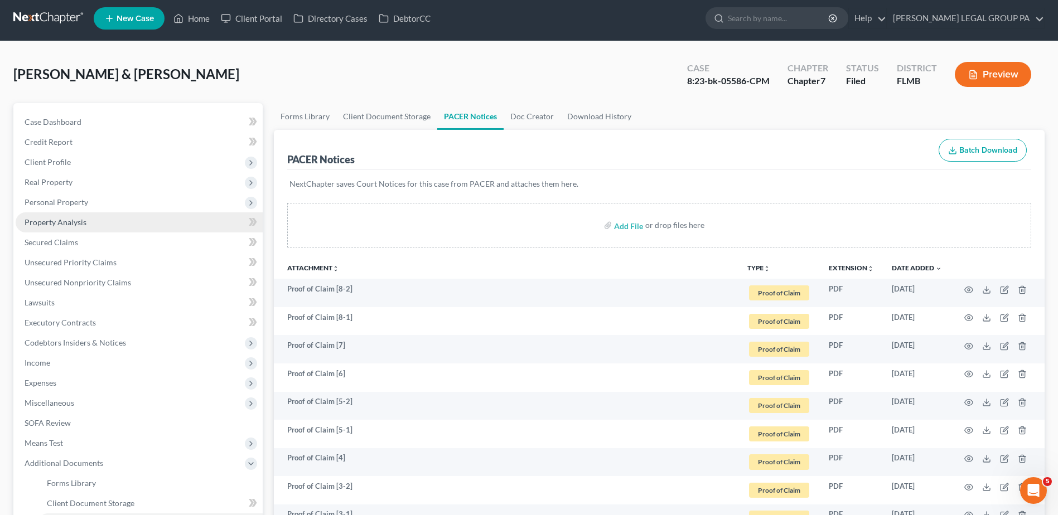
click at [132, 221] on link "Property Analysis" at bounding box center [139, 223] width 247 height 20
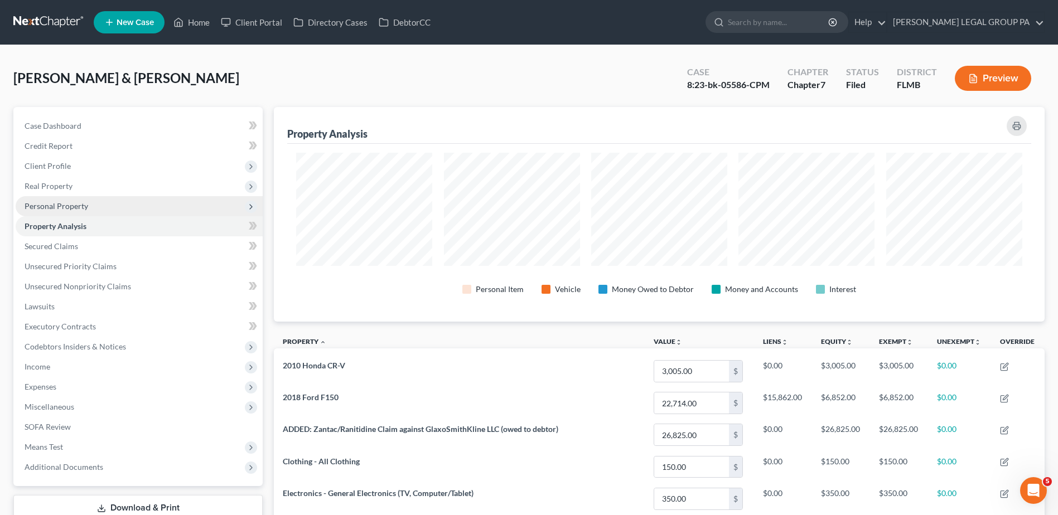
click at [63, 205] on span "Personal Property" at bounding box center [57, 205] width 64 height 9
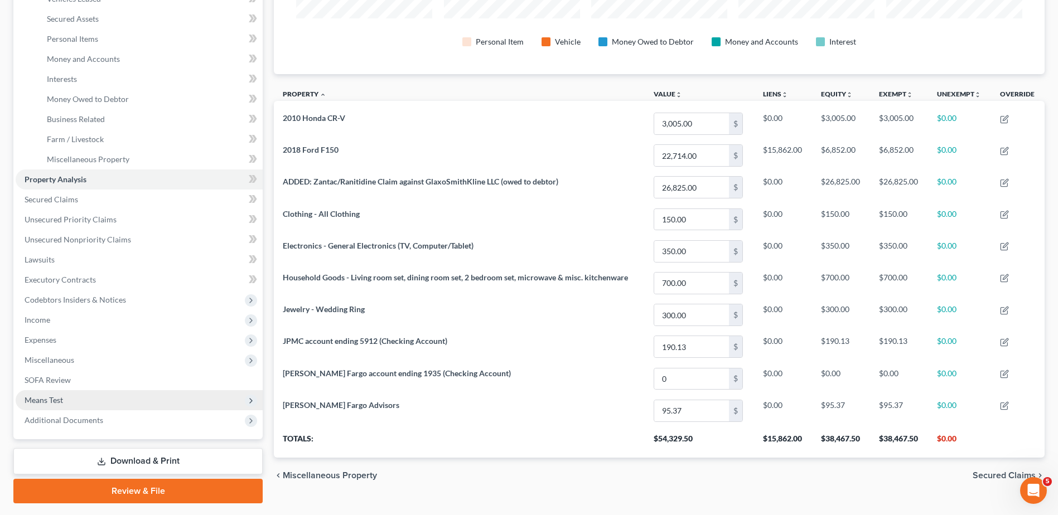
scroll to position [278, 0]
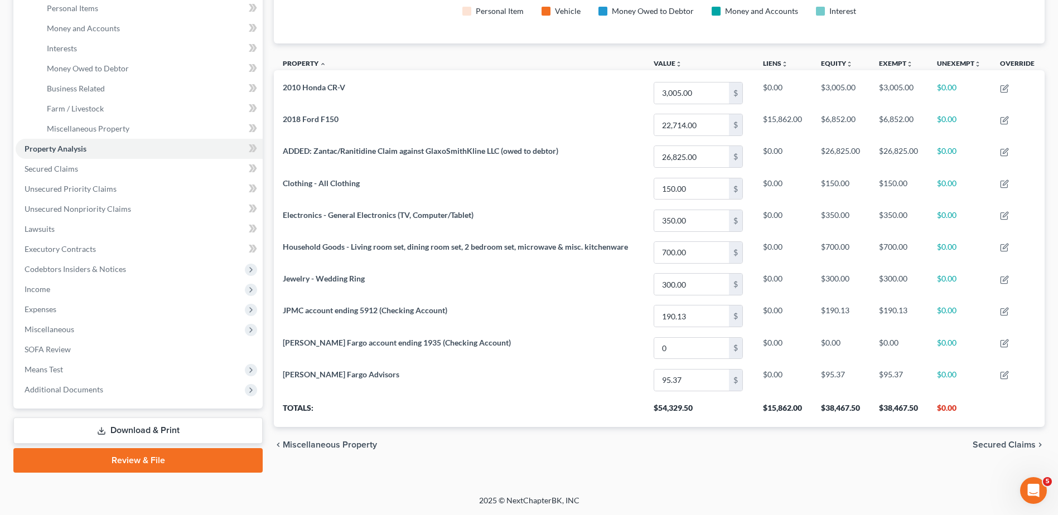
drag, startPoint x: 91, startPoint y: 395, endPoint x: 91, endPoint y: 401, distance: 6.1
click at [91, 395] on span "Additional Documents" at bounding box center [139, 390] width 247 height 20
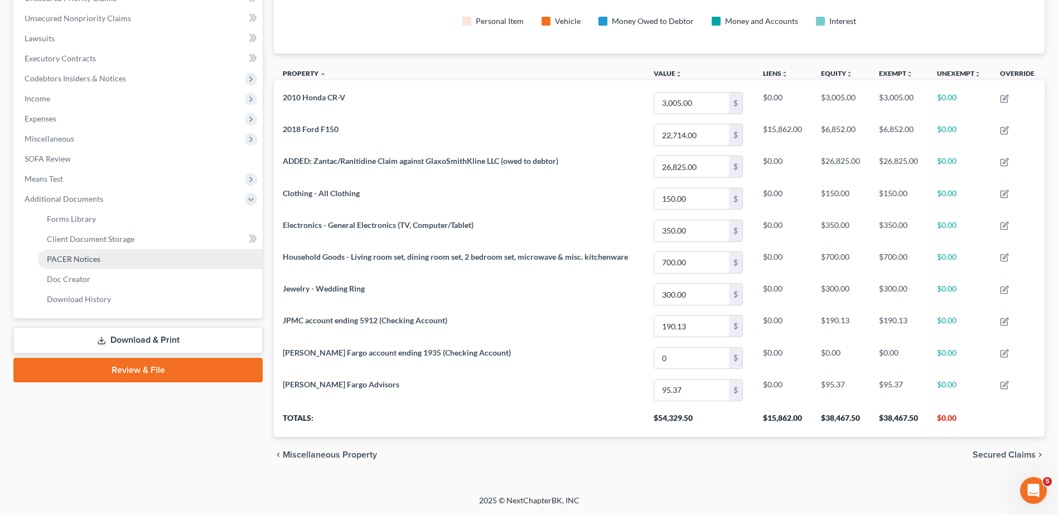
click at [94, 265] on link "PACER Notices" at bounding box center [150, 259] width 225 height 20
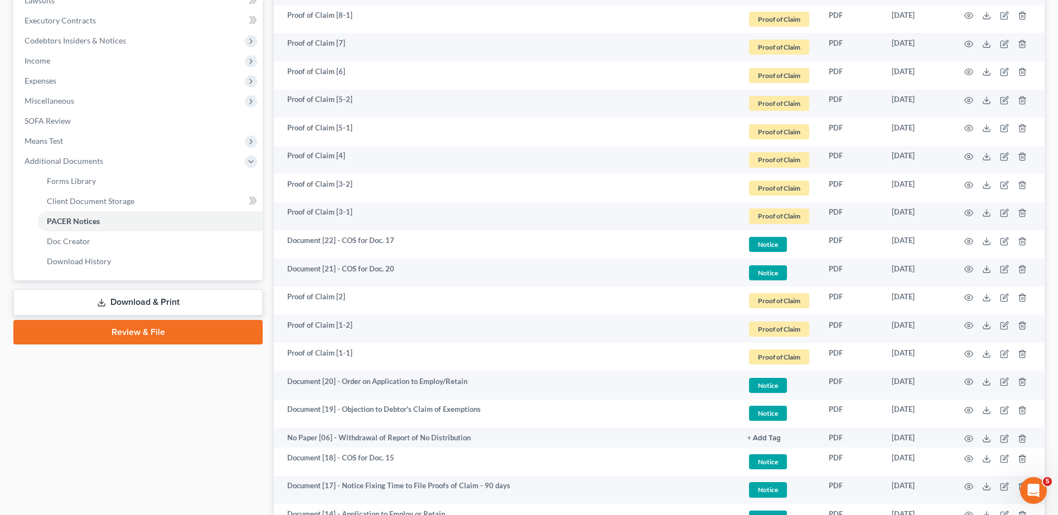
scroll to position [279, 0]
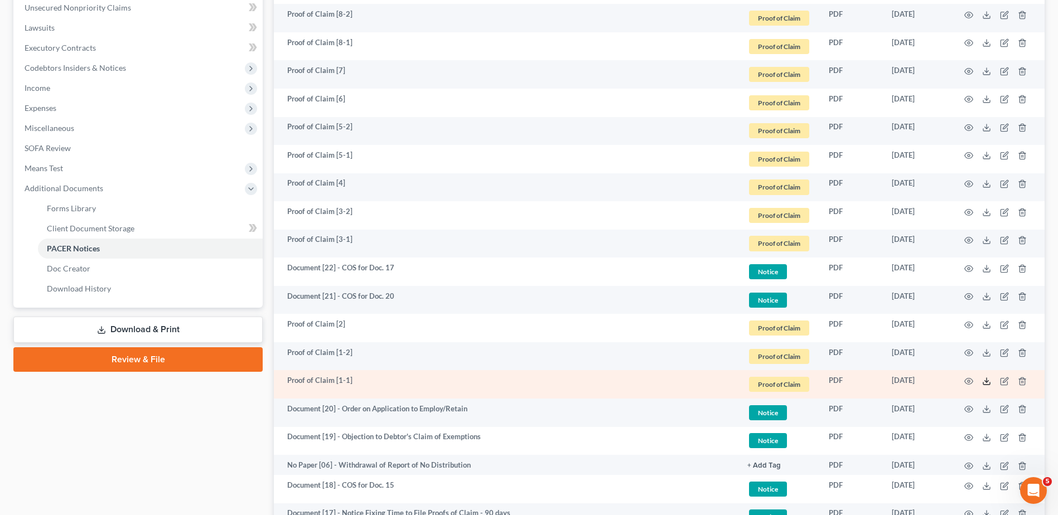
click at [986, 381] on icon at bounding box center [986, 381] width 9 height 9
click at [1004, 379] on icon "button" at bounding box center [1004, 382] width 7 height 7
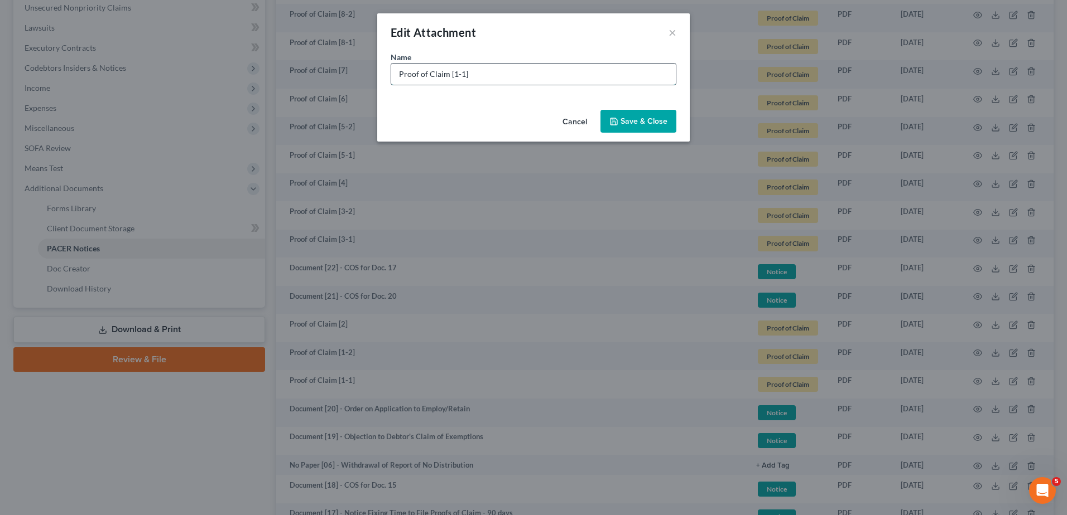
click at [452, 73] on input "Proof of Claim [1-1]" at bounding box center [533, 74] width 284 height 21
click at [500, 69] on input "Proof of Claim [01-1]" at bounding box center [533, 74] width 284 height 21
drag, startPoint x: 389, startPoint y: 74, endPoint x: 298, endPoint y: 74, distance: 90.9
click at [298, 74] on div "Edit Attachment × Name * Proof of Claim [01-1] - Comcast Cancel Save & Close" at bounding box center [533, 257] width 1067 height 515
type input "Proof of Claim [01-1] - Comcast"
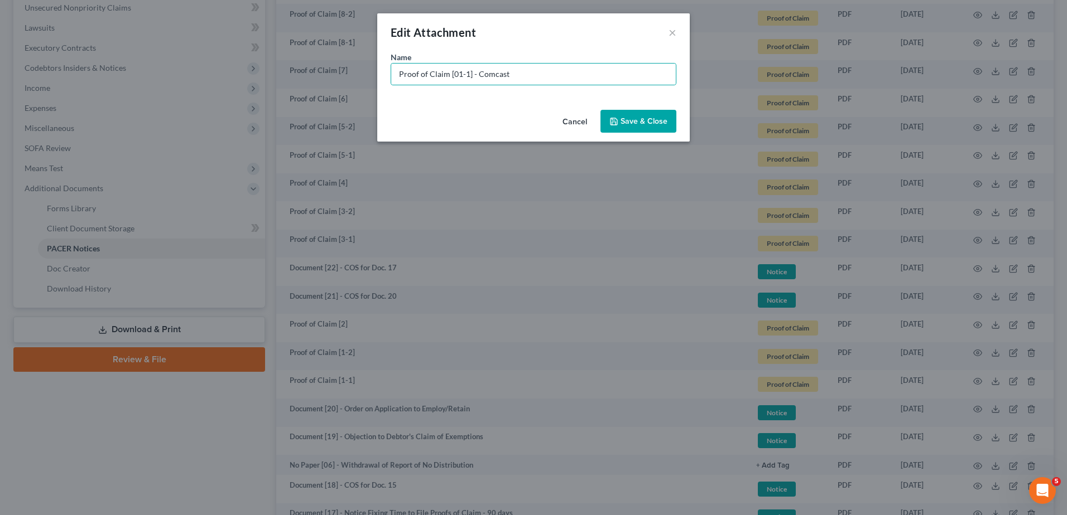
click at [582, 123] on button "Cancel" at bounding box center [574, 122] width 42 height 22
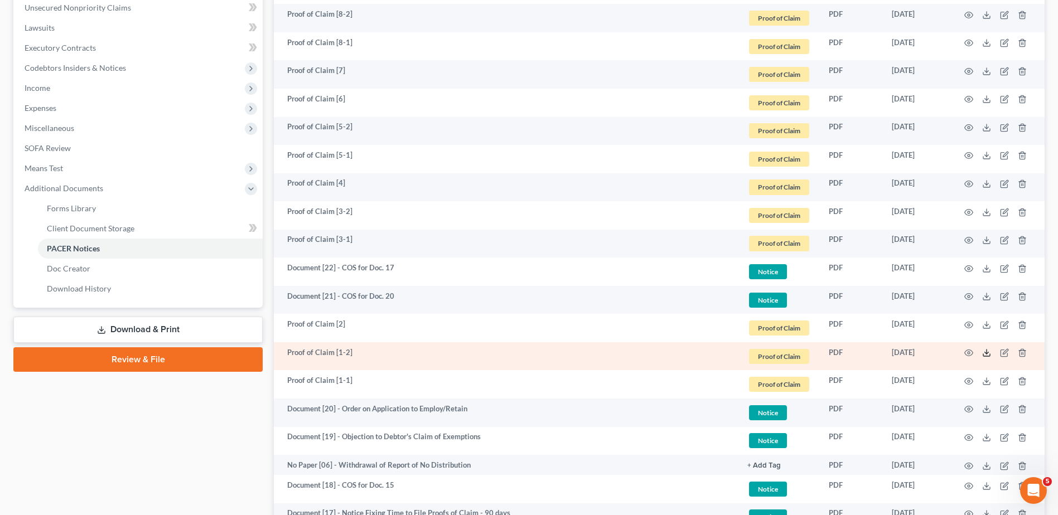
click at [988, 355] on icon at bounding box center [986, 353] width 9 height 9
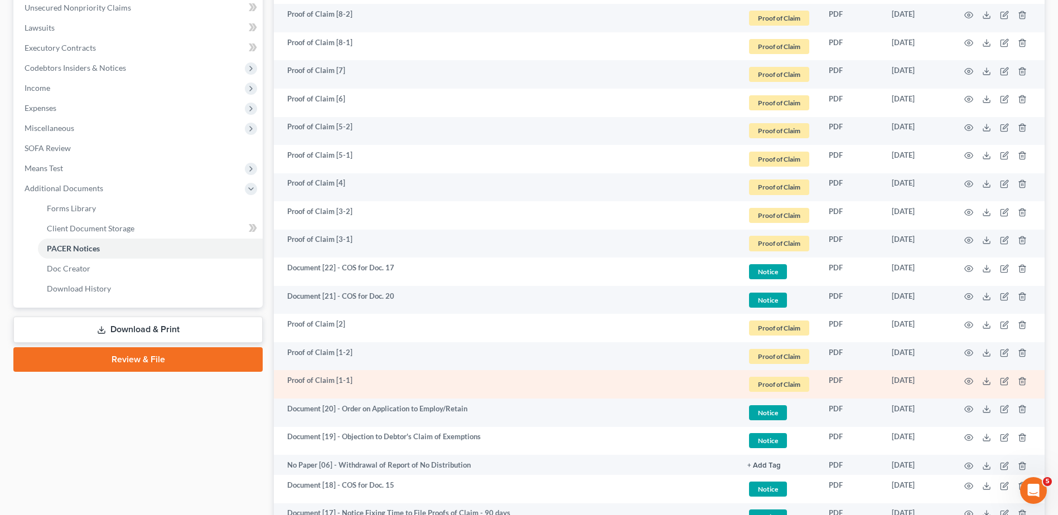
click at [1012, 384] on td at bounding box center [998, 384] width 94 height 28
click at [1006, 382] on icon "button" at bounding box center [1005, 380] width 5 height 5
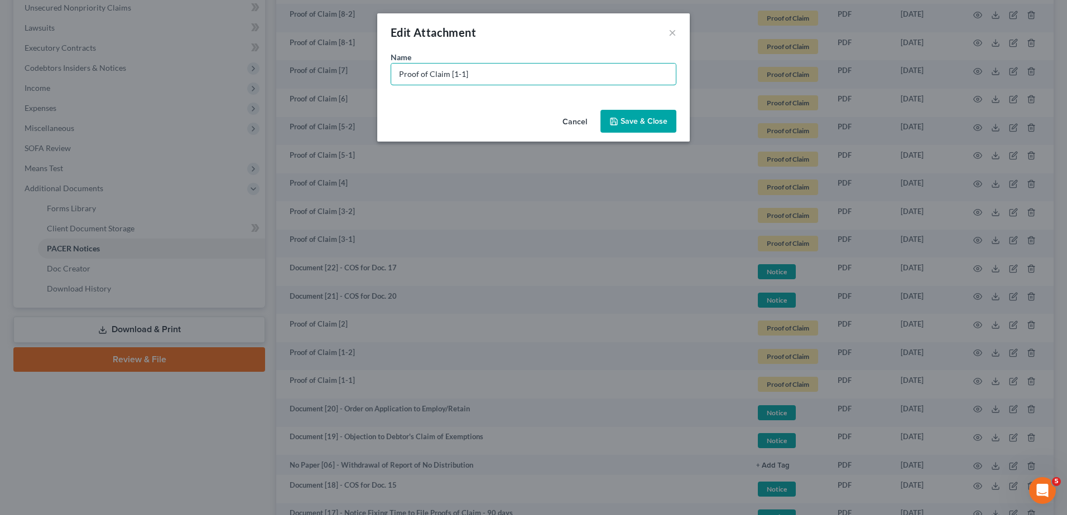
drag, startPoint x: 484, startPoint y: 76, endPoint x: 47, endPoint y: 116, distance: 439.2
click at [39, 115] on div "Edit Attachment × Name * Proof of Claim [1-1] Cancel Save & Close" at bounding box center [533, 257] width 1067 height 515
paste input "01-1] - Comcast"
click at [516, 74] on input "Proof of Claim [01-1] - Comcast (" at bounding box center [533, 74] width 284 height 21
type input "Proof of Claim [01-1] - Comcast (U - $394.88) | ?"
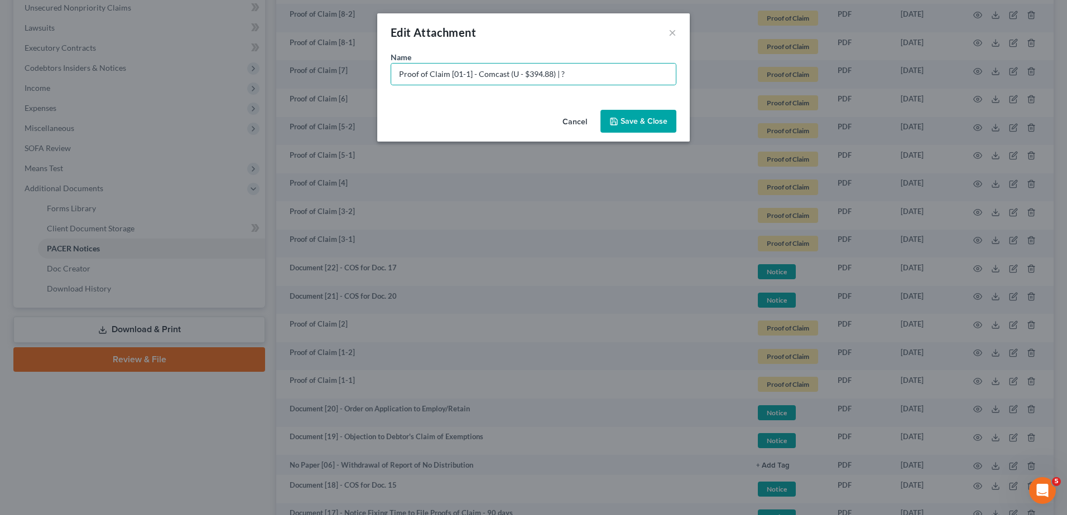
click at [634, 117] on span "Save & Close" at bounding box center [643, 121] width 47 height 9
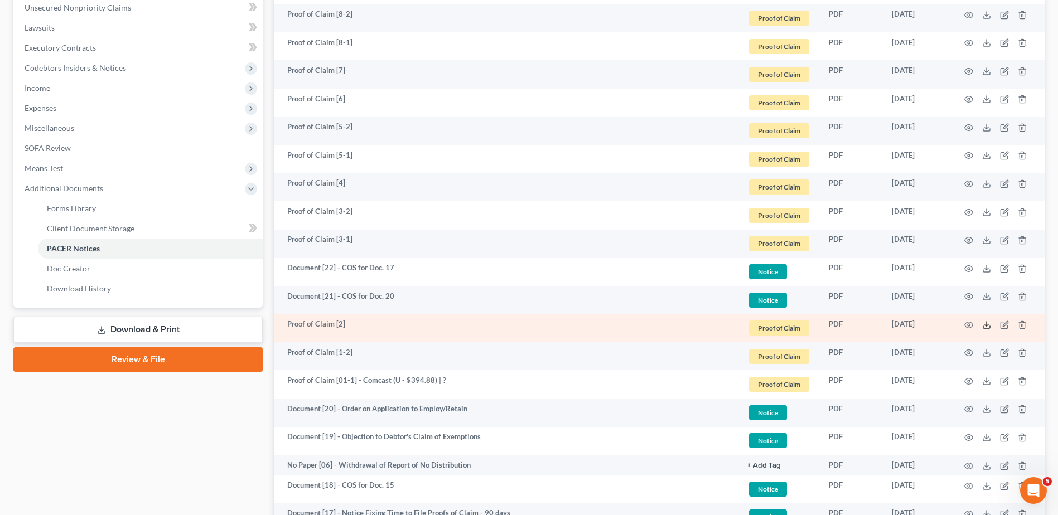
click at [983, 323] on icon at bounding box center [986, 325] width 9 height 9
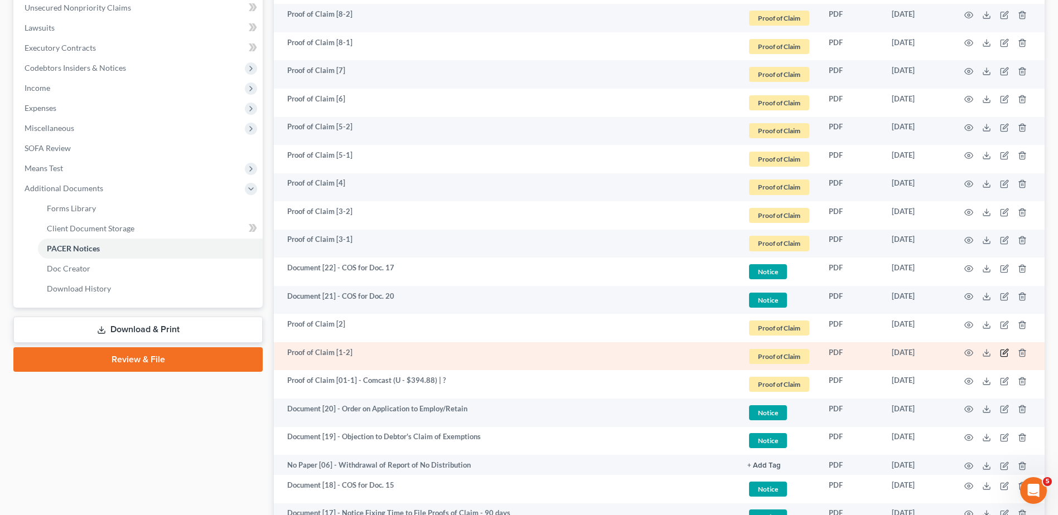
click at [1004, 351] on icon "button" at bounding box center [1004, 353] width 9 height 9
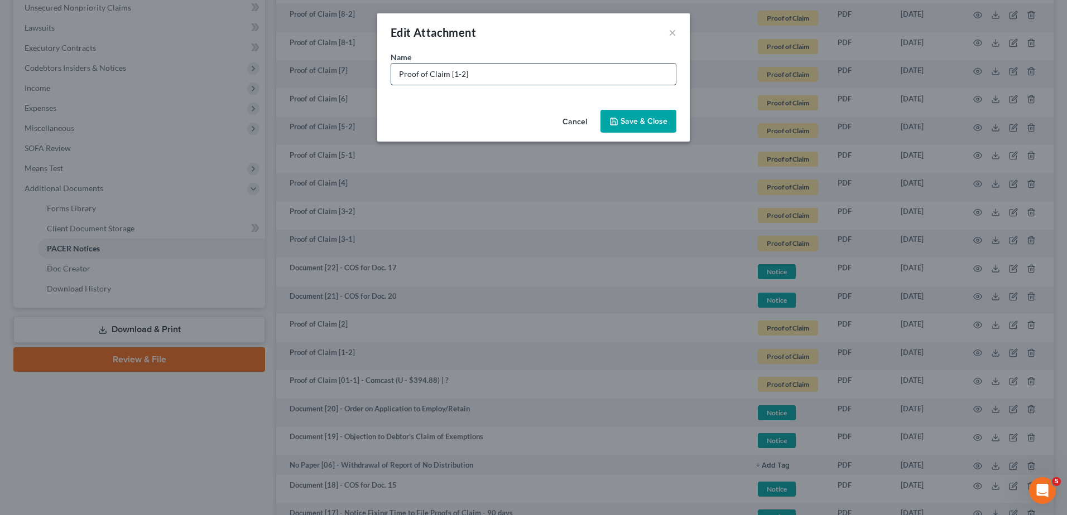
click at [451, 77] on input "Proof of Claim [1-2]" at bounding box center [533, 74] width 284 height 21
type input "Proof of Claim [01-2]"
click at [618, 122] on icon "button" at bounding box center [613, 121] width 9 height 9
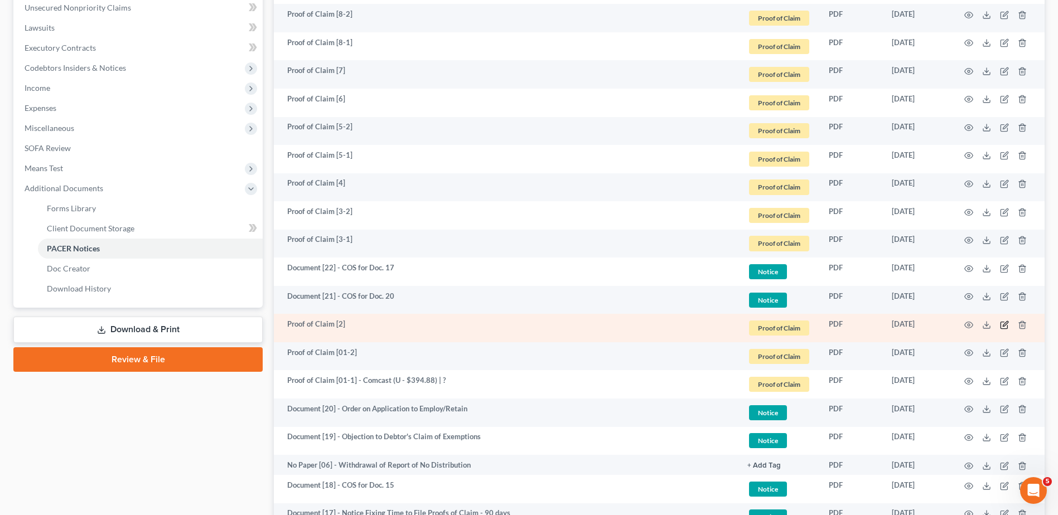
click at [1004, 324] on icon "button" at bounding box center [1004, 325] width 9 height 9
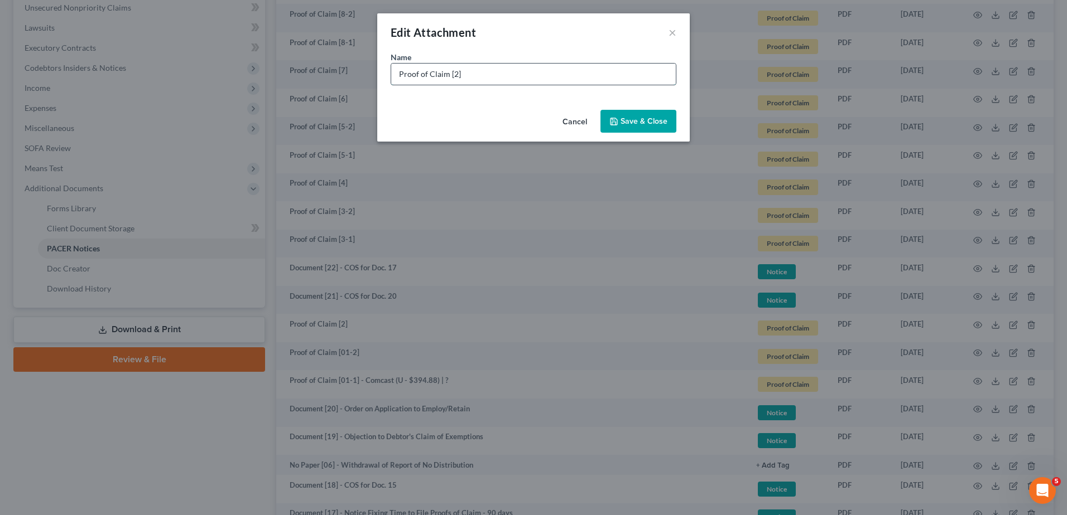
click at [449, 73] on input "Proof of Claim [2]" at bounding box center [533, 74] width 284 height 21
click at [452, 76] on input "Proof of Claim [2]" at bounding box center [533, 74] width 284 height 21
click at [527, 78] on input "Proof of Claim [02]" at bounding box center [533, 74] width 284 height 21
click at [570, 76] on input "Proof of Claim [02] - LVNV Funding (U - $" at bounding box center [533, 74] width 284 height 21
type input "Proof of Claim [02] - LVNV Funding (U - $2,568.01) | C"
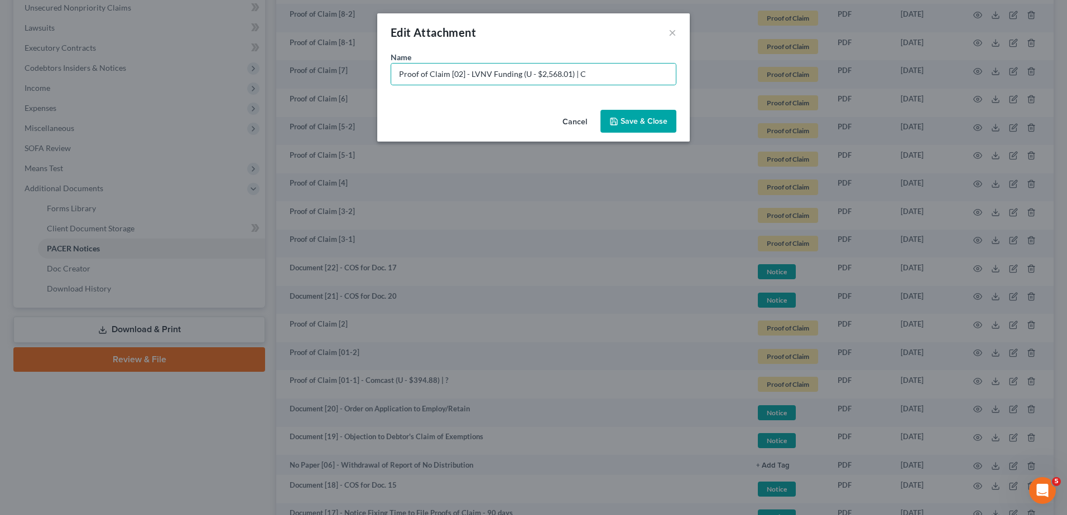
click at [640, 124] on span "Save & Close" at bounding box center [643, 121] width 47 height 9
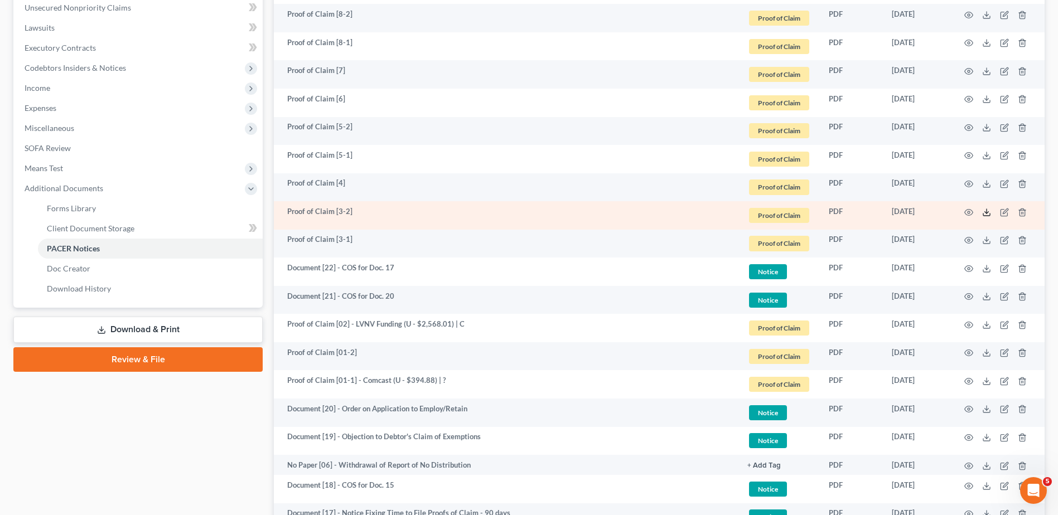
click at [988, 211] on icon at bounding box center [986, 212] width 9 height 9
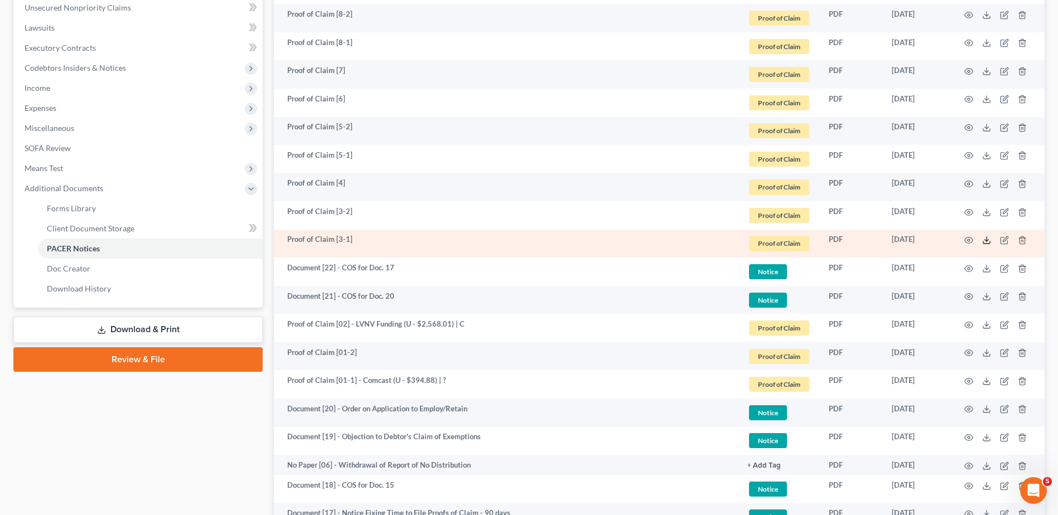
click at [985, 242] on icon at bounding box center [986, 240] width 9 height 9
click at [1005, 239] on icon "button" at bounding box center [1005, 239] width 5 height 5
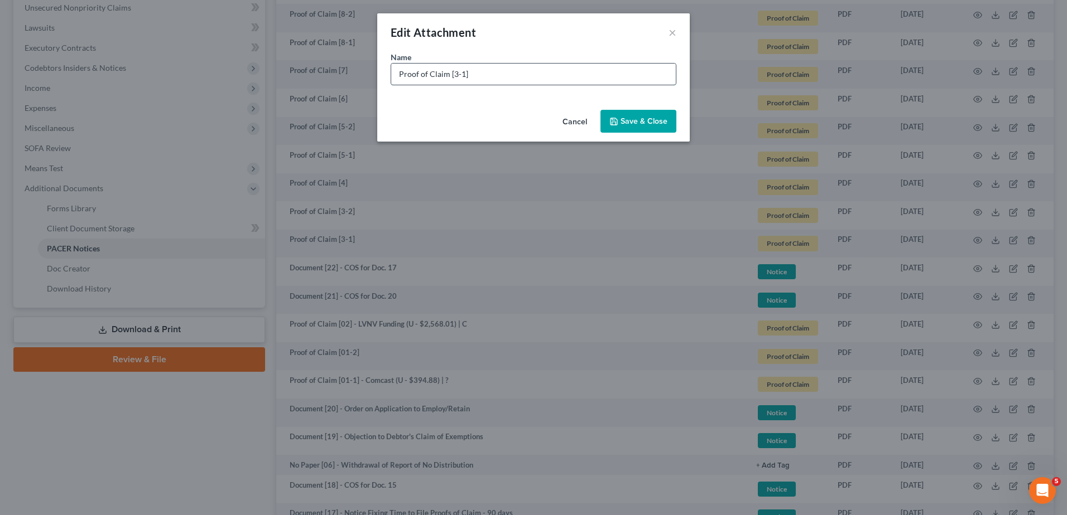
click at [454, 71] on input "Proof of Claim [3-1]" at bounding box center [533, 74] width 284 height 21
click at [452, 73] on input "Proof of Claim [3-1]" at bounding box center [533, 74] width 284 height 21
click at [498, 75] on input "Proof of Claim [03-1]" at bounding box center [533, 74] width 284 height 21
click at [573, 71] on input "Proof of Claim [03-1] - Capital One (U - $" at bounding box center [533, 74] width 284 height 21
click at [637, 83] on input "Proof of Claim [03-1] - Capital One (U - $9,619.88) |" at bounding box center [533, 74] width 284 height 21
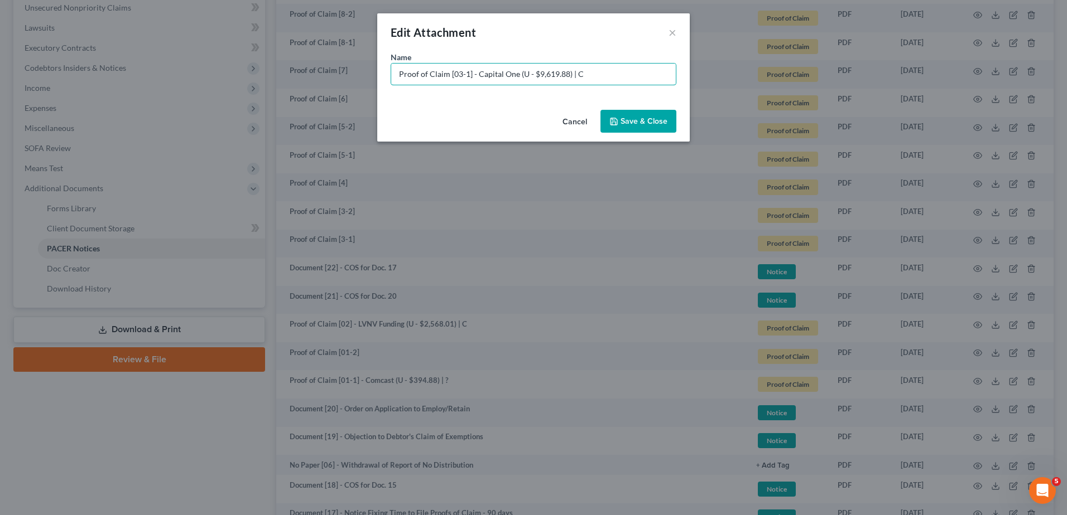
type input "Proof of Claim [03-1] - Capital One (U - $9,619.88) | C"
click at [639, 118] on span "Save & Close" at bounding box center [643, 121] width 47 height 9
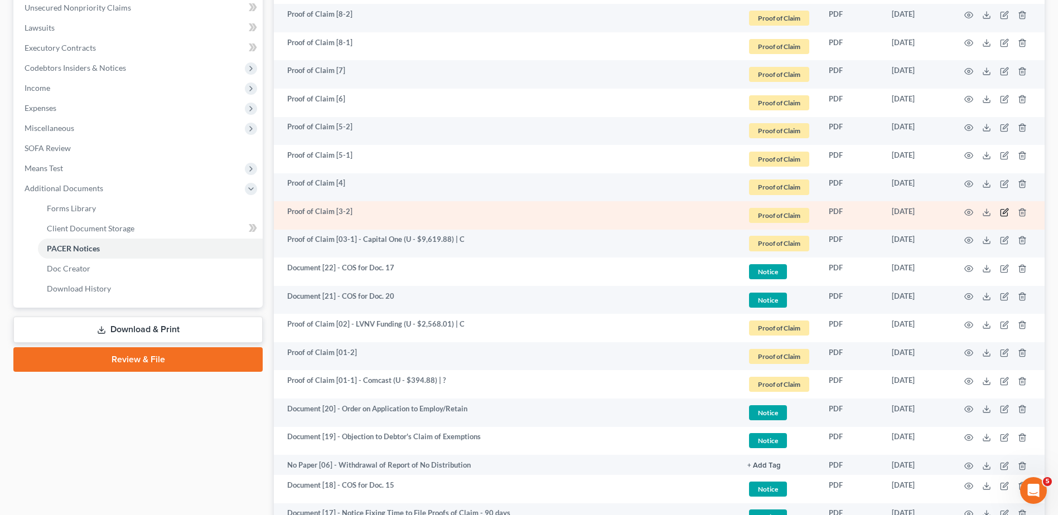
click at [1001, 213] on icon "button" at bounding box center [1004, 212] width 7 height 7
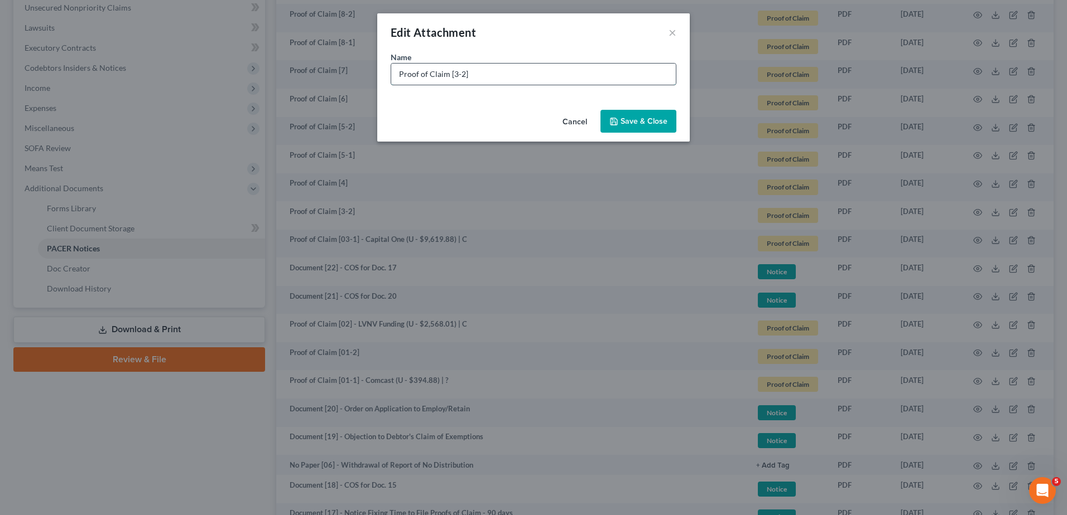
click at [454, 71] on input "Proof of Claim [3-2]" at bounding box center [533, 74] width 284 height 21
click at [452, 75] on input "Proof of Claim [3-2]" at bounding box center [533, 74] width 284 height 21
type input "Proof of Claim [03-2]"
click at [647, 120] on span "Save & Close" at bounding box center [643, 121] width 47 height 9
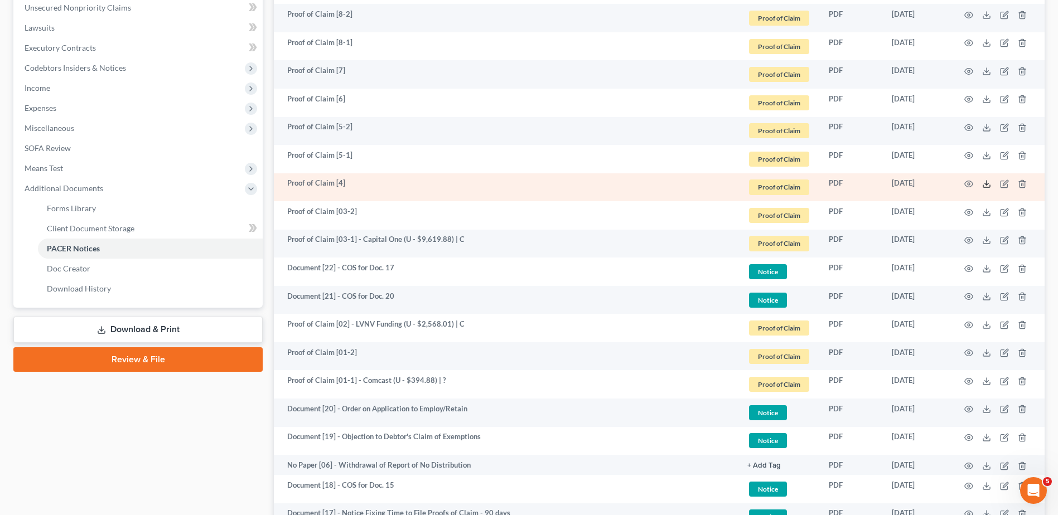
click at [987, 182] on line at bounding box center [987, 183] width 0 height 4
click at [1002, 184] on icon "button" at bounding box center [1004, 184] width 9 height 9
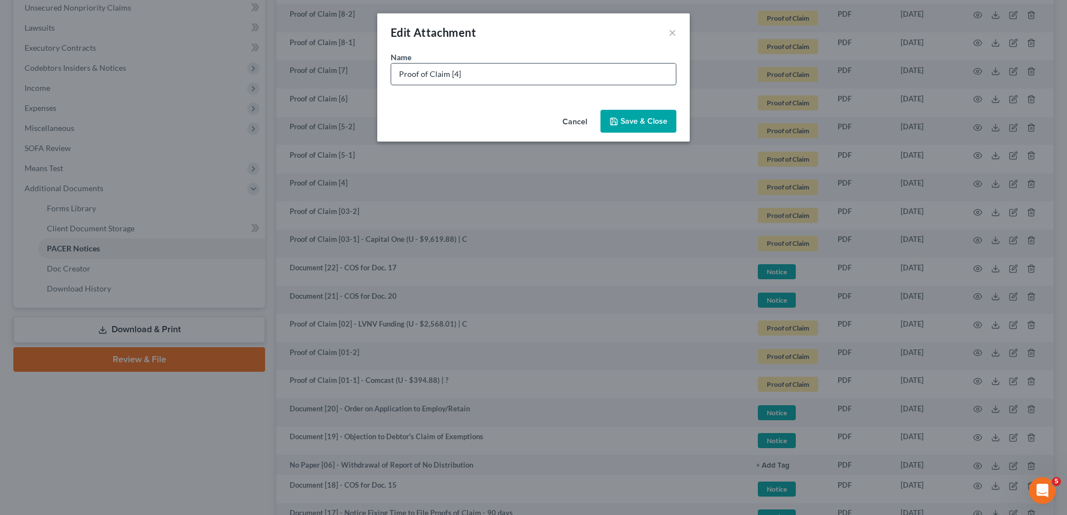
click at [453, 76] on input "Proof of Claim [4]" at bounding box center [533, 74] width 284 height 21
click at [516, 79] on input "Proof of Claim [04]" at bounding box center [533, 74] width 284 height 21
drag, startPoint x: 532, startPoint y: 75, endPoint x: 554, endPoint y: 78, distance: 22.0
click at [554, 78] on input "Proof of Claim [04] IRS - ($14,974.95) | J" at bounding box center [533, 74] width 284 height 21
type input "Proof of Claim [04] IRS - ($14,974.95) | D/C"
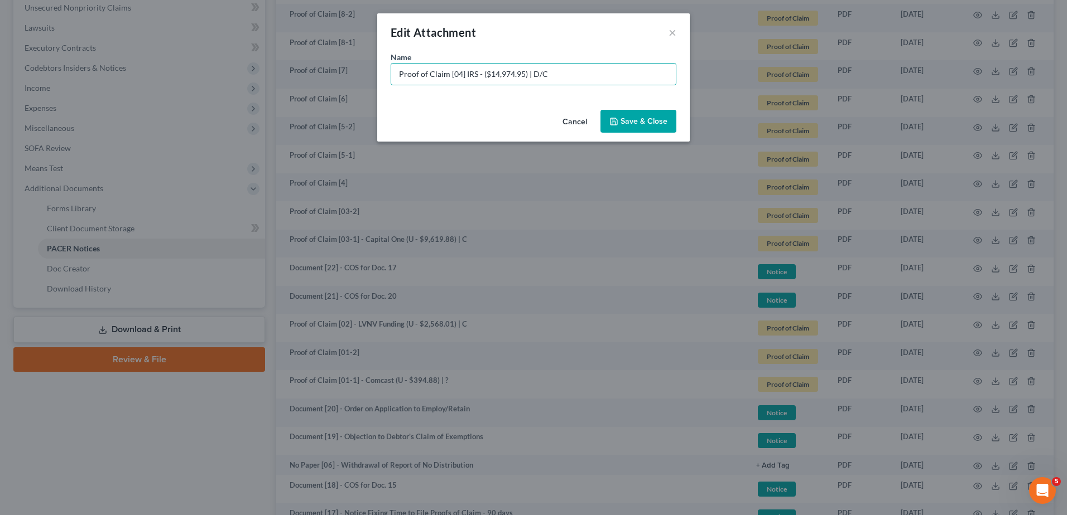
click at [636, 118] on span "Save & Close" at bounding box center [643, 121] width 47 height 9
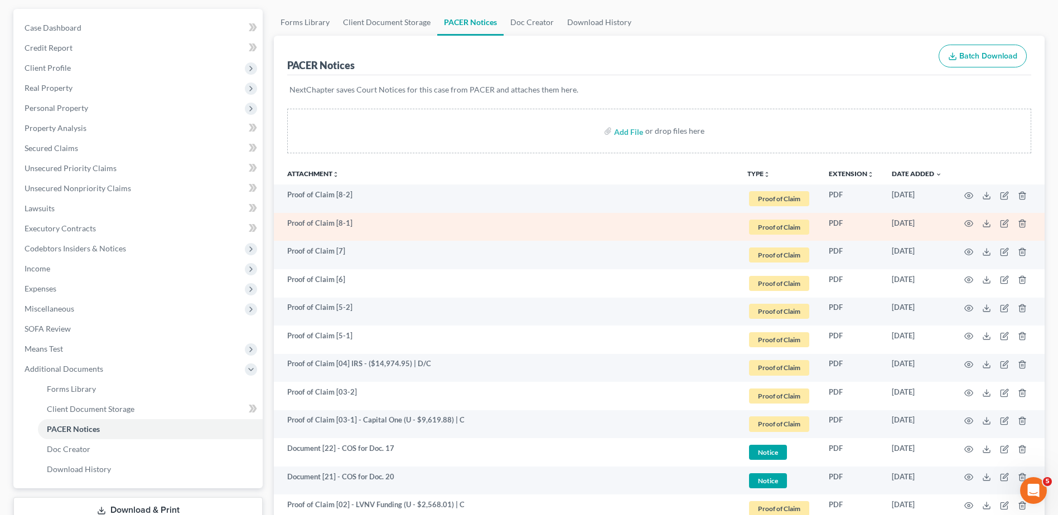
scroll to position [93, 0]
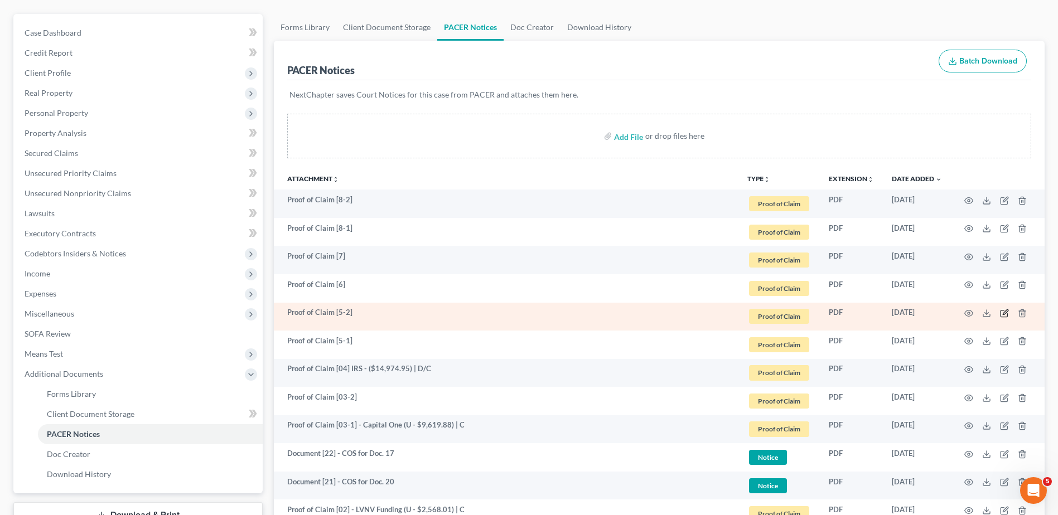
click at [1001, 316] on icon "button" at bounding box center [1004, 314] width 7 height 7
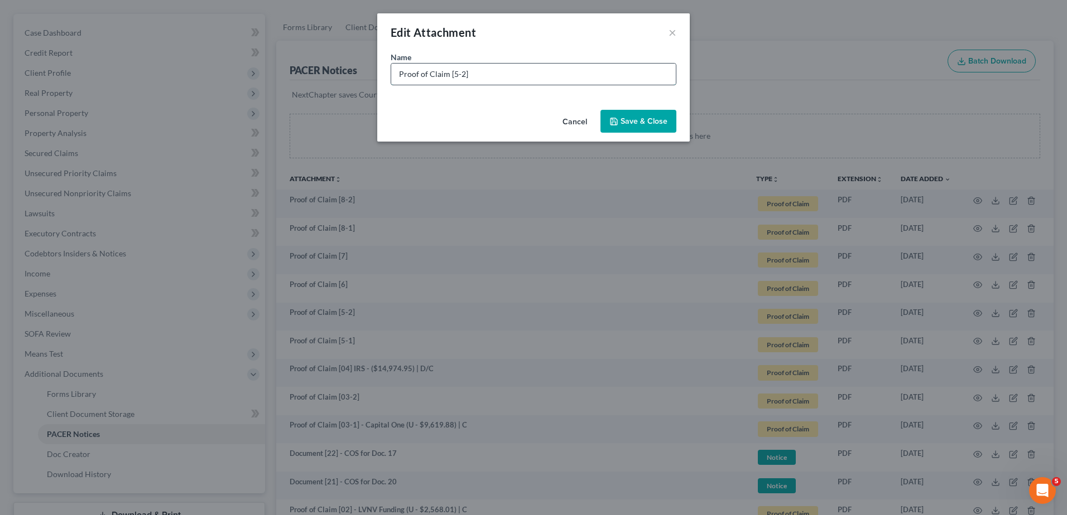
click at [452, 74] on input "Proof of Claim [5-2]" at bounding box center [533, 74] width 284 height 21
click at [543, 75] on input "Proof of Claim [05-2]" at bounding box center [533, 74] width 284 height 21
type input "Proof of Claim [05-2]"
click at [638, 118] on span "Save & Close" at bounding box center [643, 121] width 47 height 9
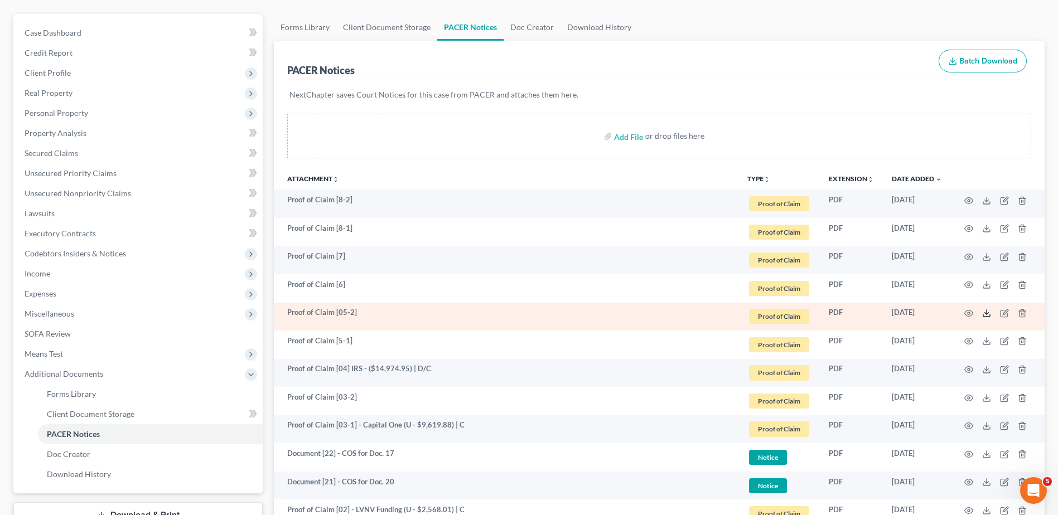
click at [986, 314] on icon at bounding box center [986, 313] width 9 height 9
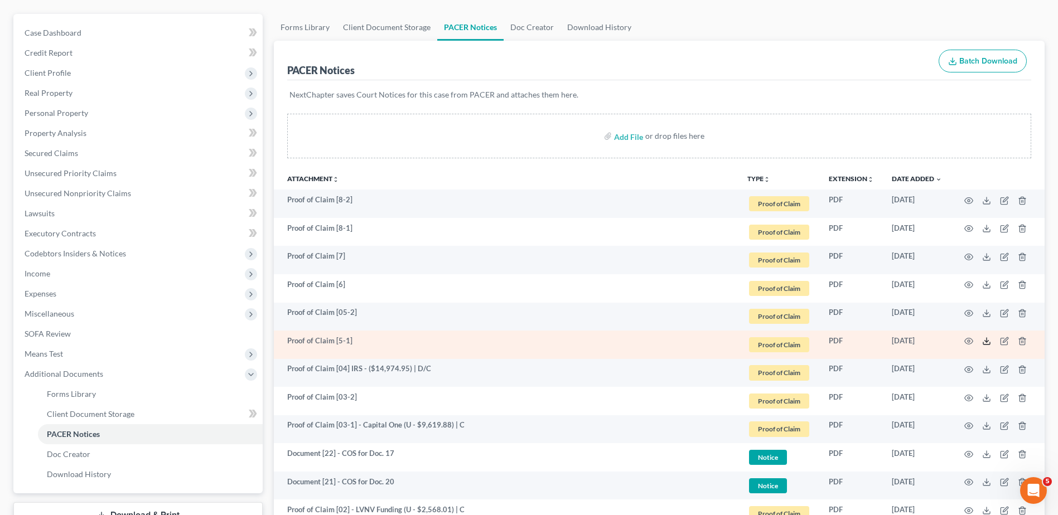
click at [986, 342] on polyline at bounding box center [987, 342] width 4 height 2
click at [1006, 338] on icon "button" at bounding box center [1004, 341] width 9 height 9
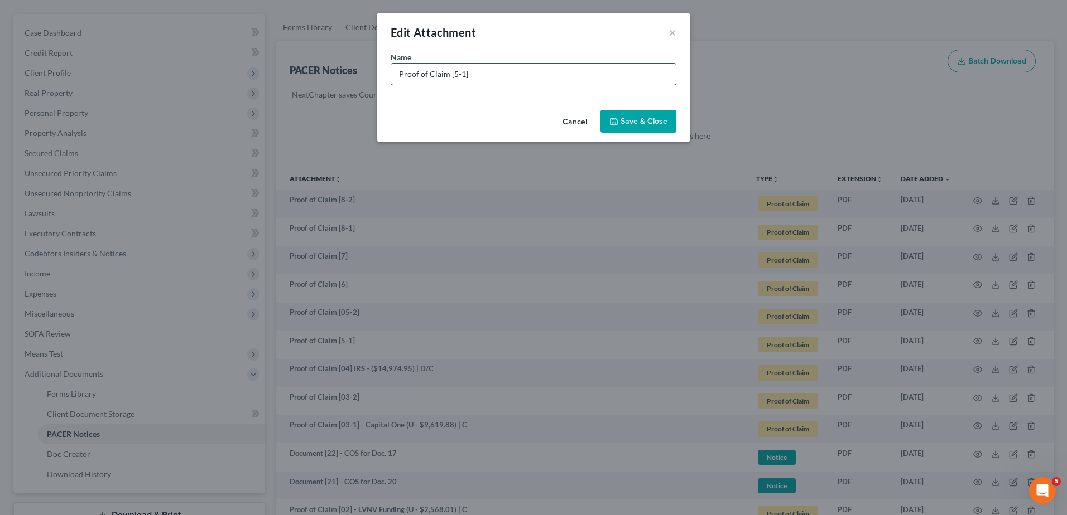
click at [452, 73] on input "Proof of Claim [5-1]" at bounding box center [533, 74] width 284 height 21
click at [453, 76] on input "Proof of Claim [o5-1]" at bounding box center [533, 74] width 284 height 21
click at [482, 72] on input "Proof of Claim [05-1] - Nelnet" at bounding box center [533, 74] width 284 height 21
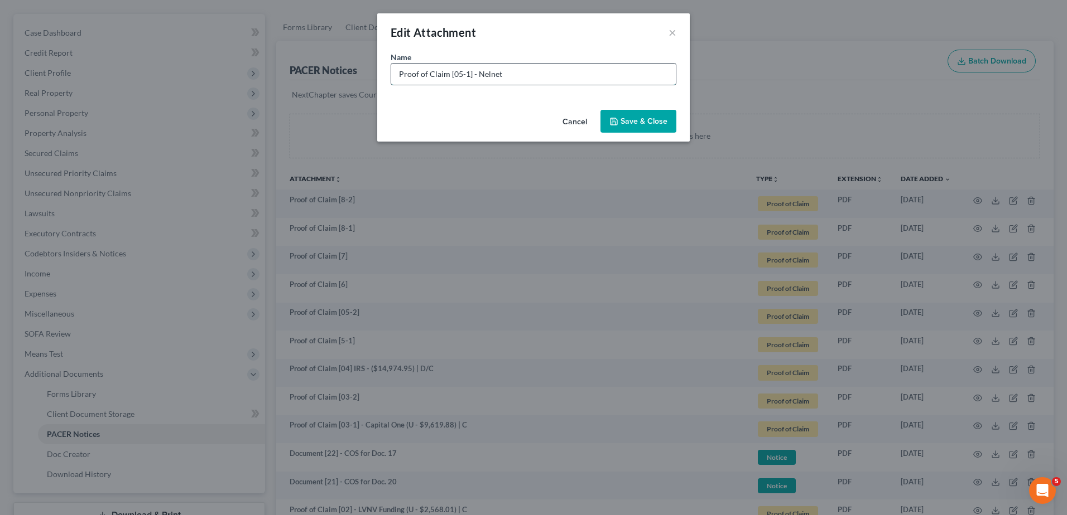
click at [492, 76] on input "Proof of Claim [05-1] - Nelnet" at bounding box center [533, 74] width 284 height 21
click at [546, 75] on input "Proof of Claim [05-1] - Nelnet" at bounding box center [533, 74] width 284 height 21
click at [583, 76] on input "Proof of Claim [05-1] - Nelnet (U - $6,378.19) |" at bounding box center [533, 74] width 284 height 21
type input "Proof of Claim [05-1] - Nelnet (U - $6,378.19) | D"
click at [624, 114] on button "Save & Close" at bounding box center [638, 121] width 76 height 23
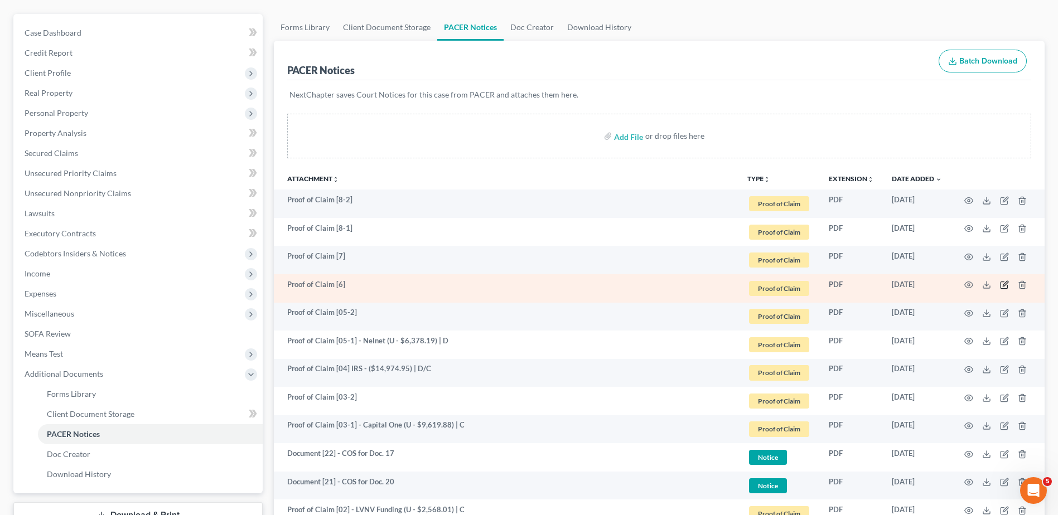
click at [1001, 286] on icon "button" at bounding box center [1004, 285] width 7 height 7
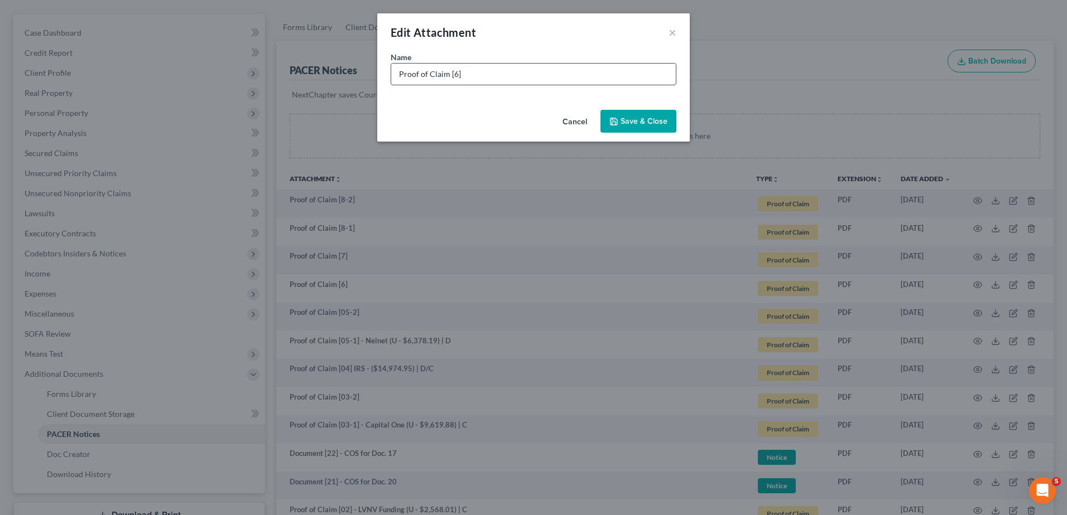
click at [450, 75] on input "Proof of Claim [6]" at bounding box center [533, 74] width 284 height 21
click at [483, 76] on input "Proof of Claim [06]" at bounding box center [533, 74] width 284 height 21
type input "Proof of Claim [06] -"
click at [575, 120] on button "Cancel" at bounding box center [574, 122] width 42 height 22
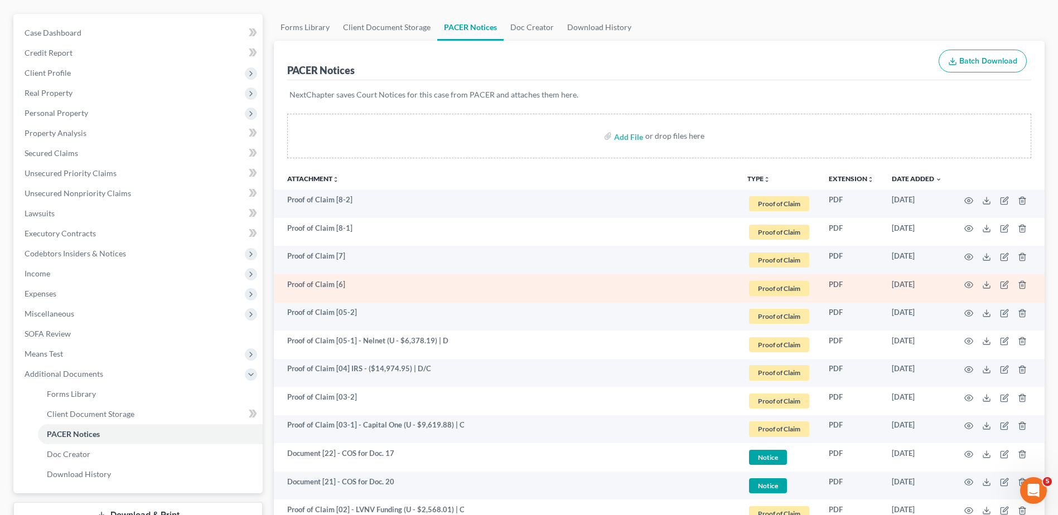
click at [986, 291] on td at bounding box center [998, 288] width 94 height 28
click at [983, 282] on icon at bounding box center [986, 285] width 9 height 9
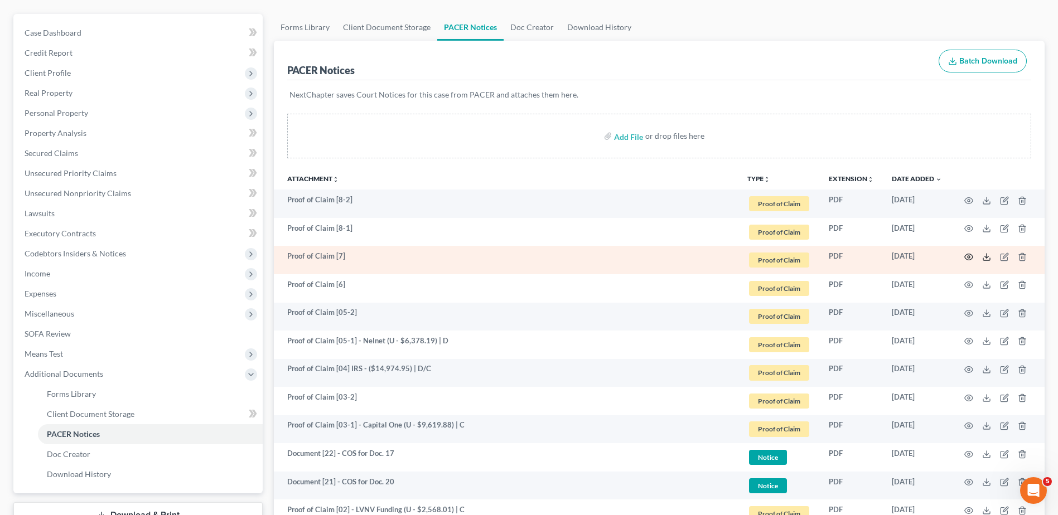
drag, startPoint x: 983, startPoint y: 257, endPoint x: 973, endPoint y: 257, distance: 10.0
click at [983, 257] on icon at bounding box center [986, 257] width 9 height 9
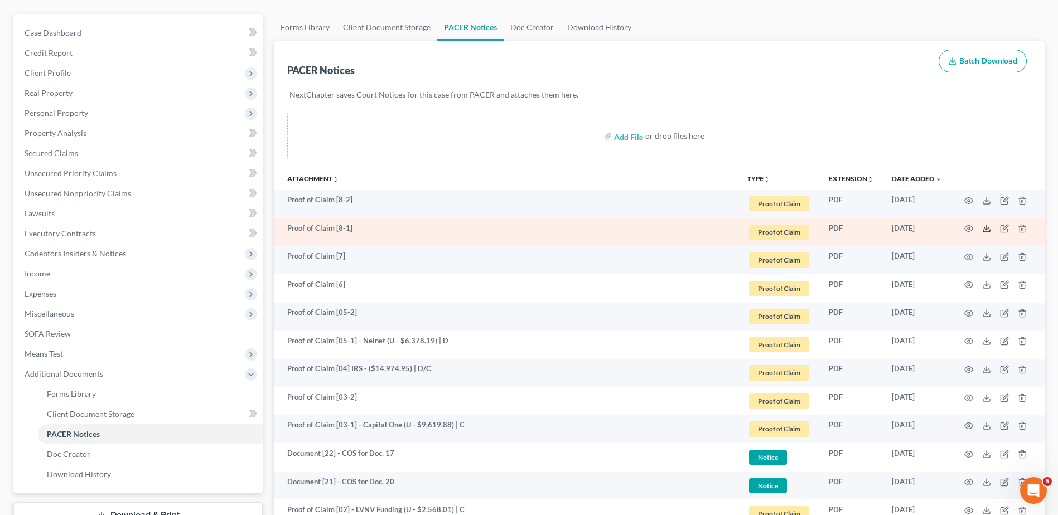
drag, startPoint x: 986, startPoint y: 229, endPoint x: 956, endPoint y: 223, distance: 30.2
click at [986, 229] on polyline at bounding box center [987, 229] width 4 height 2
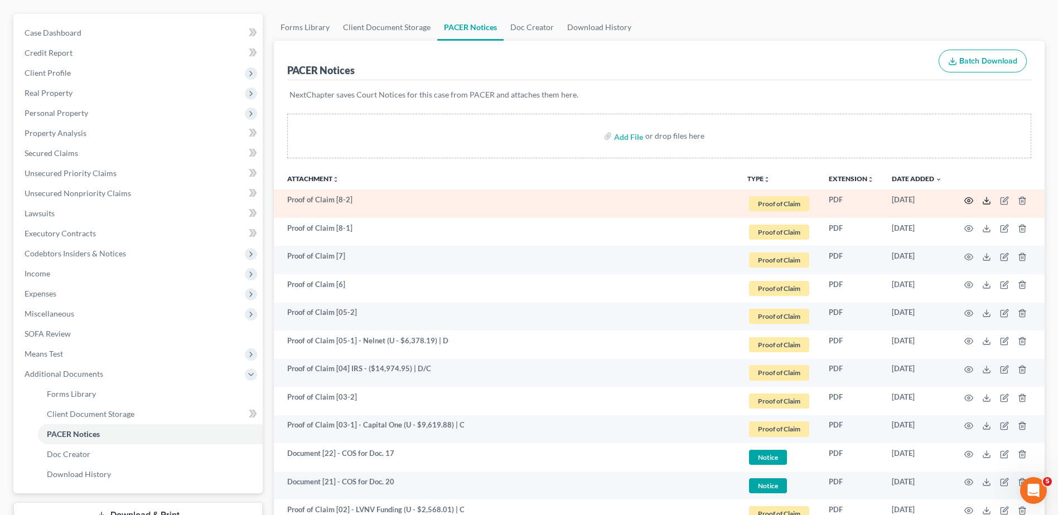
drag, startPoint x: 989, startPoint y: 201, endPoint x: 968, endPoint y: 201, distance: 20.6
click at [989, 201] on icon at bounding box center [986, 200] width 9 height 9
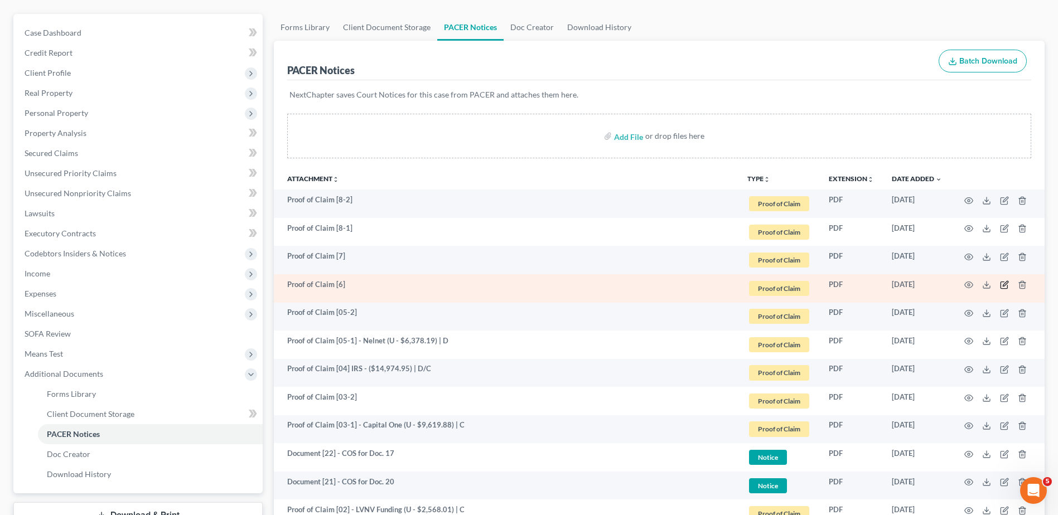
click at [1004, 282] on icon "button" at bounding box center [1004, 285] width 7 height 7
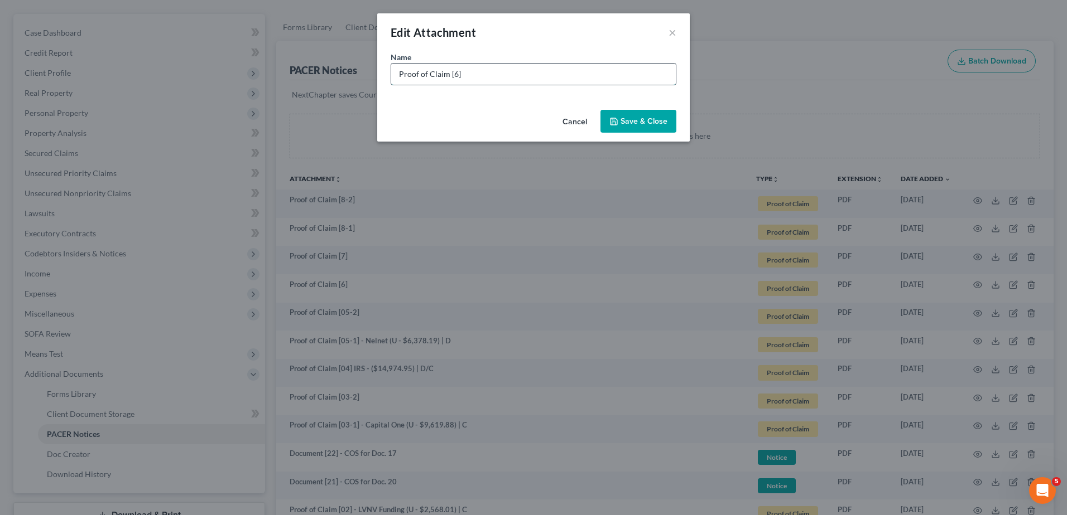
click at [453, 72] on input "Proof of Claim [6]" at bounding box center [533, 74] width 284 height 21
click at [525, 75] on input "Proof of Claim [06]" at bounding box center [533, 74] width 284 height 21
type input "Proof of Claim [06] - Ally Bank (U - $2,535.02) | C"
click at [640, 122] on span "Save & Close" at bounding box center [643, 121] width 47 height 9
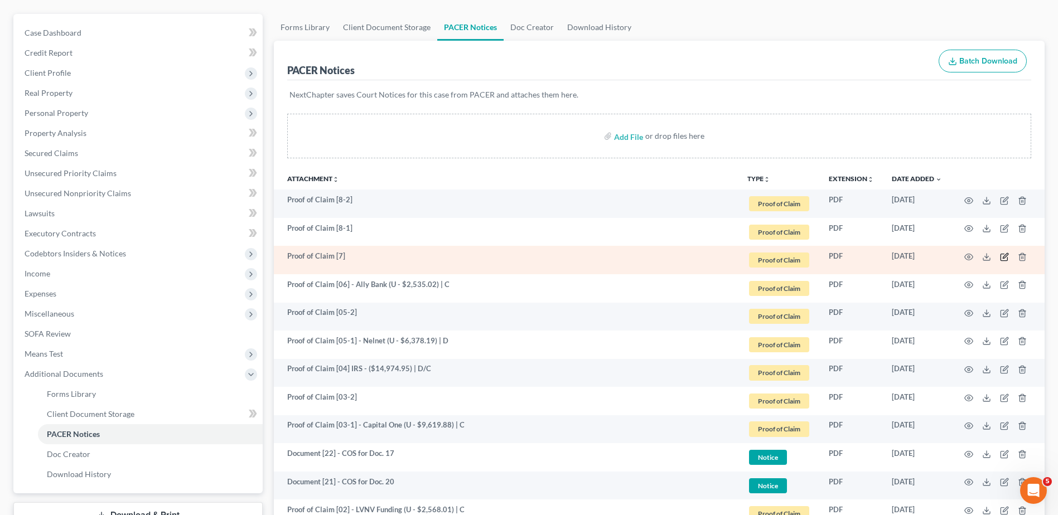
click at [1002, 254] on icon "button" at bounding box center [1004, 257] width 7 height 7
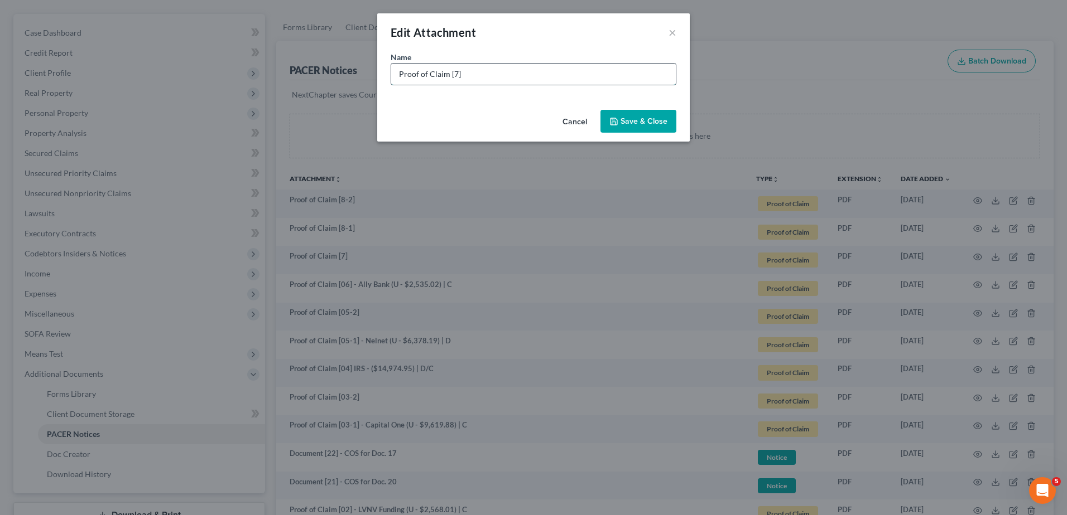
click at [454, 74] on input "Proof of Claim [7]" at bounding box center [533, 74] width 284 height 21
click at [498, 74] on input "Proof of Claim [07]" at bounding box center [533, 74] width 284 height 21
click at [513, 76] on input "Proof of Claim [07] -" at bounding box center [533, 74] width 284 height 21
type input "Proof of Claim [07] - SBA (U - $20,398.56) | C"
click at [650, 120] on span "Save & Close" at bounding box center [643, 121] width 47 height 9
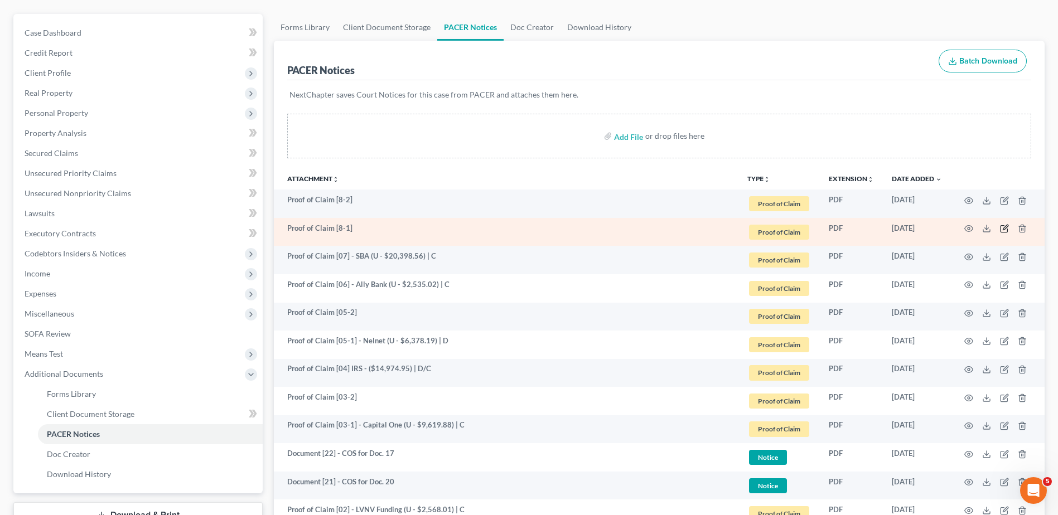
click at [1002, 228] on icon "button" at bounding box center [1004, 228] width 9 height 9
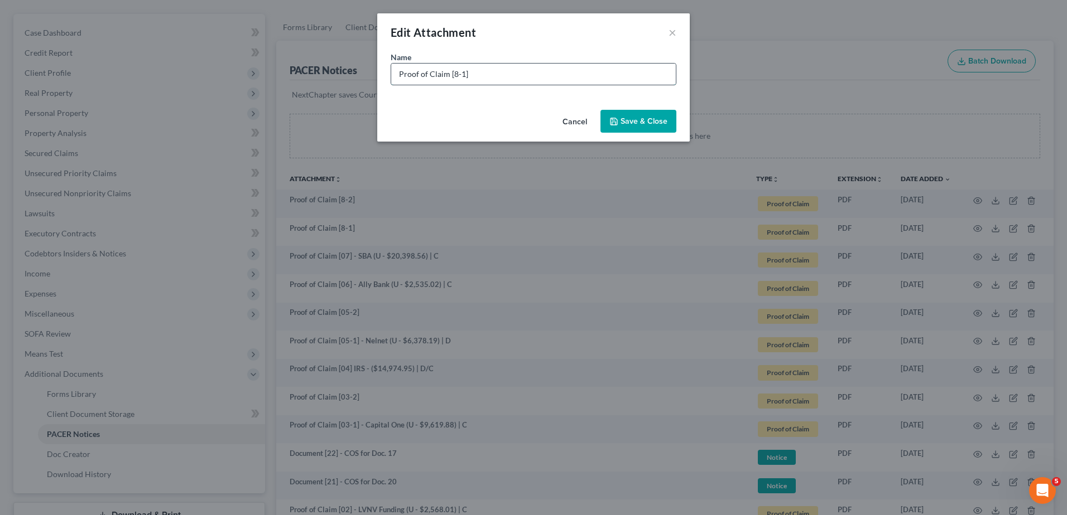
click at [452, 75] on input "Proof of Claim [8-1]" at bounding box center [533, 74] width 284 height 21
click at [603, 80] on input "Proof of Claim [08-1]" at bounding box center [533, 74] width 284 height 21
click at [641, 70] on input "Proof of Claim [08-1] - Ohio Dept. of Taxation (P - $1,120.05 | U $" at bounding box center [533, 74] width 284 height 21
drag, startPoint x: 661, startPoint y: 74, endPoint x: 652, endPoint y: 74, distance: 9.5
click at [652, 74] on input "Proof of Claim [08-1] - Ohio Dept. of Taxation (P - $1,120.05 | U $625.35) | D" at bounding box center [533, 74] width 284 height 21
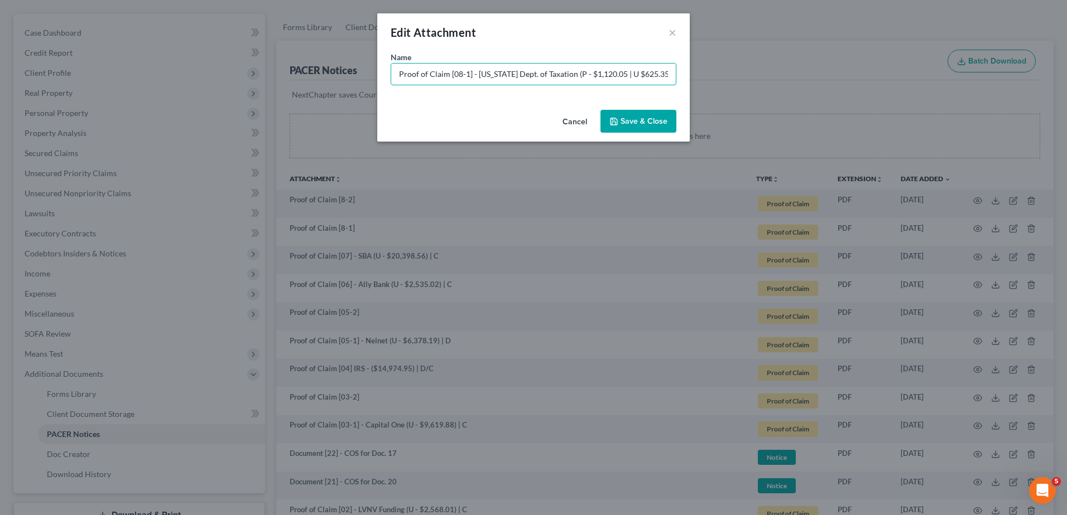
type input "Proof of Claim [08-1] - Ohio Dept. of Taxation (P - $1,120.05 | U $625.35) | ?"
click at [659, 118] on span "Save & Close" at bounding box center [643, 121] width 47 height 9
